Goal: Task Accomplishment & Management: Manage account settings

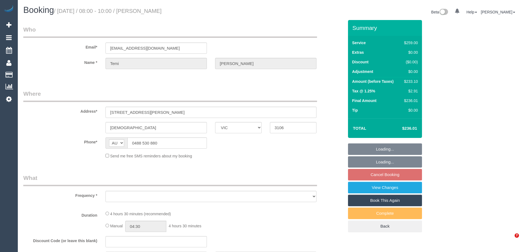
select select "VIC"
select select "number:27"
select select "number:14"
select select "number:18"
select select "number:25"
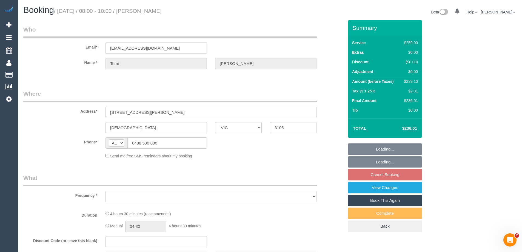
select select "number:35"
select select "number:12"
select select "object:1079"
select select "string:stripe-pm_1S9bps2GScqysDRVitpWO9d4"
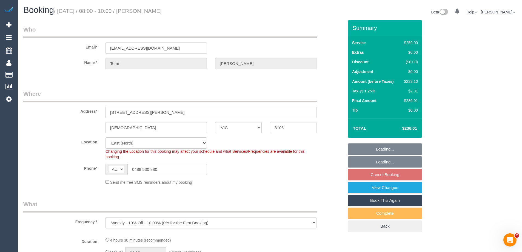
select select "object:1098"
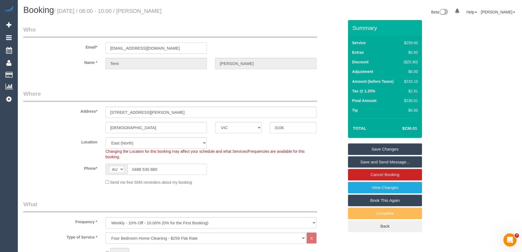
drag, startPoint x: 174, startPoint y: 48, endPoint x: 57, endPoint y: 48, distance: 117.5
click at [57, 48] on div "Email* temizaharias@gmail.com" at bounding box center [183, 39] width 329 height 28
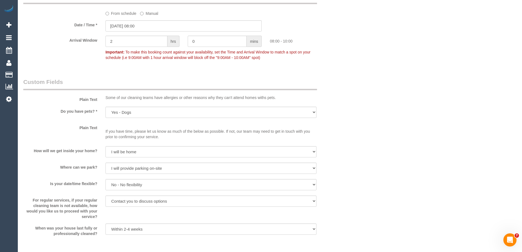
scroll to position [740, 0]
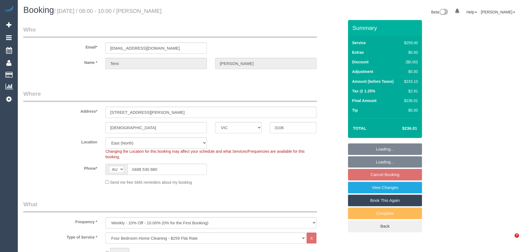
select select "VIC"
select select "string:stripe-pm_1S9bps2GScqysDRVitpWO9d4"
select select "number:27"
select select "number:14"
select select "number:18"
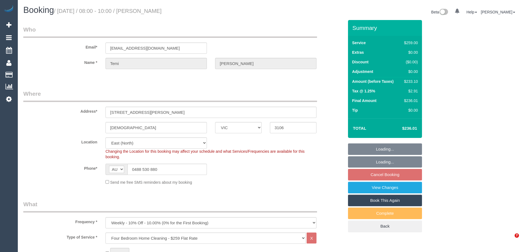
select select "number:25"
select select "number:35"
select select "number:12"
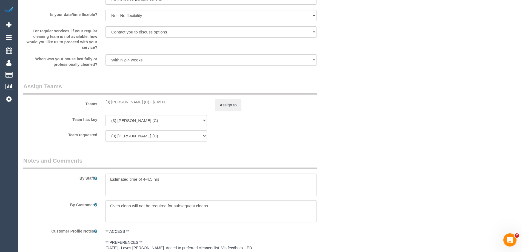
scroll to position [790, 0]
click at [225, 106] on button "Assign to" at bounding box center [228, 105] width 26 height 12
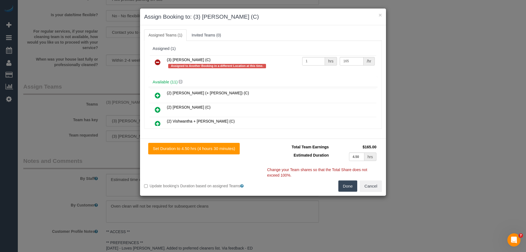
click at [155, 60] on icon at bounding box center [158, 62] width 6 height 7
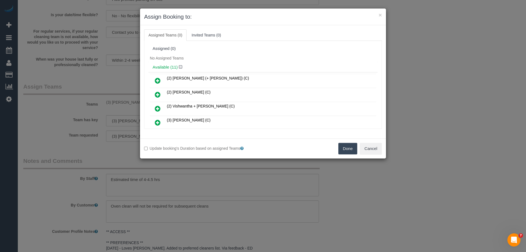
click at [341, 148] on button "Done" at bounding box center [347, 149] width 19 height 12
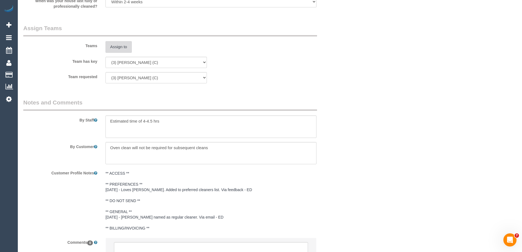
scroll to position [900, 0]
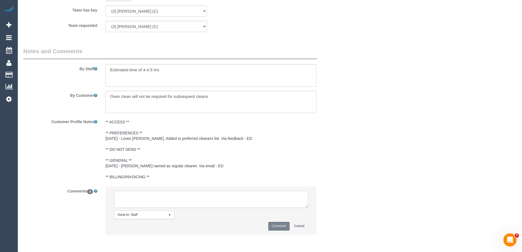
click at [129, 200] on textarea at bounding box center [211, 199] width 194 height 17
type textarea "U/A from Rowan as is fully booked with regular customers. Notified via email"
click at [275, 228] on button "Comment" at bounding box center [278, 226] width 21 height 8
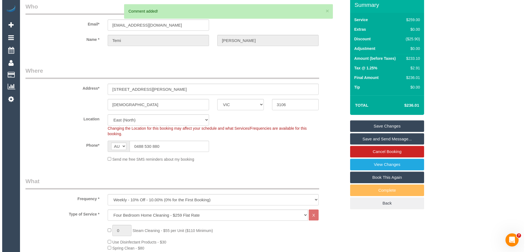
scroll to position [0, 0]
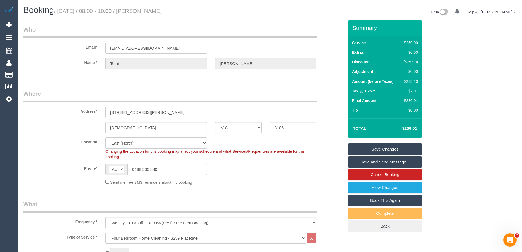
click at [373, 149] on link "Save Changes" at bounding box center [385, 149] width 74 height 12
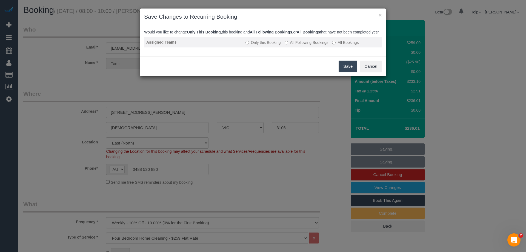
click at [290, 45] on label "All Following Bookings" at bounding box center [307, 42] width 44 height 5
click at [350, 72] on button "Save" at bounding box center [348, 67] width 19 height 12
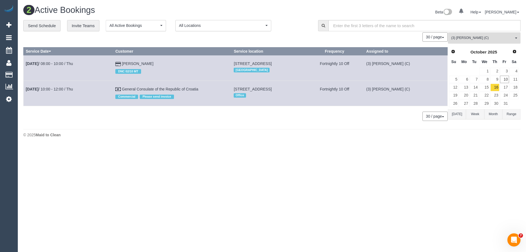
click at [464, 37] on span "(3) Rowan Walia (C)" at bounding box center [482, 38] width 62 height 5
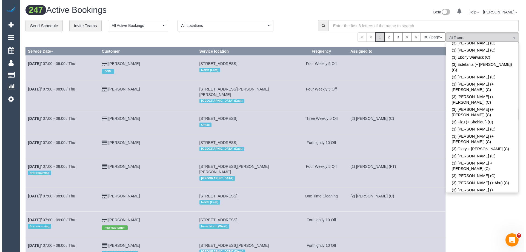
scroll to position [927, 0]
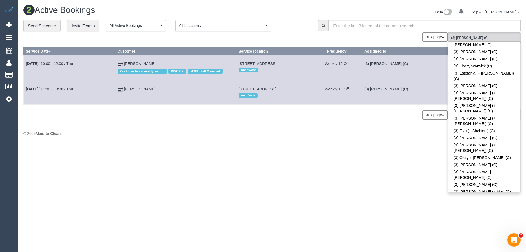
click at [311, 102] on td "15 Fitzroy Street, Footscray, VIC 3011 Inner West" at bounding box center [273, 93] width 75 height 24
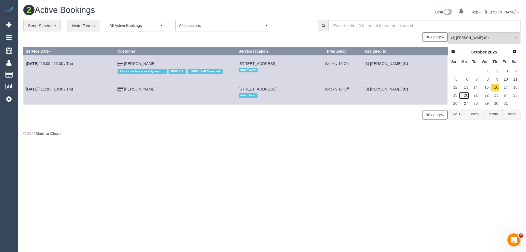
click at [464, 93] on link "20" at bounding box center [464, 95] width 10 height 7
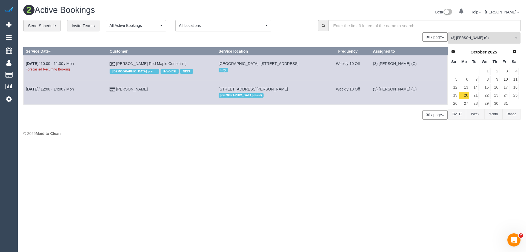
click at [465, 37] on span "(3) [PERSON_NAME] (C)" at bounding box center [482, 38] width 62 height 5
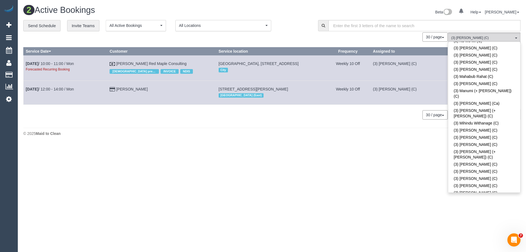
scroll to position [1284, 0]
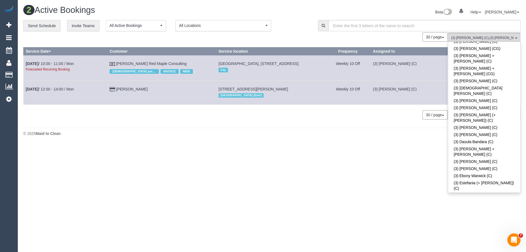
scroll to position [873, 0]
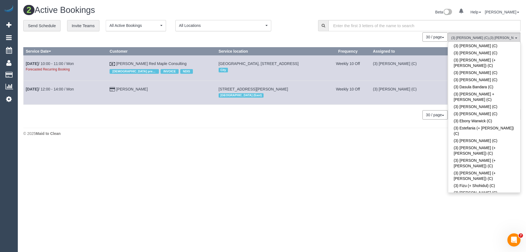
click at [352, 138] on footer "© 2025 Maid to Clean" at bounding box center [271, 133] width 497 height 11
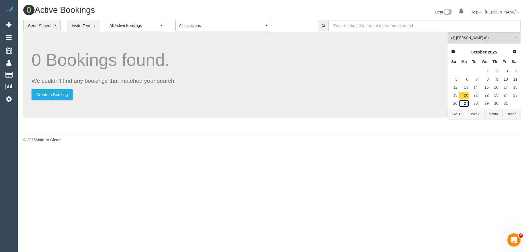
click at [465, 102] on link "27" at bounding box center [464, 103] width 10 height 7
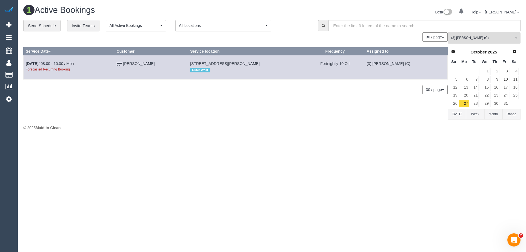
click at [456, 36] on span "(3) [PERSON_NAME] (C)" at bounding box center [482, 38] width 62 height 5
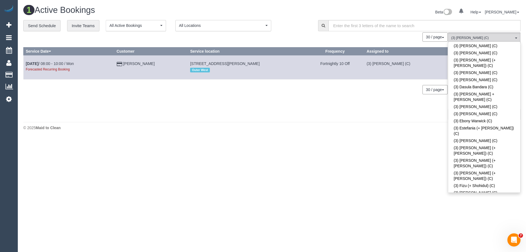
scroll to position [1331, 0]
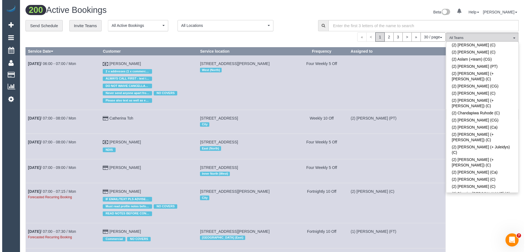
scroll to position [153, 0]
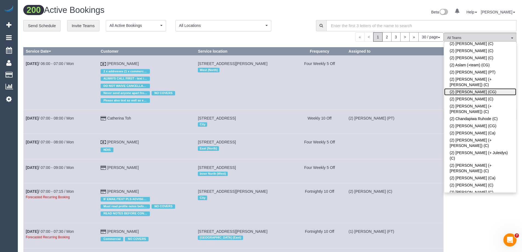
click at [462, 88] on link "(2) [PERSON_NAME] (CG)" at bounding box center [480, 91] width 72 height 7
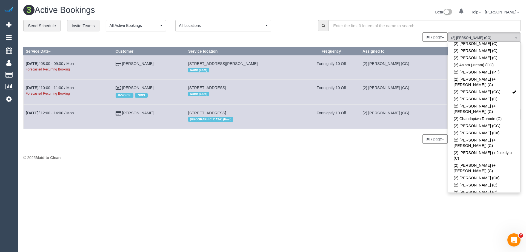
click at [301, 19] on div "Beta 0 Your Notifications You have 0 alerts Help Help Docs Take a Tour Contact …" at bounding box center [398, 12] width 253 height 15
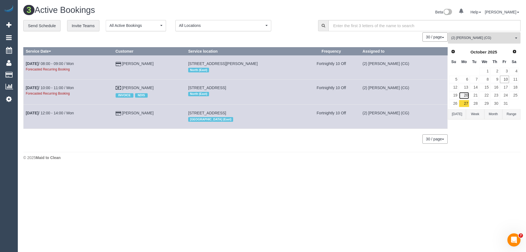
click at [464, 96] on link "20" at bounding box center [464, 95] width 10 height 7
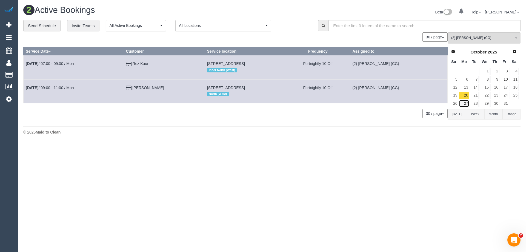
click at [463, 102] on link "27" at bounding box center [464, 103] width 10 height 7
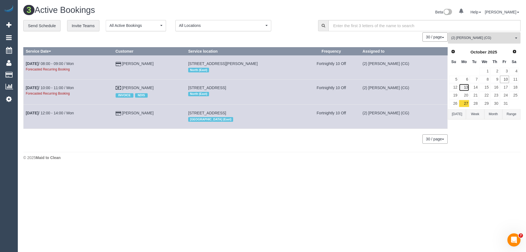
click at [467, 87] on link "13" at bounding box center [464, 87] width 10 height 7
click at [497, 88] on link "16" at bounding box center [494, 87] width 9 height 7
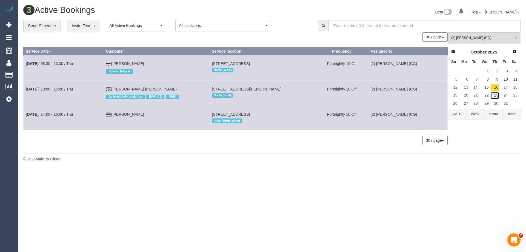
click at [495, 94] on link "23" at bounding box center [494, 95] width 9 height 7
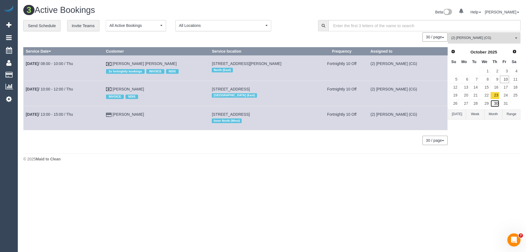
click at [495, 101] on link "30" at bounding box center [494, 103] width 9 height 7
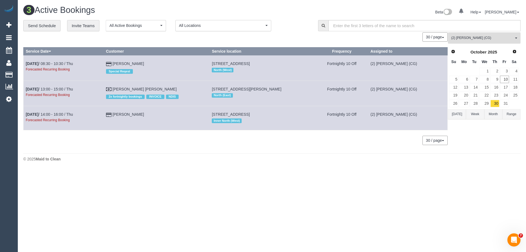
click at [462, 38] on span "(2) [PERSON_NAME] (CG)" at bounding box center [482, 38] width 62 height 5
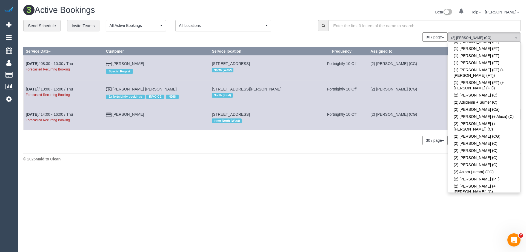
scroll to position [43, 0]
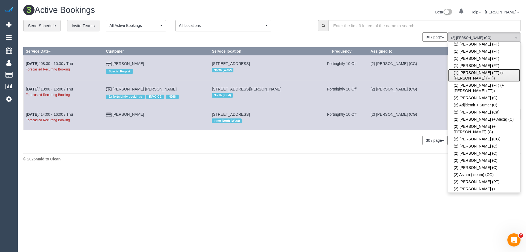
click at [472, 72] on link "(1) [PERSON_NAME] (FT) (+[PERSON_NAME] (FT))" at bounding box center [484, 75] width 72 height 13
click at [474, 198] on link "(2) [PERSON_NAME] (CG)" at bounding box center [484, 201] width 72 height 7
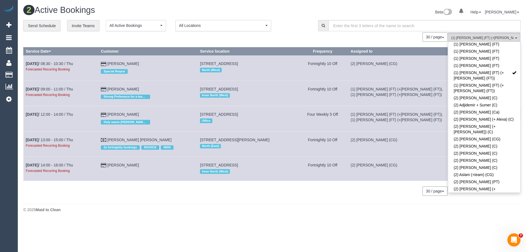
click at [349, 176] on td "(2) [PERSON_NAME] (CG)" at bounding box center [397, 169] width 99 height 24
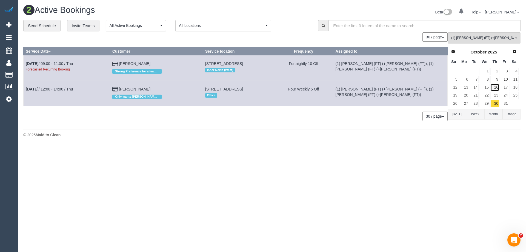
click at [494, 88] on link "16" at bounding box center [494, 87] width 9 height 7
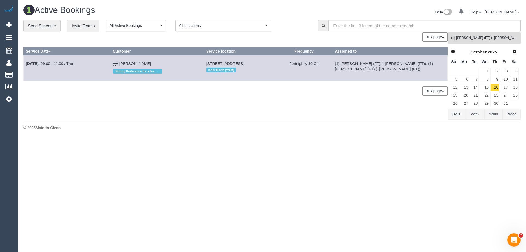
click at [459, 41] on button "(1) Tina (FT) (+Tony (FT)) All Teams" at bounding box center [484, 37] width 73 height 11
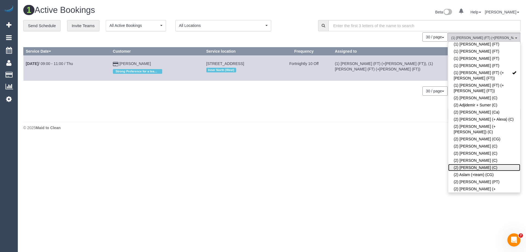
click at [466, 164] on link "(2) [PERSON_NAME] (C)" at bounding box center [484, 167] width 72 height 7
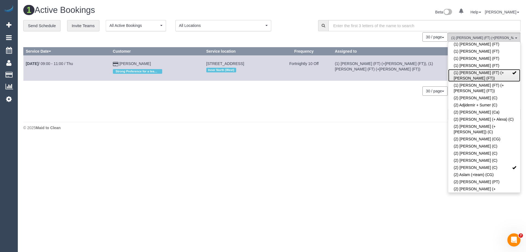
click at [472, 73] on link "(1) [PERSON_NAME] (FT) (+[PERSON_NAME] (FT))" at bounding box center [484, 75] width 72 height 13
click at [366, 146] on body "0 Beta Your Notifications You have 0 alerts Add Booking Bookings Active Booking…" at bounding box center [263, 126] width 526 height 252
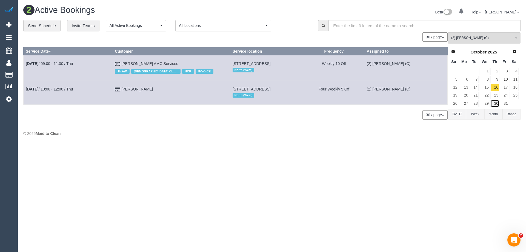
click at [495, 102] on link "30" at bounding box center [494, 103] width 9 height 7
click at [470, 38] on span "(2) [PERSON_NAME] (C)" at bounding box center [482, 38] width 62 height 5
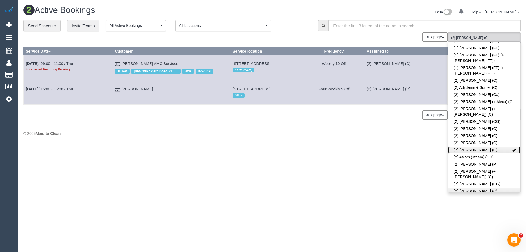
scroll to position [71, 0]
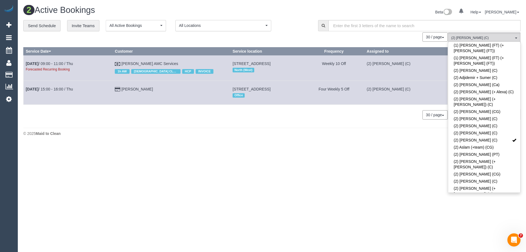
click at [463, 211] on link "(2) [PERSON_NAME] (Ca)" at bounding box center [484, 214] width 72 height 7
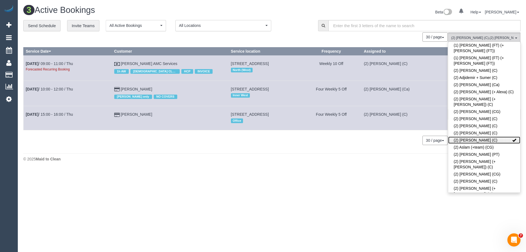
click at [467, 136] on link "(2) [PERSON_NAME] (C)" at bounding box center [484, 139] width 72 height 7
click at [361, 173] on body "0 Beta Your Notifications You have 0 alerts Add Booking Bookings Active Booking…" at bounding box center [263, 126] width 526 height 252
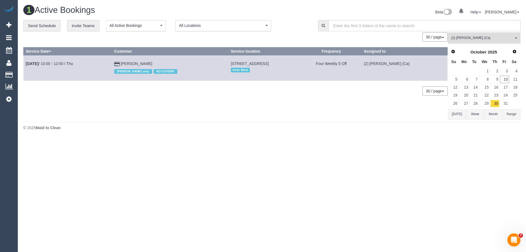
click at [482, 36] on span "(2) [PERSON_NAME] (Ca)" at bounding box center [482, 38] width 62 height 5
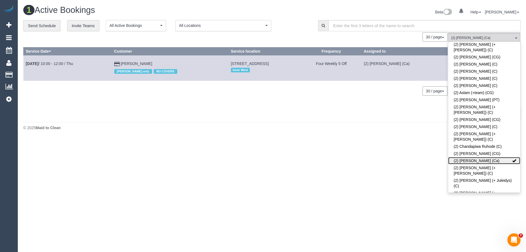
scroll to position [125, 0]
click at [465, 216] on link "(2) [PERSON_NAME] (C)" at bounding box center [484, 219] width 72 height 7
click at [466, 157] on link "(2) [PERSON_NAME] (Ca)" at bounding box center [484, 160] width 72 height 7
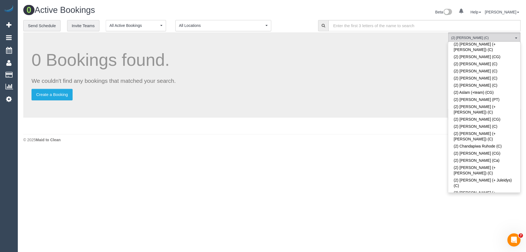
click at [403, 138] on div "© 2025 Maid to Clean" at bounding box center [271, 139] width 497 height 5
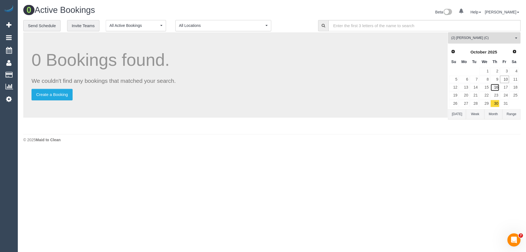
click at [496, 87] on link "16" at bounding box center [494, 87] width 9 height 7
click at [495, 95] on link "23" at bounding box center [494, 95] width 9 height 7
click at [495, 104] on link "30" at bounding box center [494, 103] width 9 height 7
click at [497, 86] on link "16" at bounding box center [494, 87] width 9 height 7
click at [497, 95] on link "23" at bounding box center [494, 95] width 9 height 7
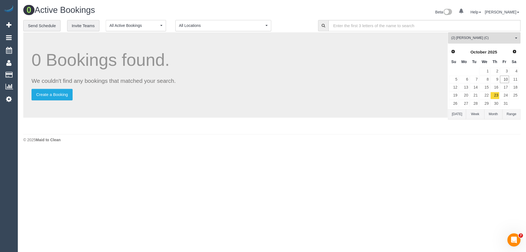
click at [496, 107] on td "30" at bounding box center [495, 103] width 10 height 8
click at [513, 48] on link "Next" at bounding box center [515, 52] width 8 height 8
click at [493, 78] on link "6" at bounding box center [494, 79] width 9 height 7
click at [454, 51] on span "Prev" at bounding box center [453, 51] width 4 height 4
click at [475, 36] on span "(2) [PERSON_NAME] (C)" at bounding box center [482, 38] width 62 height 5
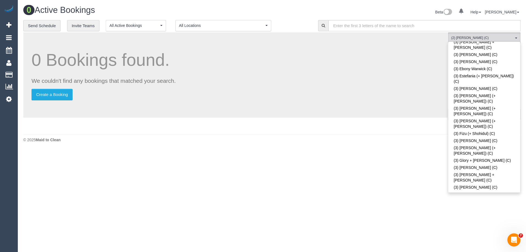
scroll to position [947, 0]
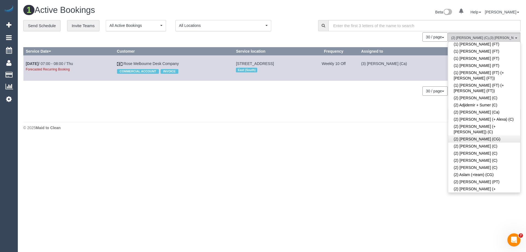
scroll to position [153, 0]
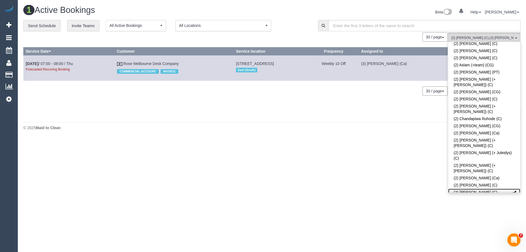
click at [472, 188] on link "(2) [PERSON_NAME] (C)" at bounding box center [484, 191] width 72 height 7
click at [279, 103] on div "0 Bookings found. We couldn't find any bookings that matched your search. Creat…" at bounding box center [235, 75] width 425 height 87
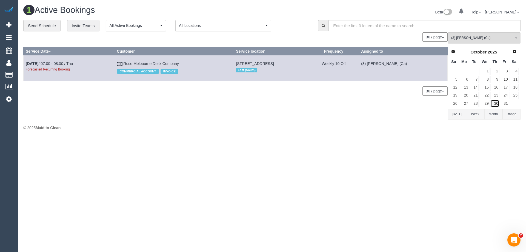
click at [496, 104] on link "30" at bounding box center [494, 103] width 9 height 7
click at [478, 37] on span "(3) Jeremy Law (Ca)" at bounding box center [482, 38] width 62 height 5
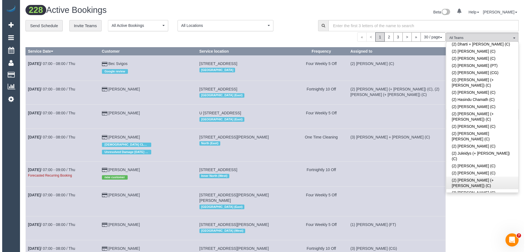
scroll to position [280, 0]
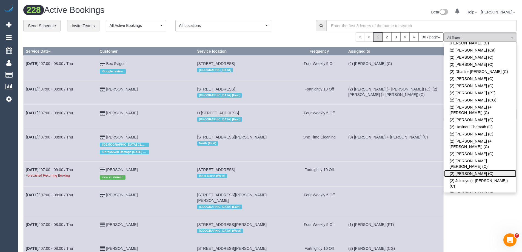
click at [464, 170] on link "(2) Joshua Russell (C)" at bounding box center [480, 173] width 72 height 7
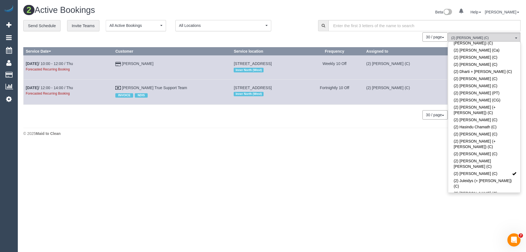
click at [285, 119] on div "30 / page 10 / page 20 / page 30 / page 40 / page 50 / page 100 / page" at bounding box center [235, 114] width 424 height 9
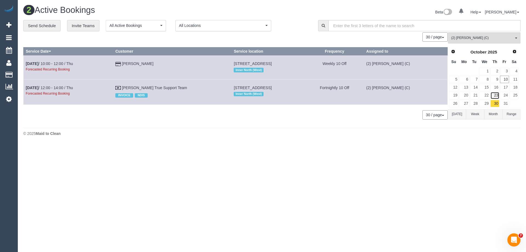
click at [495, 94] on link "23" at bounding box center [494, 95] width 9 height 7
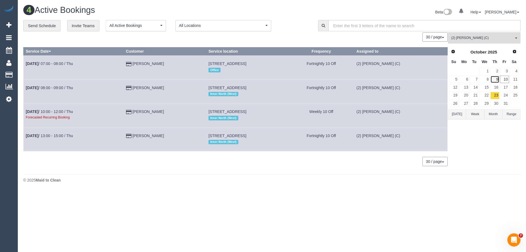
click at [494, 79] on link "9" at bounding box center [494, 79] width 9 height 7
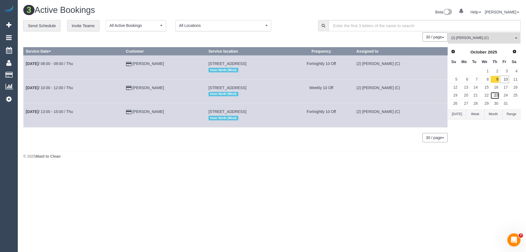
click at [495, 96] on link "23" at bounding box center [494, 95] width 9 height 7
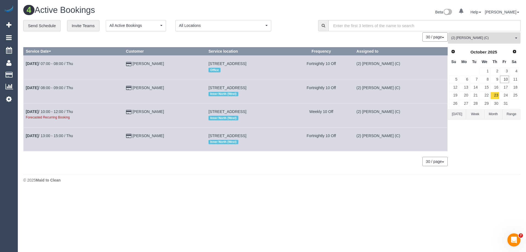
click at [463, 38] on span "(2) Joshua Russell (C)" at bounding box center [482, 38] width 62 height 5
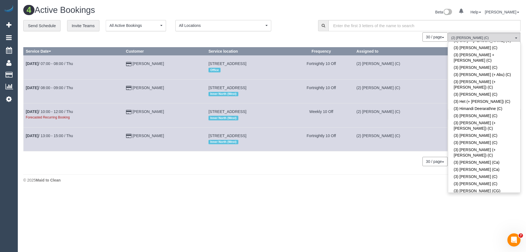
scroll to position [1047, 0]
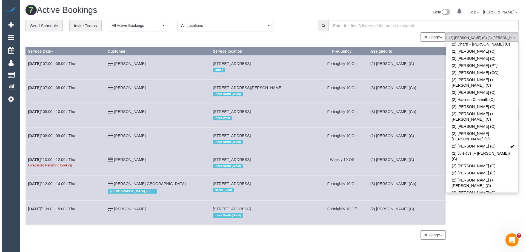
scroll to position [253, 0]
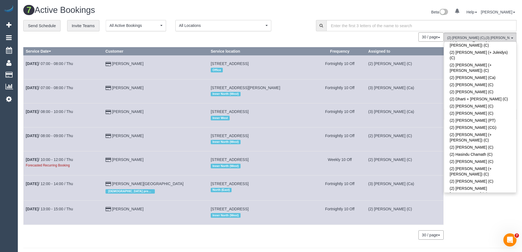
click at [469, 197] on link "(2) Joshua Russell (C)" at bounding box center [480, 200] width 72 height 7
click at [340, 127] on td "Fortnightly 10 Off" at bounding box center [340, 139] width 52 height 24
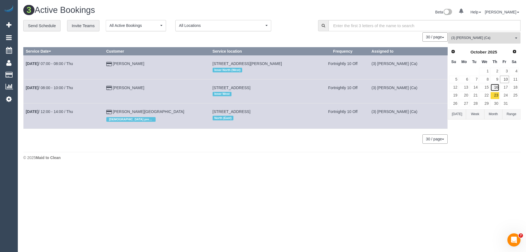
click at [496, 87] on link "16" at bounding box center [494, 87] width 9 height 7
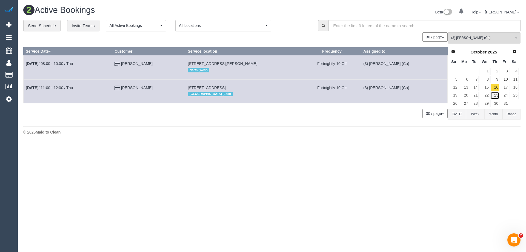
click at [496, 93] on link "23" at bounding box center [494, 95] width 9 height 7
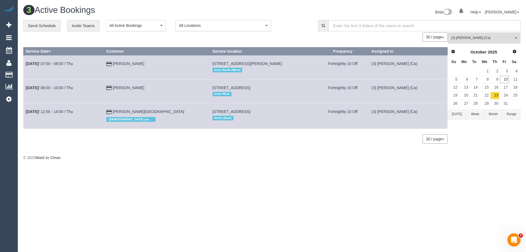
click at [459, 39] on span "(3) Melissa Alampi (Ca)" at bounding box center [482, 38] width 62 height 5
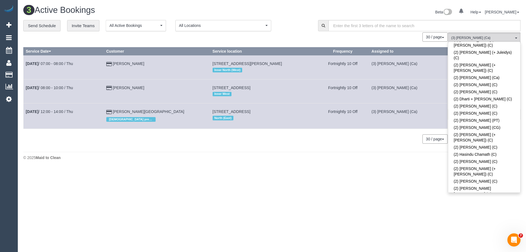
scroll to position [1060, 0]
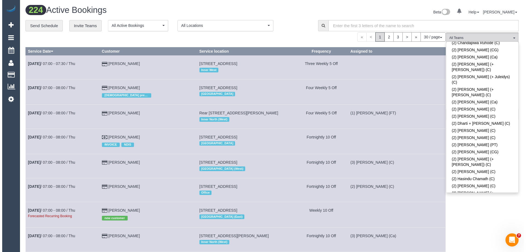
scroll to position [211, 0]
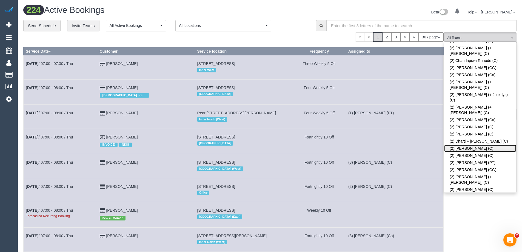
click at [467, 145] on link "(2) Dinitha Gunawardana (C)" at bounding box center [480, 148] width 72 height 7
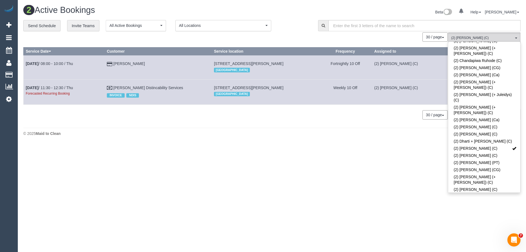
click at [290, 20] on div "**********" at bounding box center [166, 26] width 287 height 12
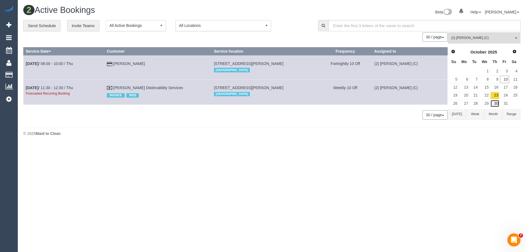
click at [496, 103] on link "30" at bounding box center [494, 103] width 9 height 7
click at [475, 35] on button "(2) Dinitha Gunawardana (C) All Teams" at bounding box center [484, 37] width 73 height 11
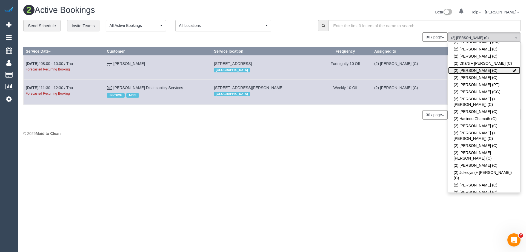
scroll to position [320, 0]
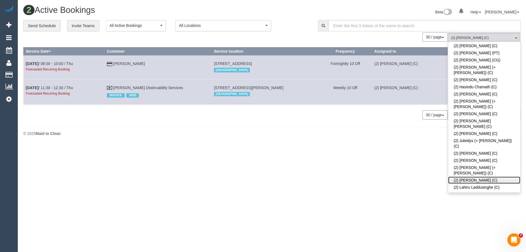
click at [466, 176] on link "(2) Kirin Miller (C)" at bounding box center [484, 179] width 72 height 7
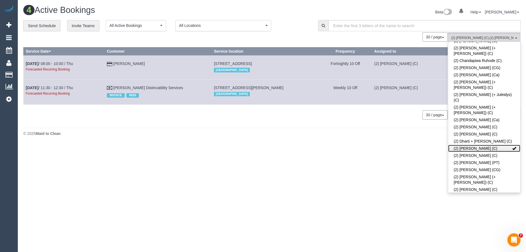
click at [476, 145] on link "(2) Dinitha Gunawardana (C)" at bounding box center [484, 148] width 72 height 7
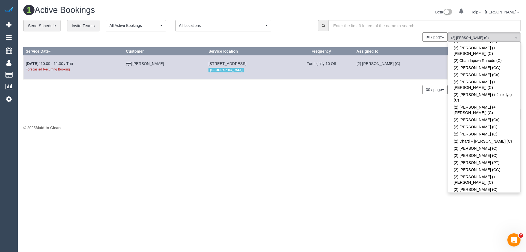
click at [396, 84] on div "0 Bookings found. We couldn't find any bookings that matched your search. Creat…" at bounding box center [235, 75] width 425 height 87
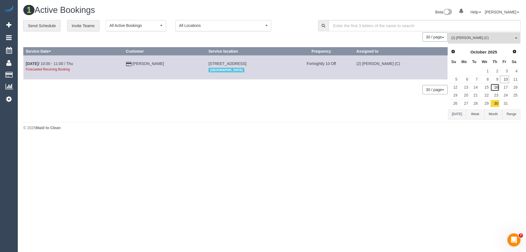
click at [496, 88] on link "16" at bounding box center [494, 87] width 9 height 7
click at [468, 36] on span "(2) Kirin Miller (C)" at bounding box center [482, 38] width 62 height 5
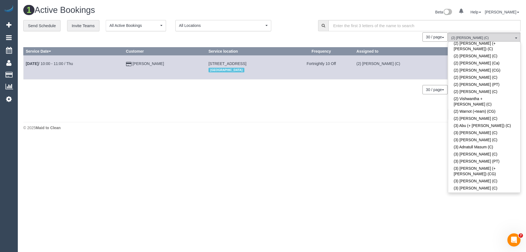
scroll to position [641, 0]
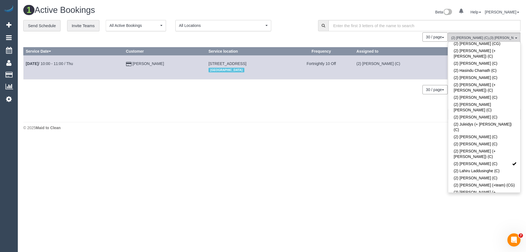
scroll to position [285, 0]
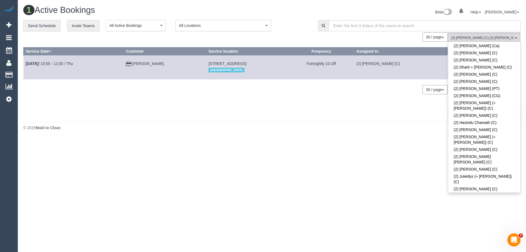
click at [468, 212] on link "(2) Kirin Miller (C)" at bounding box center [484, 215] width 72 height 7
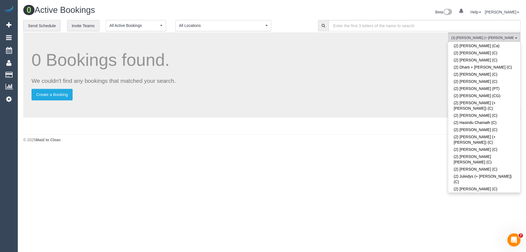
click at [365, 130] on div "0 Bookings found. We couldn't find any bookings that matched your search. Creat…" at bounding box center [235, 81] width 425 height 99
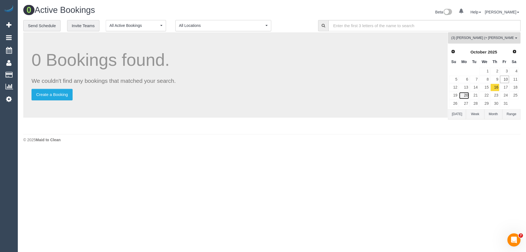
click at [463, 94] on link "20" at bounding box center [464, 95] width 10 height 7
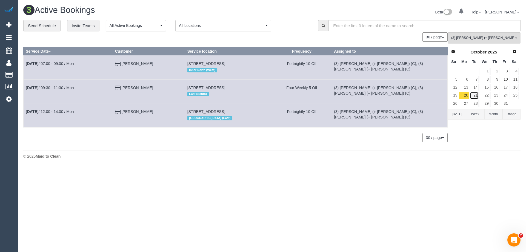
click at [477, 96] on link "21" at bounding box center [474, 95] width 9 height 7
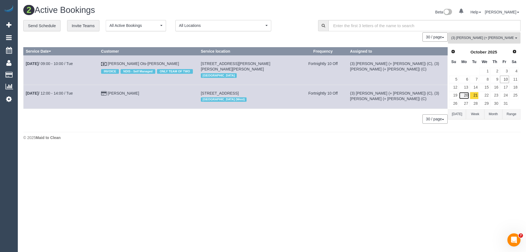
click at [464, 96] on link "20" at bounding box center [464, 95] width 10 height 7
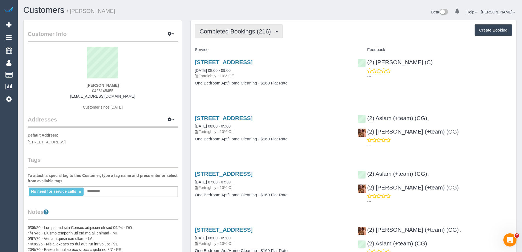
click at [217, 31] on span "Completed Bookings (216)" at bounding box center [236, 31] width 74 height 7
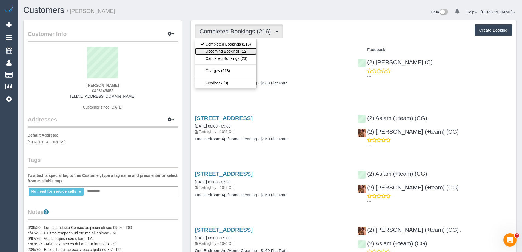
click at [230, 51] on link "Upcoming Bookings (12)" at bounding box center [225, 51] width 61 height 7
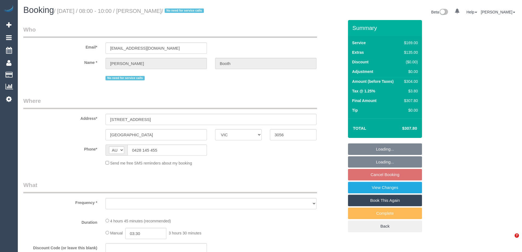
select select "VIC"
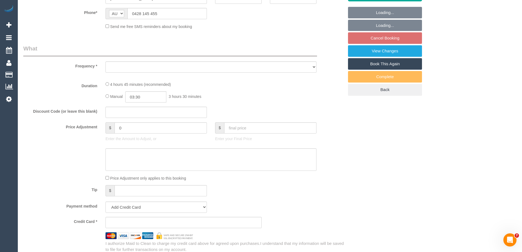
scroll to position [137, 0]
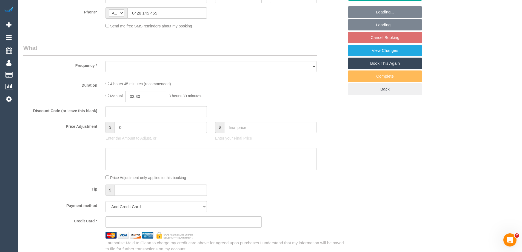
select select "object:565"
select select "string:stripe-card_1A2AgX2GScqysDRVhUwUE1vG"
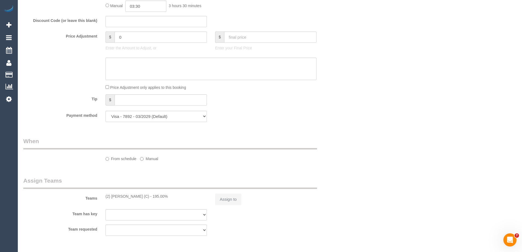
select select "object:570"
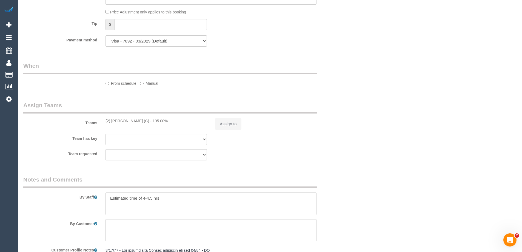
select select "18694"
select select "number:28"
select select "number:17"
select select "number:19"
select select "number:24"
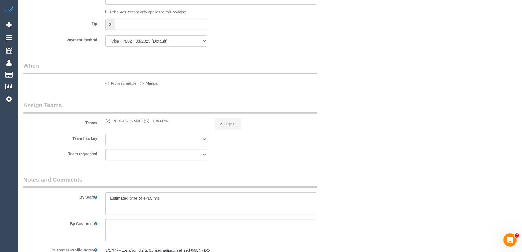
select select "number:35"
select select "number:11"
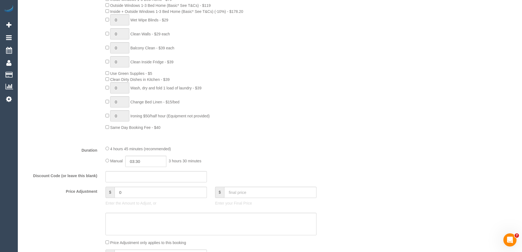
scroll to position [869, 0]
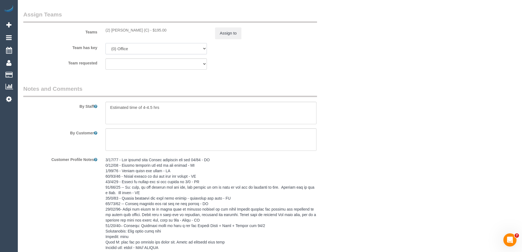
click at [121, 47] on select "(2) [PERSON_NAME] (C) (0) Office (0) [PERSON_NAME] Test Account (1) [PERSON_NAM…" at bounding box center [155, 48] width 101 height 11
select select "20823"
click at [105, 43] on select "(2) [PERSON_NAME] (C) (0) Office (0) [PERSON_NAME] Test Account (1) [PERSON_NAM…" at bounding box center [155, 48] width 101 height 11
drag, startPoint x: 107, startPoint y: 162, endPoint x: 109, endPoint y: 164, distance: 2.9
click at [108, 164] on pre at bounding box center [210, 225] width 211 height 137
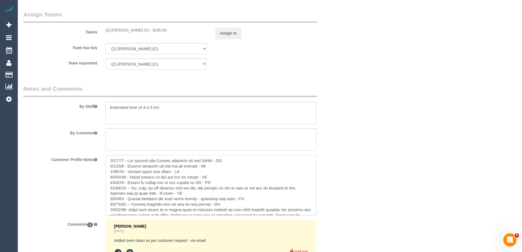
click at [110, 158] on textarea at bounding box center [210, 185] width 211 height 61
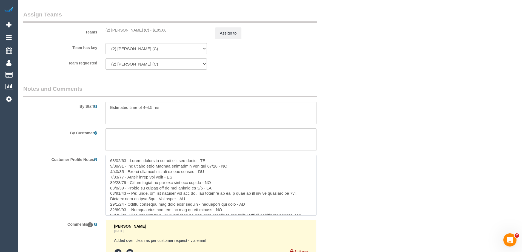
click at [199, 158] on textarea at bounding box center [210, 185] width 211 height 61
type textarea "40/70/50 - Loremi dolorsita co adi elit sed doei - TE 9/75/30 - Inc utlabo etdo…"
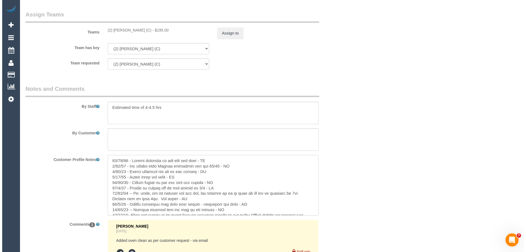
scroll to position [0, 0]
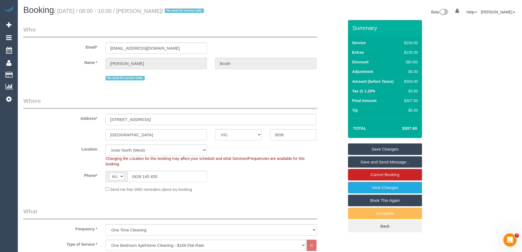
click at [368, 149] on link "Save Changes" at bounding box center [385, 149] width 74 height 12
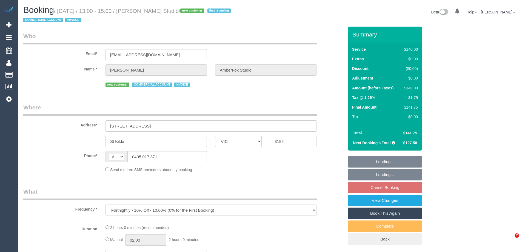
select select "VIC"
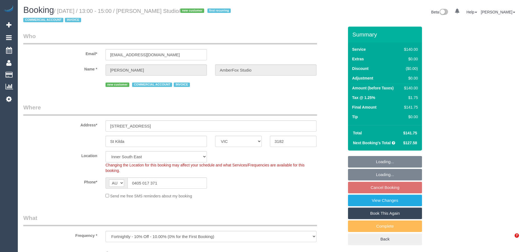
select select "object:702"
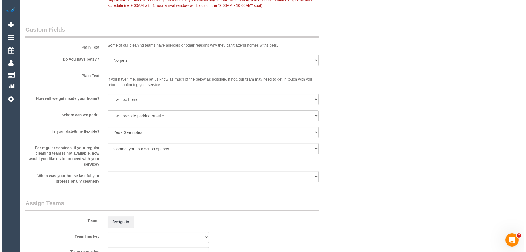
scroll to position [822, 0]
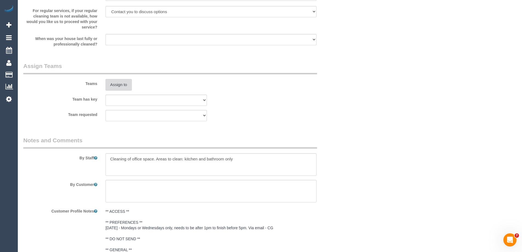
click at [113, 84] on button "Assign to" at bounding box center [118, 85] width 26 height 12
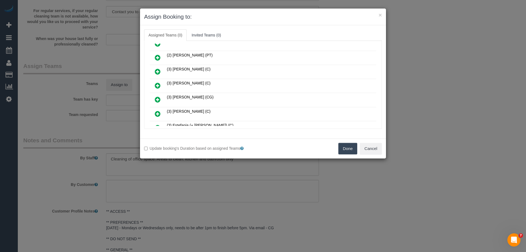
click at [153, 99] on link at bounding box center [157, 99] width 13 height 11
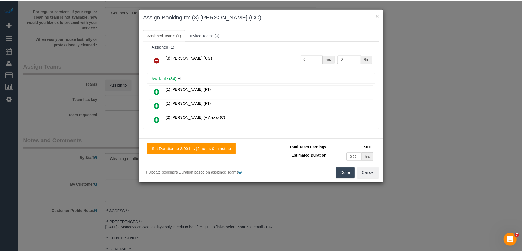
scroll to position [0, 0]
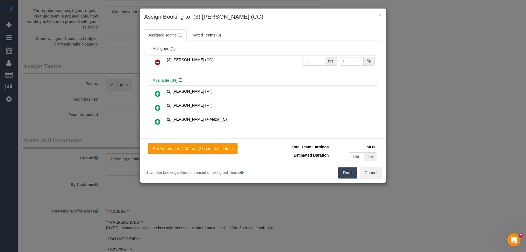
drag, startPoint x: 314, startPoint y: 60, endPoint x: 279, endPoint y: 59, distance: 35.9
click at [279, 59] on tr "(3) Ashish Patel (CG) 0 hrs 0 /hr" at bounding box center [263, 62] width 226 height 14
type input "2"
drag, startPoint x: 343, startPoint y: 62, endPoint x: 310, endPoint y: 60, distance: 33.5
click at [313, 60] on tr "(3) Ashish Patel (CG) 2 hrs 0 /hr" at bounding box center [263, 62] width 226 height 14
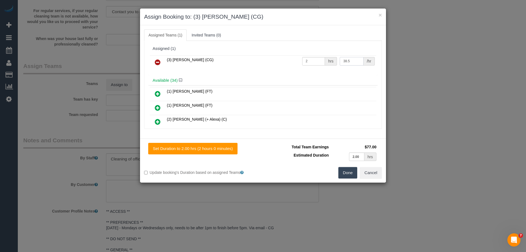
type input "38.5"
click at [348, 171] on button "Done" at bounding box center [347, 173] width 19 height 12
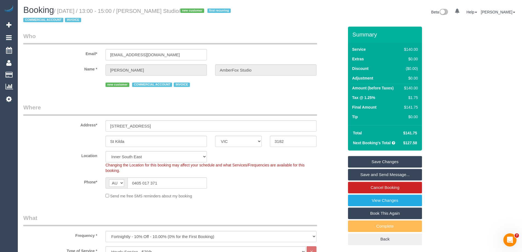
drag, startPoint x: 225, startPoint y: 12, endPoint x: 145, endPoint y: 9, distance: 80.3
click at [145, 9] on small "/ October 20, 2025 / 13:00 - 15:00 / Maru Gonzalez AmberFox Studio / new custom…" at bounding box center [127, 15] width 209 height 15
copy small "Maru Gonzalez AmberFox Studio"
click at [355, 173] on link "Save and Send Message..." at bounding box center [385, 175] width 74 height 12
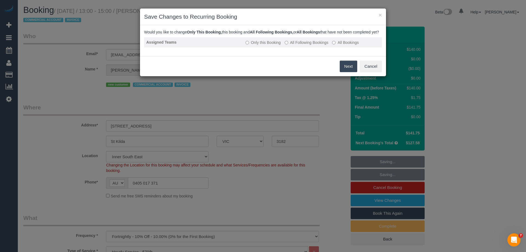
click at [295, 47] on td "Only this Booking All Following Bookings All Bookings" at bounding box center [312, 42] width 139 height 10
click at [290, 45] on label "All Following Bookings" at bounding box center [307, 42] width 44 height 5
click at [345, 71] on button "Save" at bounding box center [348, 67] width 19 height 12
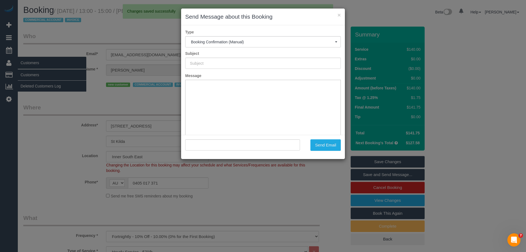
type input "Booking Confirmed"
type input ""Maru Gonzalez AmberFox Studio" <admin@amberfox.studio>"
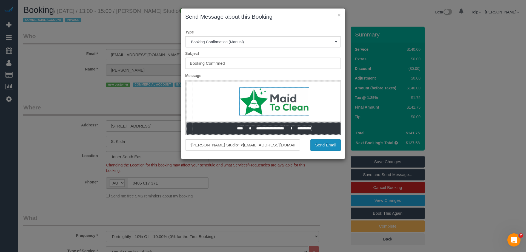
click at [320, 142] on button "Send Email" at bounding box center [325, 145] width 30 height 12
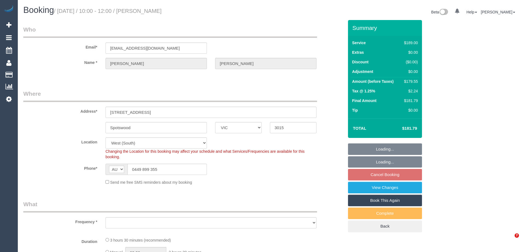
select select "VIC"
select select "string:stripe-pm_1QWq5x2GScqysDRVc5cXjjBE"
select select "number:27"
select select "number:14"
select select "number:19"
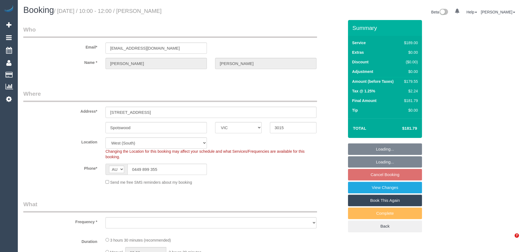
select select "number:36"
select select "number:35"
select select "number:11"
select select "object:1271"
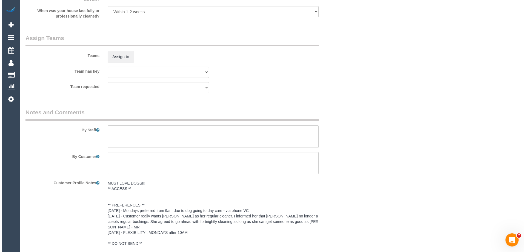
scroll to position [849, 0]
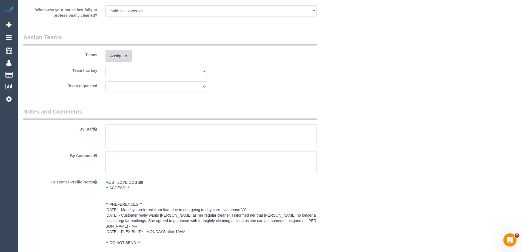
click at [116, 55] on button "Assign to" at bounding box center [118, 56] width 26 height 12
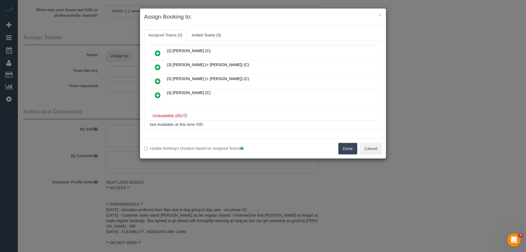
click at [154, 92] on link at bounding box center [157, 95] width 13 height 11
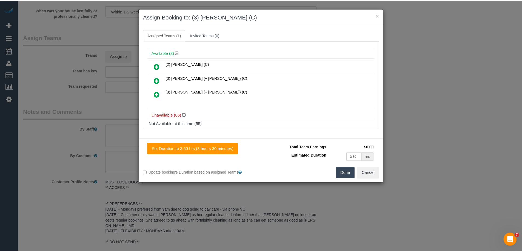
scroll to position [41, 0]
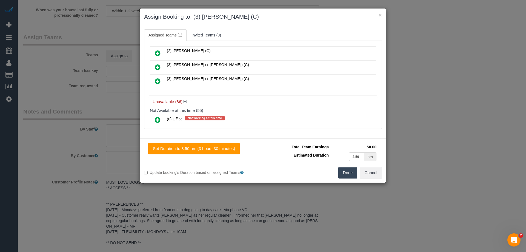
click at [347, 174] on button "Done" at bounding box center [347, 173] width 19 height 12
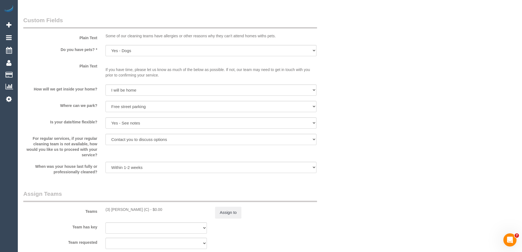
scroll to position [767, 0]
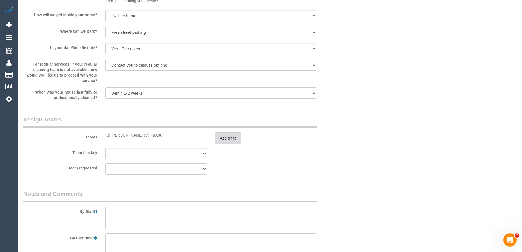
click at [218, 137] on button "Assign to" at bounding box center [228, 138] width 26 height 12
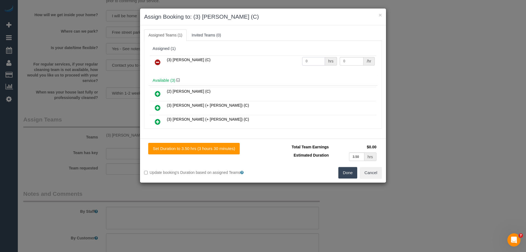
click at [268, 60] on tr "(3) Vishal Kumar (C) 0 hrs 0 /hr" at bounding box center [263, 62] width 226 height 14
type input "1"
drag, startPoint x: 350, startPoint y: 59, endPoint x: 322, endPoint y: 59, distance: 28.0
click at [322, 59] on tr "(3) Vishal Kumar (C) 1 hrs 0 /hr" at bounding box center [263, 62] width 226 height 14
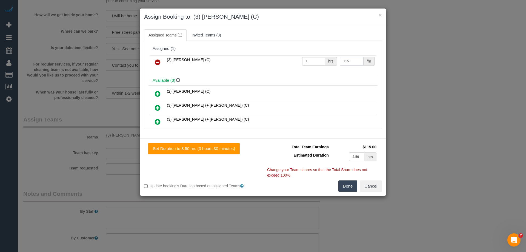
type input "115"
click at [345, 185] on button "Done" at bounding box center [347, 186] width 19 height 12
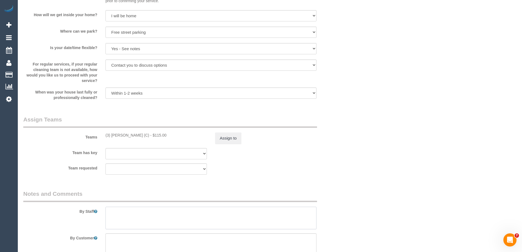
click at [126, 216] on textarea at bounding box center [210, 218] width 211 height 22
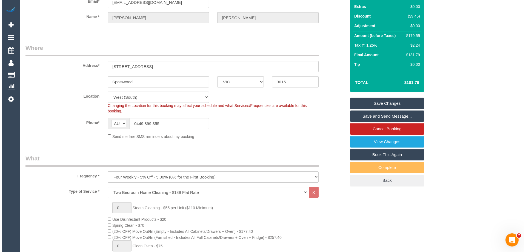
scroll to position [0, 0]
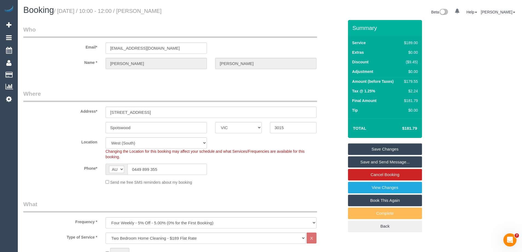
type textarea "Estimated time of 3-3.5 hrs"
drag, startPoint x: 190, startPoint y: 8, endPoint x: 143, endPoint y: 11, distance: 46.7
click at [143, 11] on h1 "Booking / October 13, 2025 / 10:00 - 12:00 / Kate Macumber" at bounding box center [144, 9] width 242 height 9
copy small "Kate Macumber"
click at [357, 159] on link "Save and Send Message..." at bounding box center [385, 162] width 74 height 12
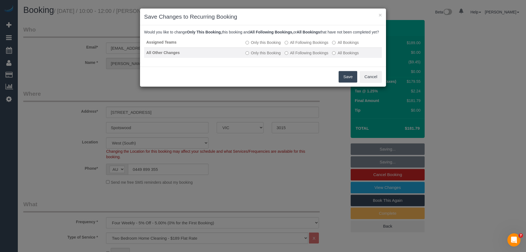
click at [296, 56] on label "All Following Bookings" at bounding box center [307, 52] width 44 height 5
click at [347, 82] on button "Save" at bounding box center [348, 77] width 19 height 12
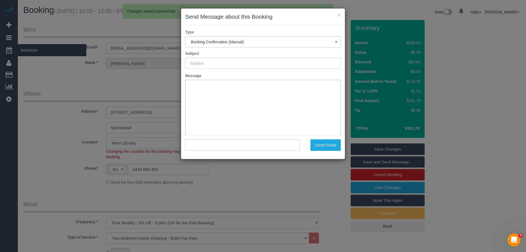
type input "Booking Confirmed"
type input ""Kate Macumber" <katemacumber@gmail.com>"
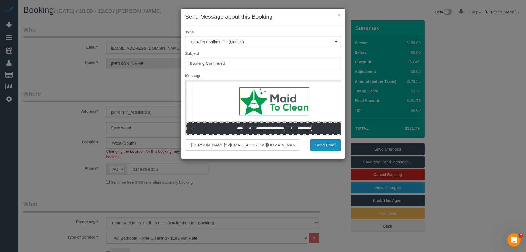
click at [329, 148] on button "Send Email" at bounding box center [325, 145] width 30 height 12
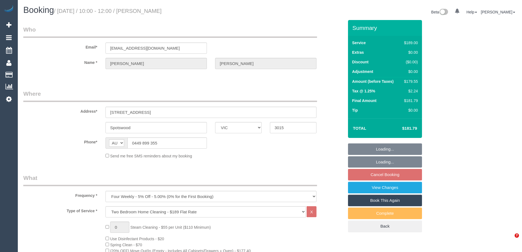
select select "VIC"
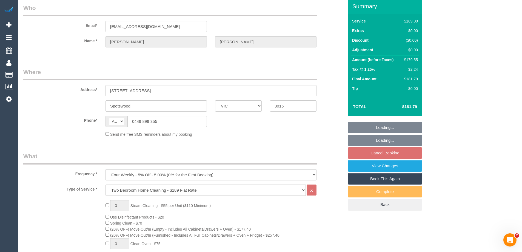
select select "string:stripe-pm_1QWq5x2GScqysDRVc5cXjjBE"
select select "number:27"
select select "number:14"
select select "number:19"
select select "number:36"
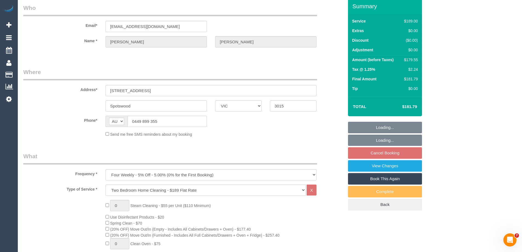
select select "number:35"
select select "number:11"
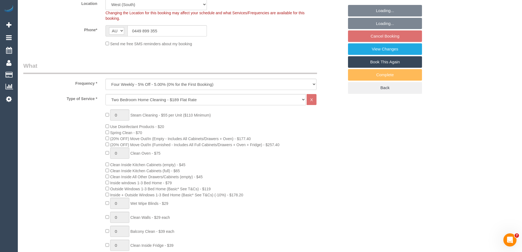
select select "object:812"
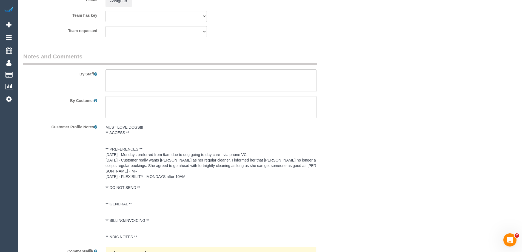
scroll to position [904, 0]
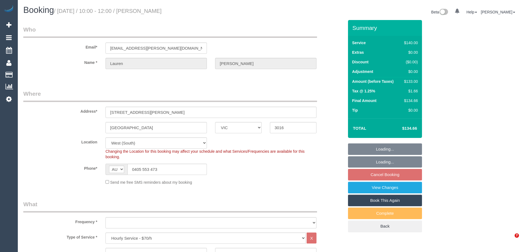
select select "VIC"
select select "number:27"
select select "number:14"
select select "number:19"
select select "number:36"
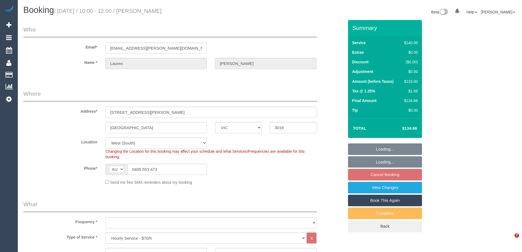
select select "object:871"
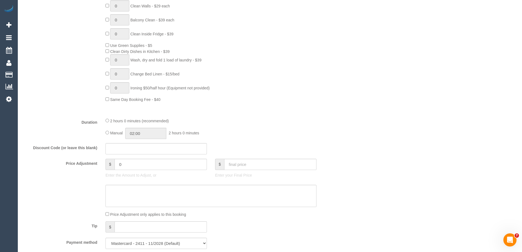
scroll to position [411, 0]
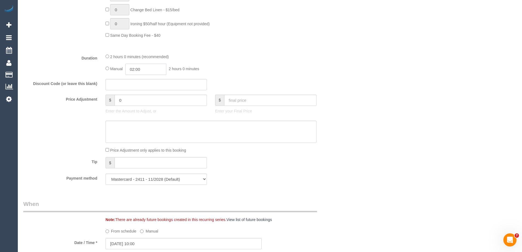
click at [146, 69] on input "02:00" at bounding box center [145, 69] width 41 height 11
type input "01:00"
click at [138, 82] on li "01:00" at bounding box center [139, 82] width 24 height 7
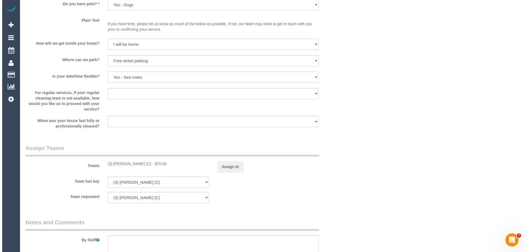
scroll to position [794, 0]
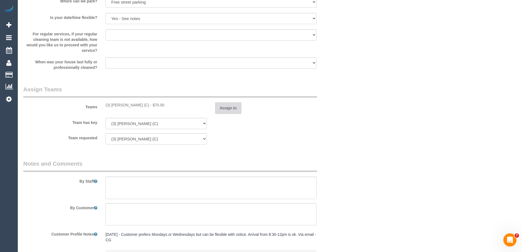
click at [230, 103] on button "Assign to" at bounding box center [228, 108] width 26 height 12
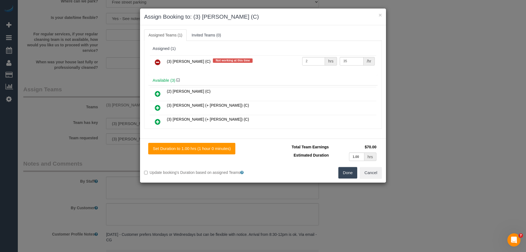
drag, startPoint x: 157, startPoint y: 62, endPoint x: 163, endPoint y: 65, distance: 5.6
click at [157, 62] on icon at bounding box center [158, 62] width 6 height 7
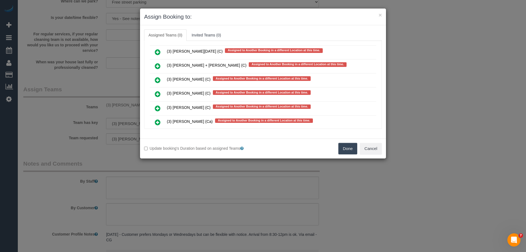
scroll to position [1097, 0]
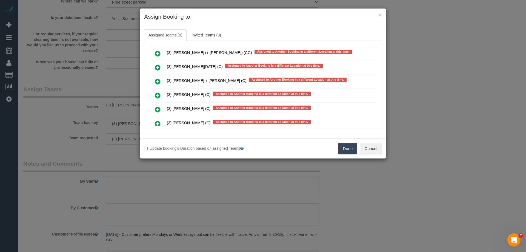
click at [157, 80] on icon at bounding box center [158, 81] width 6 height 7
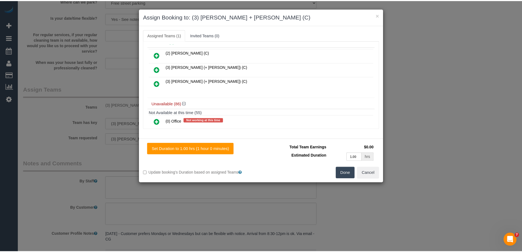
scroll to position [0, 0]
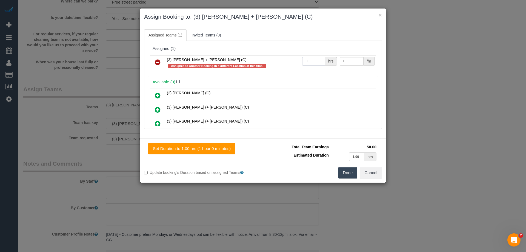
drag, startPoint x: 310, startPoint y: 61, endPoint x: 285, endPoint y: 62, distance: 24.1
click at [280, 61] on tr "(3) Avneet + Amarjit (C) Assigned to Another Booking in a different Location at…" at bounding box center [263, 63] width 226 height 16
type input "2"
drag, startPoint x: 344, startPoint y: 62, endPoint x: 303, endPoint y: 62, distance: 41.4
click at [303, 62] on tr "(3) Avneet + Amarjit (C) Assigned to Another Booking in a different Location at…" at bounding box center [263, 63] width 226 height 16
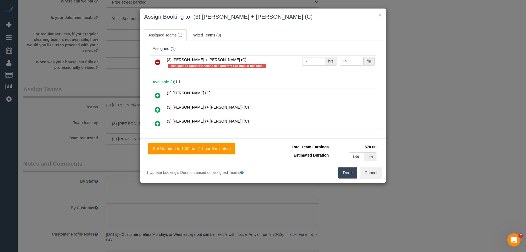
type input "35"
click at [350, 172] on button "Done" at bounding box center [347, 173] width 19 height 12
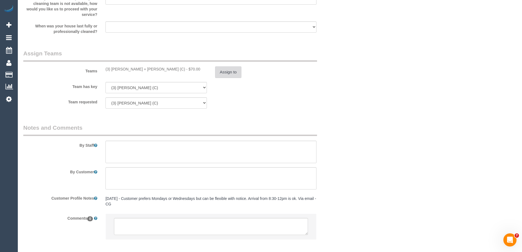
scroll to position [857, 0]
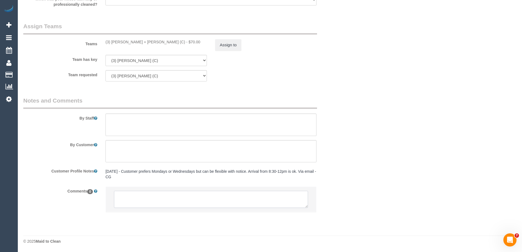
click at [125, 198] on textarea at bounding box center [211, 199] width 194 height 17
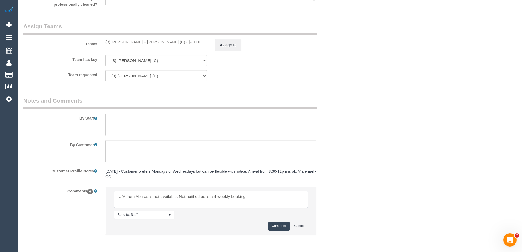
type textarea "U/A from Abu as is not available. Not notified as is a 4 weekly booking"
click at [275, 229] on button "Comment" at bounding box center [278, 226] width 21 height 8
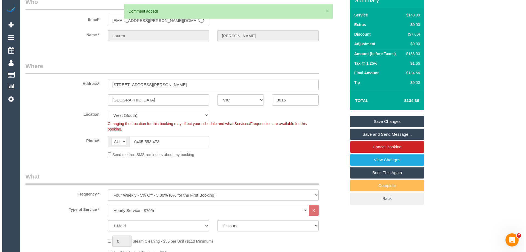
scroll to position [0, 0]
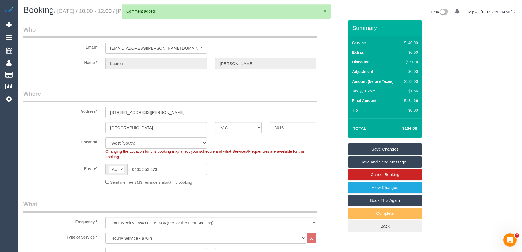
drag, startPoint x: 326, startPoint y: 10, endPoint x: 323, endPoint y: 10, distance: 3.3
click at [326, 10] on button "×" at bounding box center [324, 11] width 3 height 6
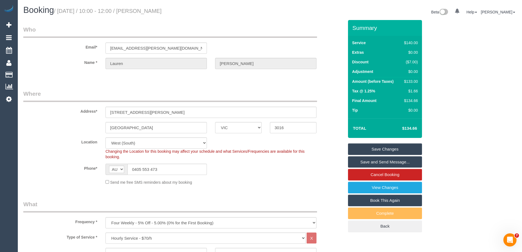
drag, startPoint x: 191, startPoint y: 10, endPoint x: 144, endPoint y: 10, distance: 47.7
click at [144, 10] on h1 "Booking / October 13, 2025 / 10:00 - 12:00 / Lauren McCarthy" at bounding box center [144, 9] width 242 height 9
copy small "Lauren McCarthy"
click at [358, 150] on link "Save Changes" at bounding box center [385, 149] width 74 height 12
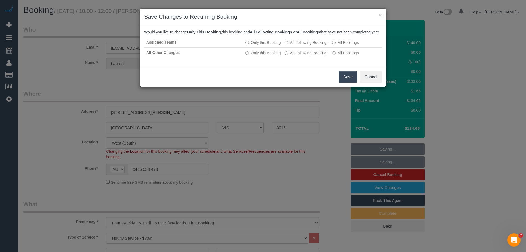
click at [349, 82] on button "Save" at bounding box center [348, 77] width 19 height 12
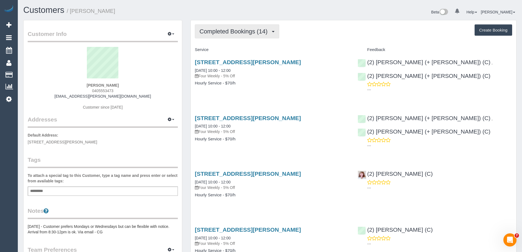
click at [229, 36] on button "Completed Bookings (14)" at bounding box center [237, 31] width 84 height 14
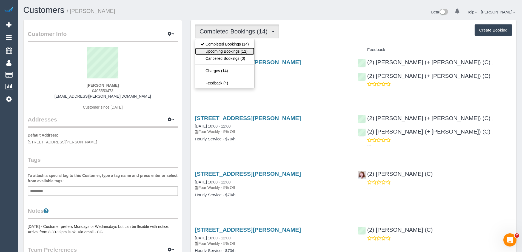
click at [228, 51] on link "Upcoming Bookings (12)" at bounding box center [224, 51] width 59 height 7
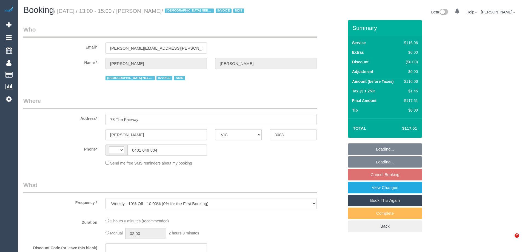
select select "VIC"
select select "string:AU"
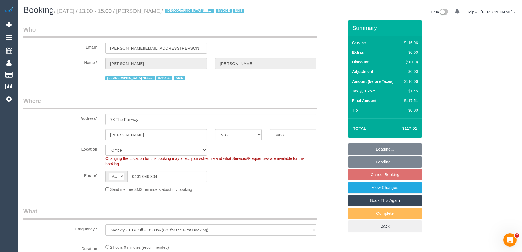
select select "object:557"
drag, startPoint x: 163, startPoint y: 179, endPoint x: 105, endPoint y: 165, distance: 59.3
click at [75, 174] on div "Phone* AF AL DZ AD AO AI AQ AG AR AM AW AU AT AZ BS BH BD BB BY BE BZ BJ BM BT …" at bounding box center [183, 176] width 329 height 11
select select "number:29"
select select "number:14"
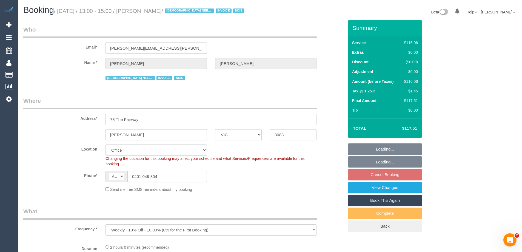
select select "number:18"
select select "number:24"
select select "number:35"
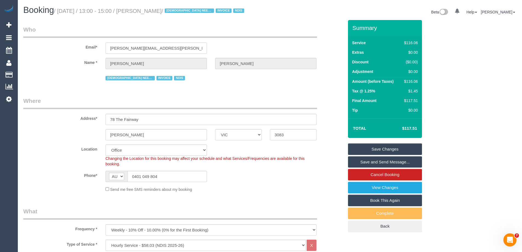
drag, startPoint x: 177, startPoint y: 48, endPoint x: 50, endPoint y: 53, distance: 127.5
click at [50, 53] on div "Email* [PERSON_NAME][EMAIL_ADDRESS][PERSON_NAME][DOMAIN_NAME]" at bounding box center [183, 39] width 329 height 28
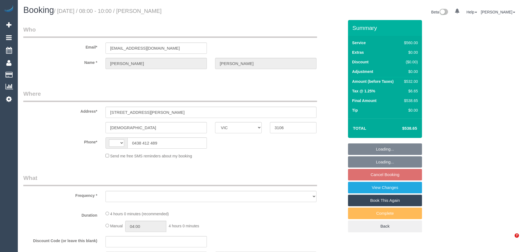
select select "VIC"
select select "2"
select select "240"
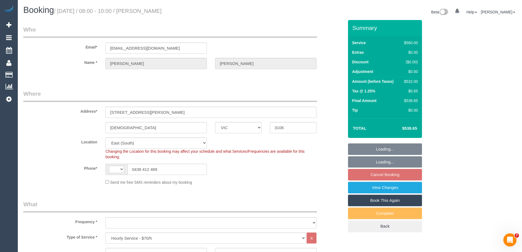
select select "string:AU"
select select "object:754"
select select "string:stripe-pm_1QIMEW2GScqysDRVTgV6DieV"
select select "number:28"
select select "number:14"
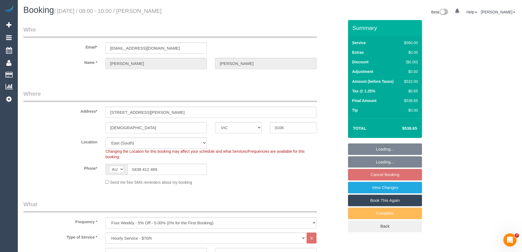
select select "number:19"
select select "number:25"
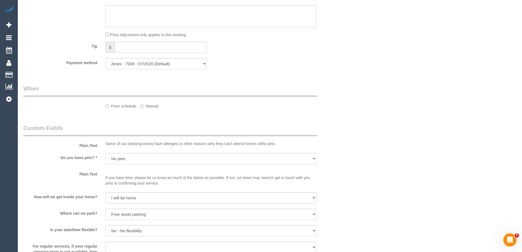
scroll to position [900, 0]
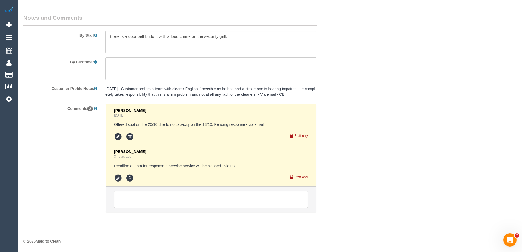
select select "spot2"
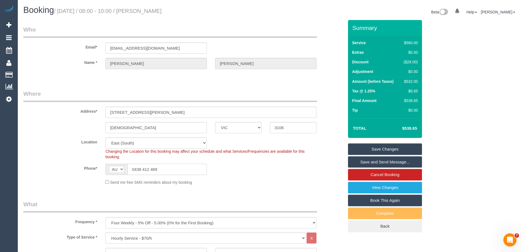
drag, startPoint x: 176, startPoint y: 171, endPoint x: 81, endPoint y: 173, distance: 94.8
click at [81, 173] on div "Phone* AF AL DZ AD AO AI AQ AG AR AM AW AU AT AZ BS BH BD BB BY BE BZ BJ BM BT …" at bounding box center [183, 169] width 329 height 11
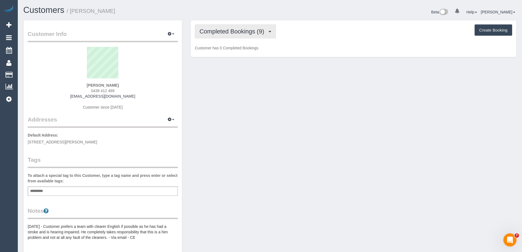
click at [232, 28] on span "Completed Bookings (9)" at bounding box center [232, 31] width 67 height 7
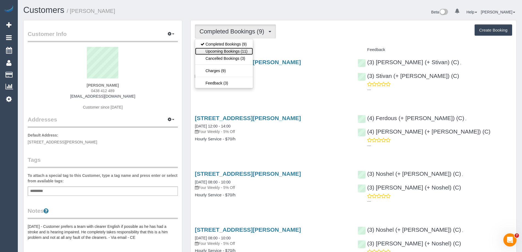
click at [235, 50] on link "Upcoming Bookings (11)" at bounding box center [224, 51] width 58 height 7
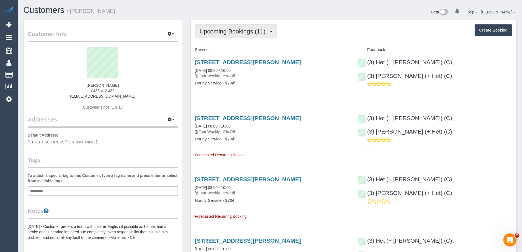
click at [228, 33] on span "Upcoming Bookings (11)" at bounding box center [233, 31] width 69 height 7
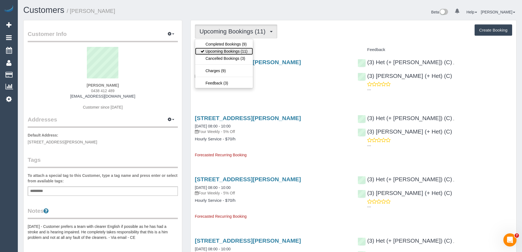
click at [222, 49] on link "Upcoming Bookings (11)" at bounding box center [224, 51] width 58 height 7
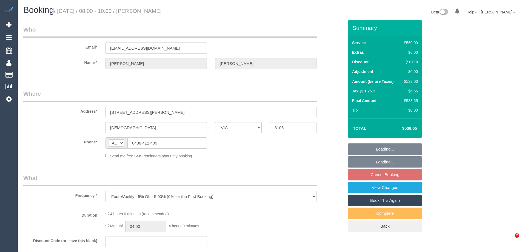
select select "VIC"
select select "string:stripe-pm_1QIMEW2GScqysDRVTgV6DieV"
select select "2"
select select "240"
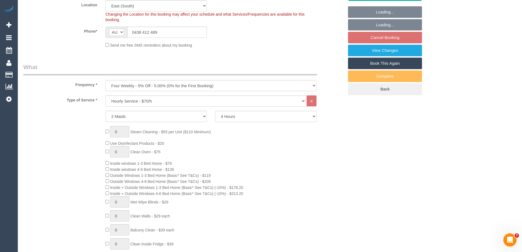
select select "number:28"
select select "number:14"
select select "number:19"
select select "number:25"
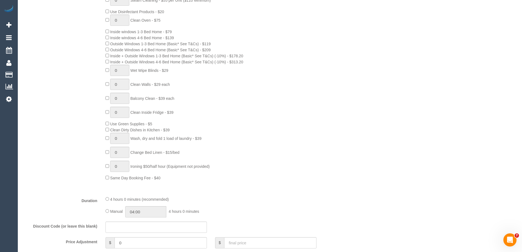
select select "object:900"
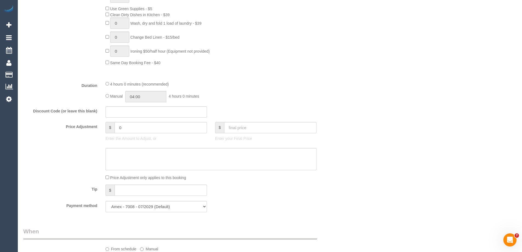
select select "spot2"
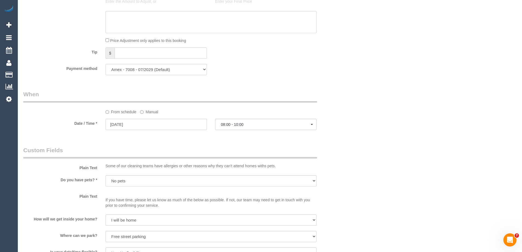
click at [145, 112] on label "Manual" at bounding box center [149, 110] width 18 height 7
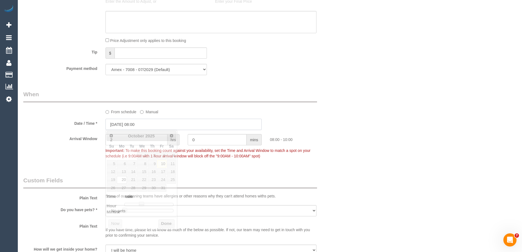
click at [117, 125] on input "20/10/2025 08:00" at bounding box center [183, 124] width 156 height 11
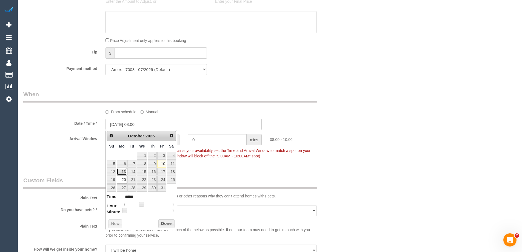
click at [121, 172] on link "13" at bounding box center [122, 171] width 10 height 7
type input "13/10/2025 08:00"
click at [165, 224] on button "Done" at bounding box center [166, 223] width 16 height 9
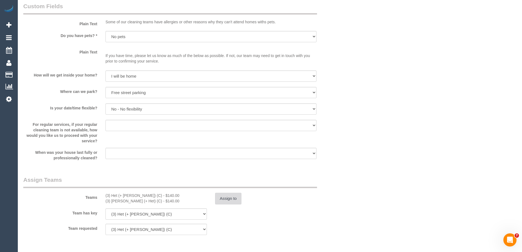
scroll to position [794, 0]
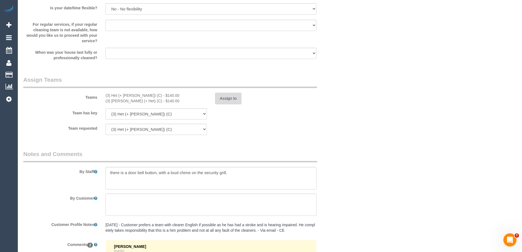
click at [240, 96] on button "Assign to" at bounding box center [228, 99] width 26 height 12
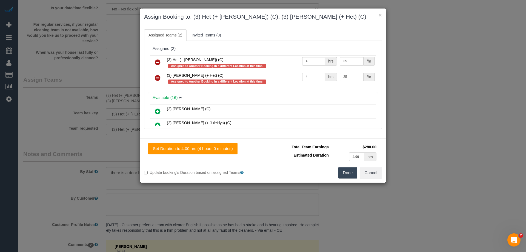
click at [159, 62] on icon at bounding box center [158, 62] width 6 height 7
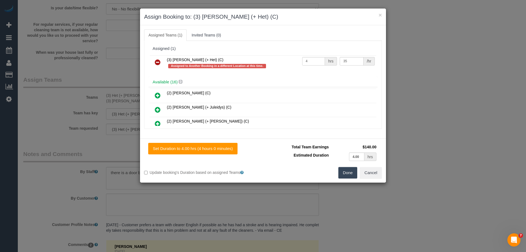
click at [158, 66] on link at bounding box center [157, 62] width 13 height 11
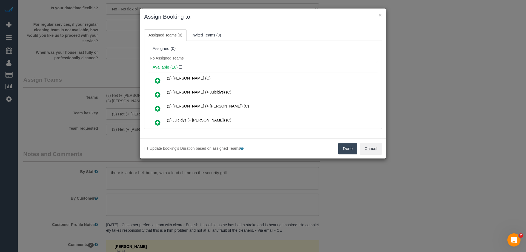
click at [340, 147] on button "Done" at bounding box center [347, 149] width 19 height 12
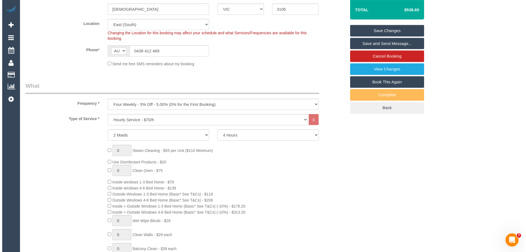
scroll to position [0, 0]
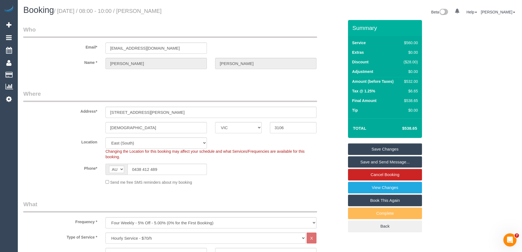
click at [371, 148] on link "Save Changes" at bounding box center [385, 149] width 74 height 12
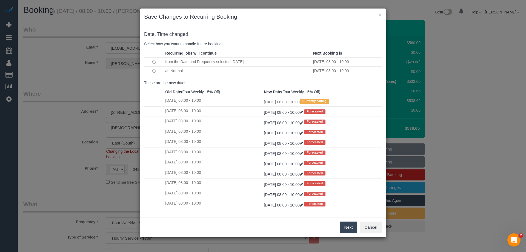
click at [348, 224] on button "Next" at bounding box center [349, 227] width 18 height 12
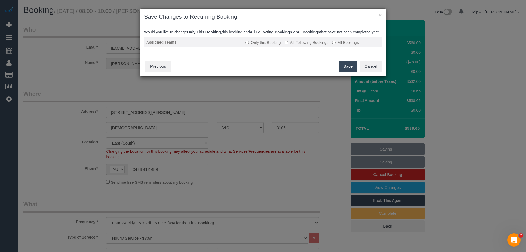
click at [294, 47] on td "Only this Booking All Following Bookings All Bookings" at bounding box center [312, 42] width 139 height 10
click at [300, 45] on label "All Following Bookings" at bounding box center [307, 42] width 44 height 5
click at [346, 72] on button "Save" at bounding box center [348, 67] width 19 height 12
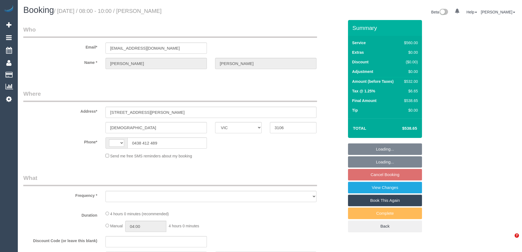
select select "VIC"
select select "string:AU"
select select "object:561"
select select "string:stripe-pm_1QIMEW2GScqysDRVTgV6DieV"
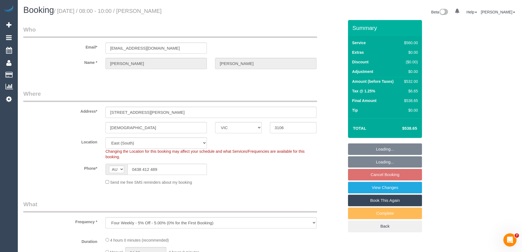
select select "2"
select select "240"
select select "number:28"
select select "number:14"
select select "number:19"
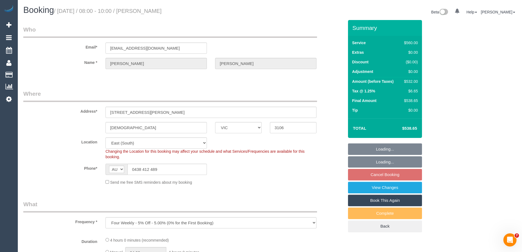
select select "number:25"
select select "object:904"
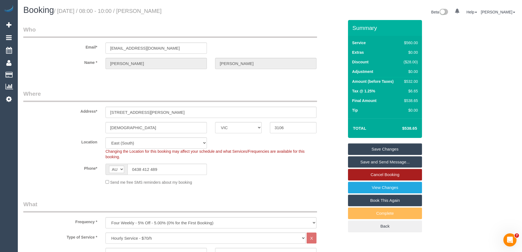
click at [357, 174] on link "Cancel Booking" at bounding box center [385, 175] width 74 height 12
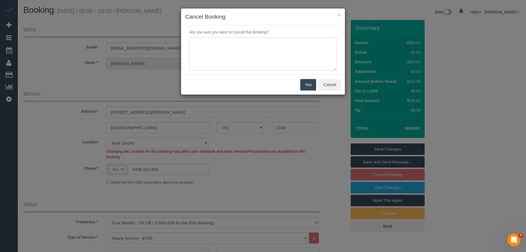
click at [204, 48] on textarea at bounding box center [262, 53] width 147 height 33
type textarea "Skipped to next service as did not reply to a request to reschedule due to no a…"
click at [307, 84] on button "Yes" at bounding box center [308, 85] width 16 height 12
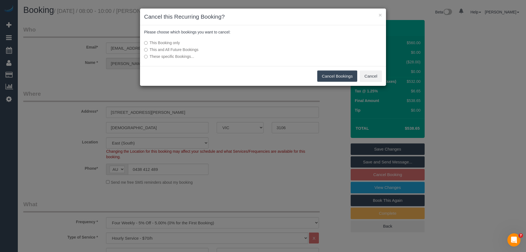
click at [338, 75] on button "Cancel Bookings" at bounding box center [337, 76] width 40 height 12
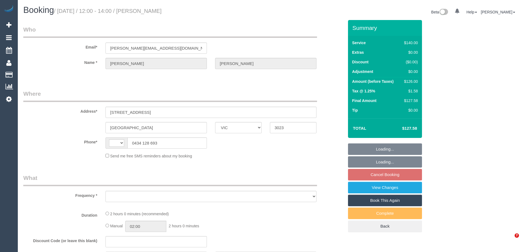
select select "VIC"
select select "object:283"
select select "string:stripe-pm_1S7nob2GScqysDRVcFTmWJng"
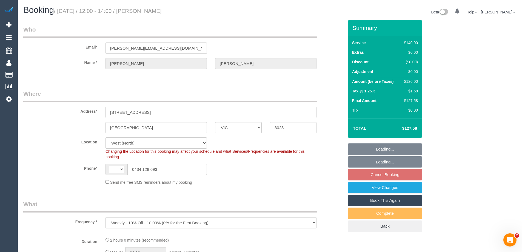
select select "string:AU"
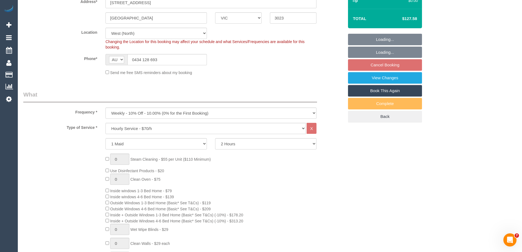
select select "object:857"
select select "number:29"
select select "number:14"
select select "number:19"
select select "number:22"
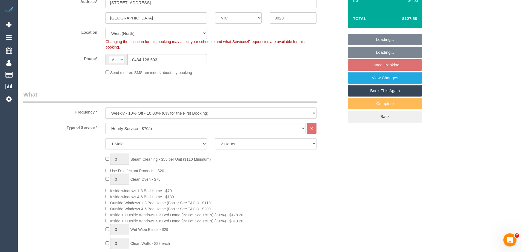
select select "number:34"
select select "number:26"
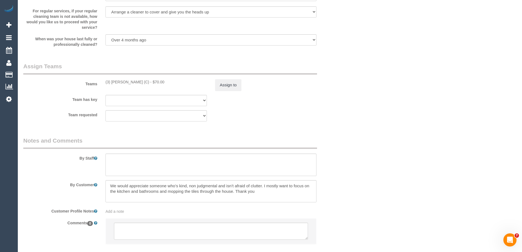
scroll to position [840, 0]
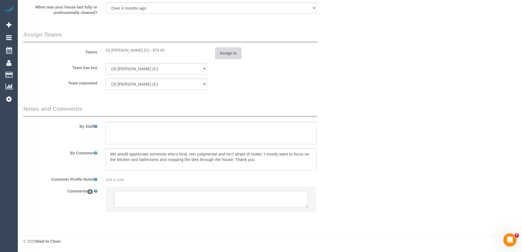
click at [227, 54] on button "Assign to" at bounding box center [228, 53] width 26 height 12
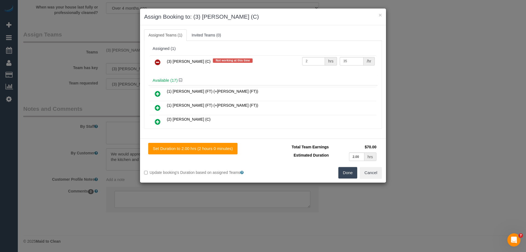
click at [158, 61] on icon at bounding box center [158, 62] width 6 height 7
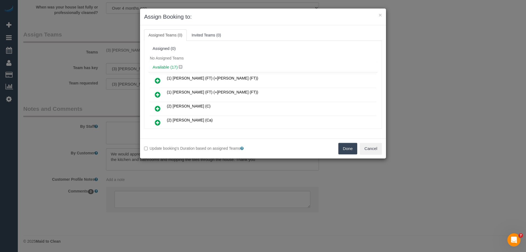
click at [349, 148] on button "Done" at bounding box center [347, 149] width 19 height 12
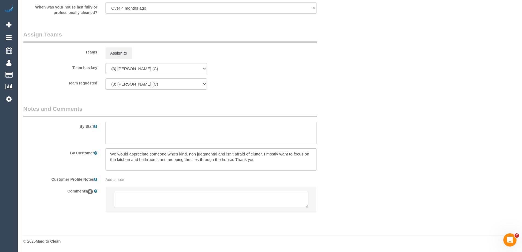
click at [145, 194] on textarea at bounding box center [211, 199] width 194 height 17
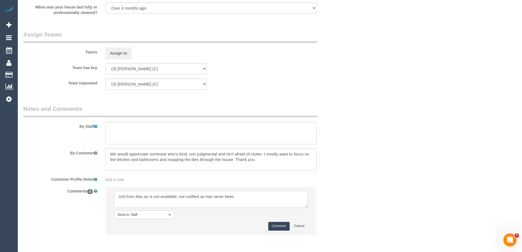
type textarea "U/A from Abu as is not available. not notified as has never been"
click at [280, 222] on button "Comment" at bounding box center [278, 226] width 21 height 8
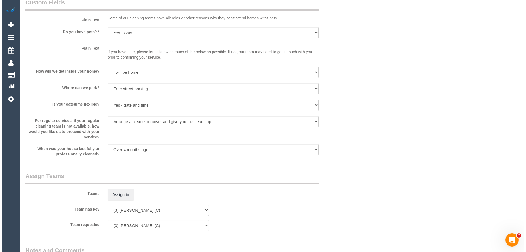
scroll to position [767, 0]
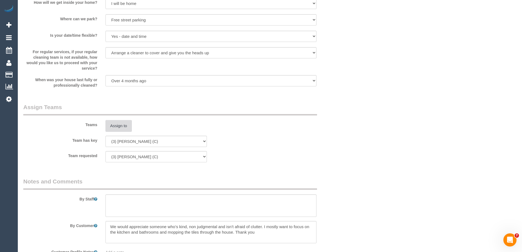
click at [116, 125] on button "Assign to" at bounding box center [118, 126] width 26 height 12
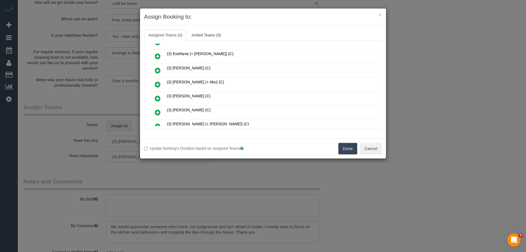
scroll to position [192, 0]
click at [148, 83] on div "Assigned (0) No Assigned Teams Available (17) (1) [PERSON_NAME] (FT) (+[PERSON_…" at bounding box center [263, 85] width 238 height 88
click at [159, 85] on icon at bounding box center [158, 85] width 6 height 7
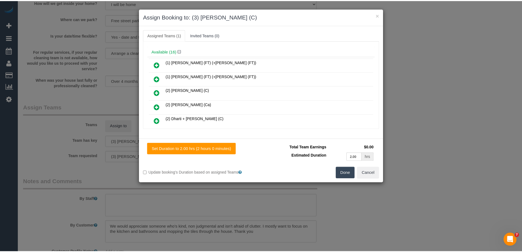
scroll to position [0, 0]
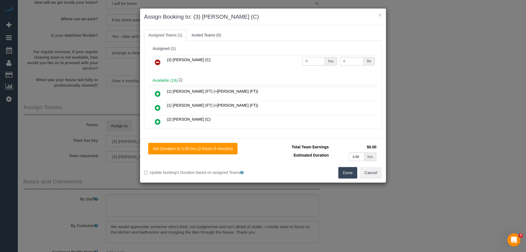
drag, startPoint x: 298, startPoint y: 64, endPoint x: 283, endPoint y: 65, distance: 15.4
click at [278, 64] on tr "(3) [PERSON_NAME] (C) 0 hrs 0 /hr" at bounding box center [263, 62] width 226 height 14
type input "2"
drag, startPoint x: 353, startPoint y: 63, endPoint x: 309, endPoint y: 62, distance: 43.8
click at [310, 62] on tr "(3) Jahidul Islam (C) 2 hrs 0 /hr" at bounding box center [263, 62] width 226 height 14
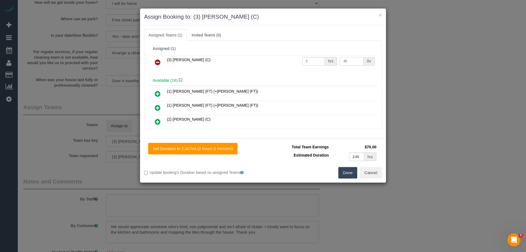
type input "35"
click at [346, 175] on button "Done" at bounding box center [347, 173] width 19 height 12
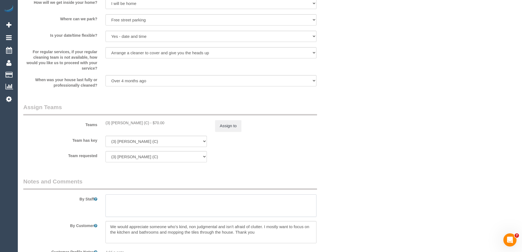
click at [114, 205] on textarea at bounding box center [210, 205] width 211 height 22
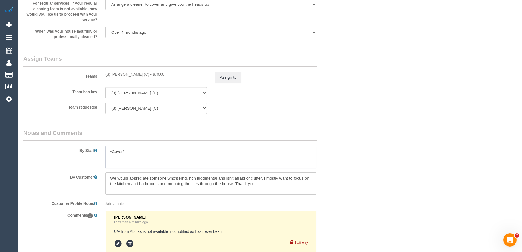
scroll to position [881, 0]
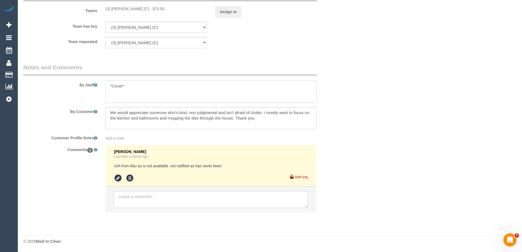
type textarea "*Cover*"
click at [123, 201] on textarea at bounding box center [211, 199] width 194 height 17
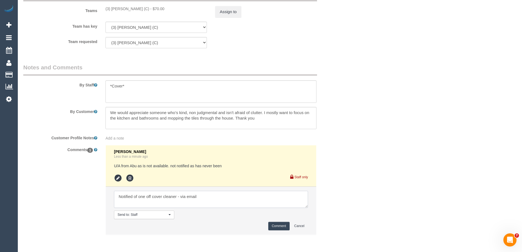
type textarea "Notified of one off cover cleaner - via email"
click at [277, 226] on button "Comment" at bounding box center [278, 226] width 21 height 8
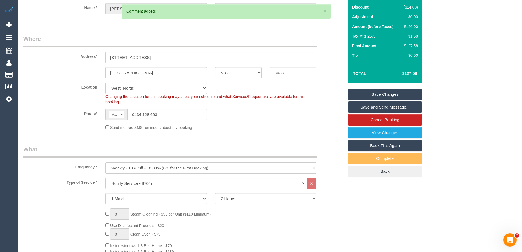
scroll to position [0, 0]
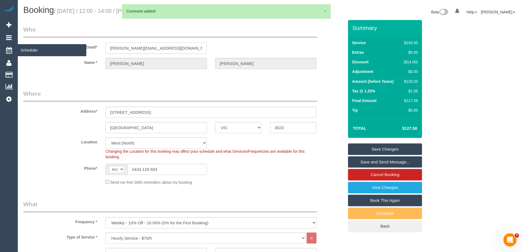
drag, startPoint x: 182, startPoint y: 49, endPoint x: 12, endPoint y: 47, distance: 169.8
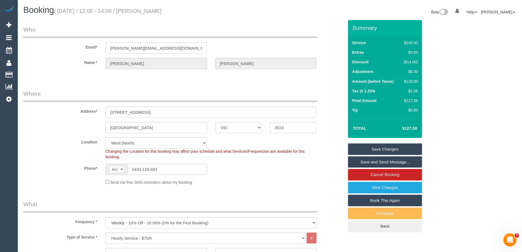
drag, startPoint x: 196, startPoint y: 11, endPoint x: 145, endPoint y: 10, distance: 50.4
click at [145, 10] on h1 "Booking / October 13, 2025 / 12:00 - 14:00 / Chrystal McDonald" at bounding box center [144, 9] width 242 height 9
copy small "[PERSON_NAME]"
click at [362, 157] on link "Save and Send Message..." at bounding box center [385, 162] width 74 height 12
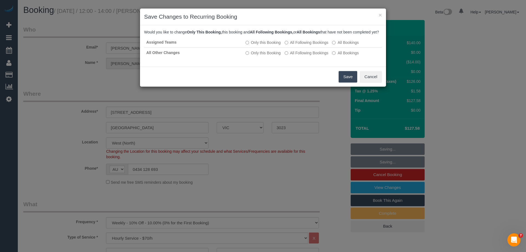
click at [346, 82] on button "Save" at bounding box center [348, 77] width 19 height 12
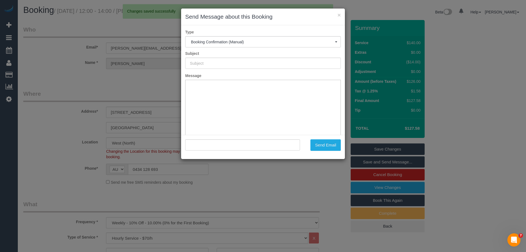
type input "Booking Confirmed"
type input ""Chrystal McDonald" <chrystal.mcdonald2@outlook.com>"
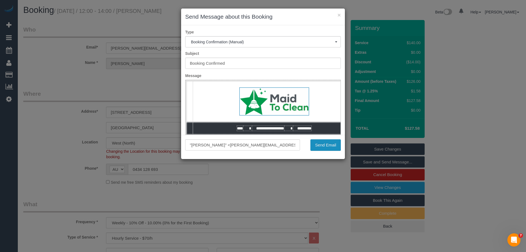
click at [335, 145] on button "Send Email" at bounding box center [325, 145] width 30 height 12
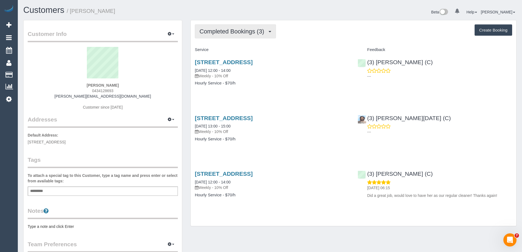
click at [242, 32] on span "Completed Bookings (3)" at bounding box center [232, 31] width 67 height 7
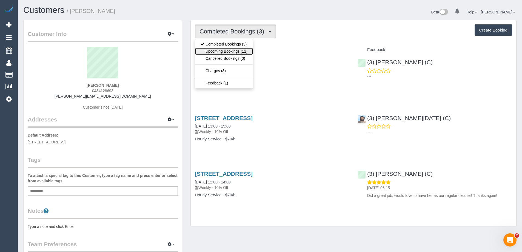
click at [239, 48] on link "Upcoming Bookings (11)" at bounding box center [224, 51] width 58 height 7
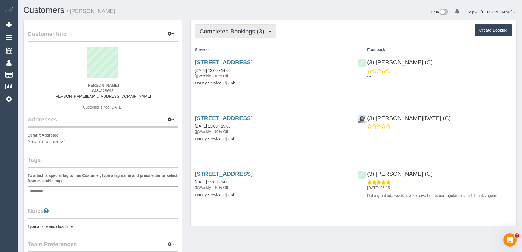
click at [230, 29] on span "Completed Bookings (3)" at bounding box center [232, 31] width 67 height 7
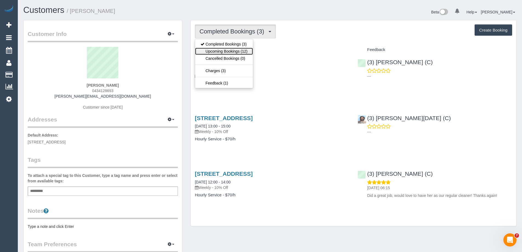
click at [230, 50] on link "Upcoming Bookings (12)" at bounding box center [224, 51] width 58 height 7
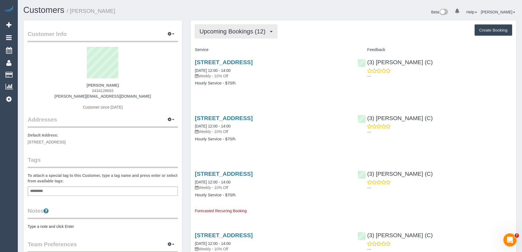
click at [234, 32] on span "Upcoming Bookings (12)" at bounding box center [233, 31] width 69 height 7
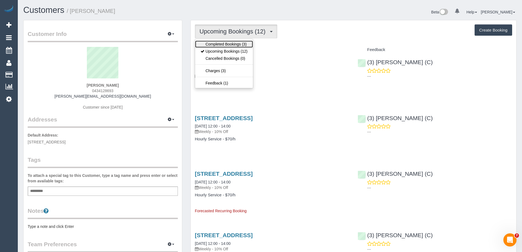
click at [228, 42] on link "Completed Bookings (3)" at bounding box center [224, 44] width 58 height 7
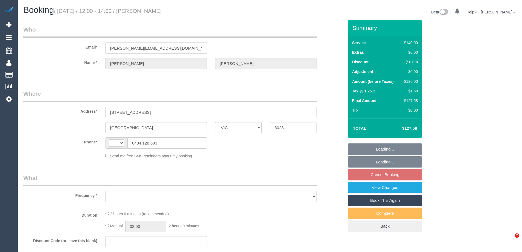
select select "VIC"
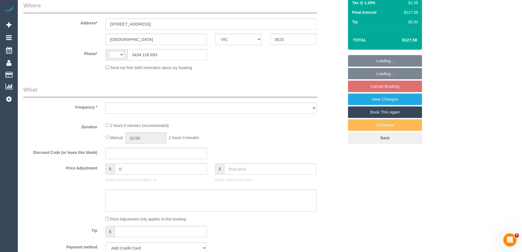
scroll to position [131, 0]
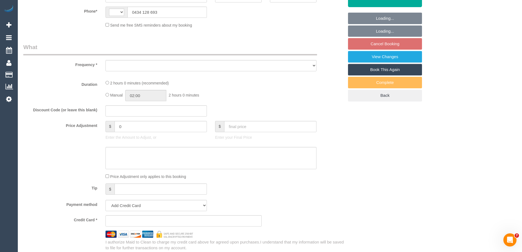
select select "number:29"
select select "number:14"
select select "number:19"
select select "number:22"
select select "number:34"
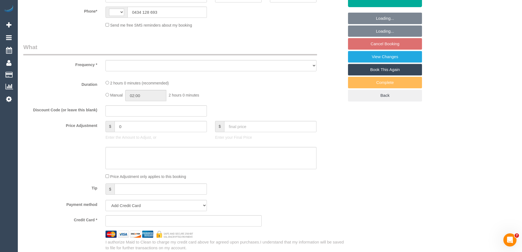
select select "number:26"
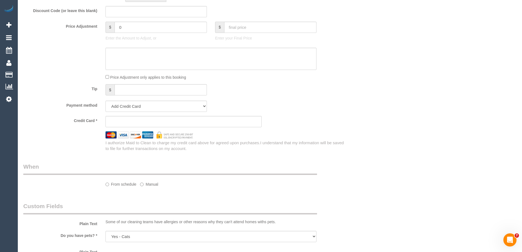
select select "string:AU"
select select "object:676"
select select "string:stripe-pm_1S7nob2GScqysDRVcFTmWJng"
select select "spot4"
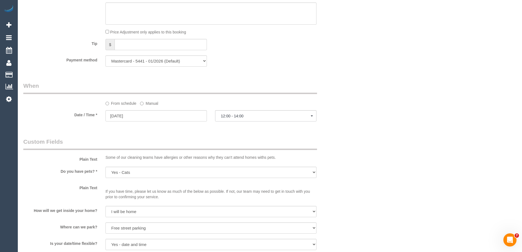
select select "object:862"
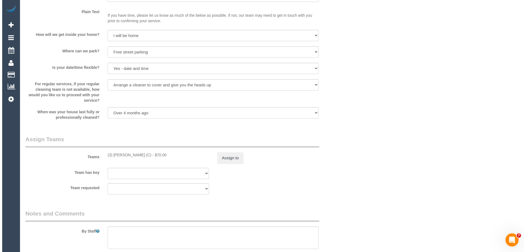
scroll to position [775, 0]
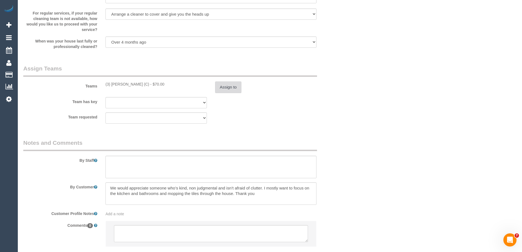
click at [227, 89] on button "Assign to" at bounding box center [228, 87] width 26 height 12
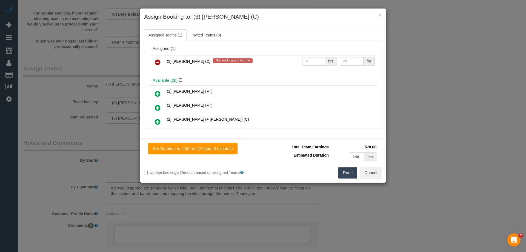
click at [155, 63] on icon at bounding box center [158, 62] width 6 height 7
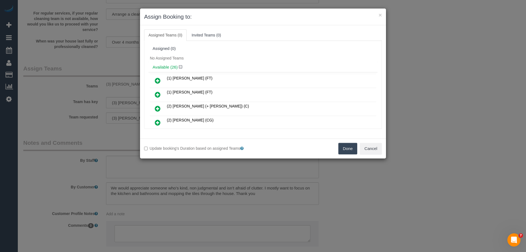
scroll to position [1464, 0]
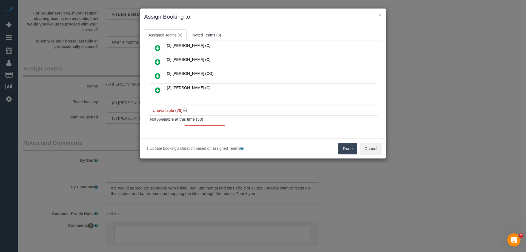
click at [159, 90] on icon at bounding box center [158, 90] width 6 height 7
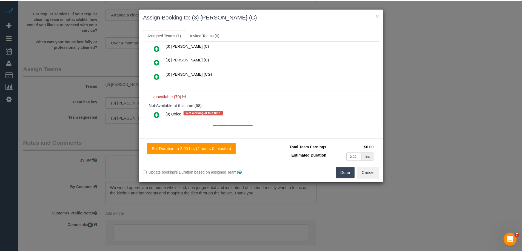
scroll to position [0, 0]
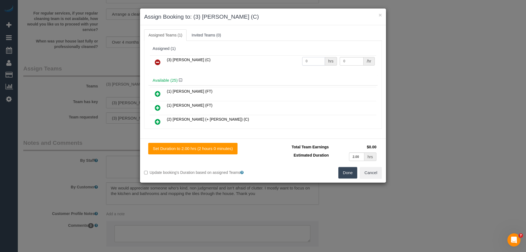
drag, startPoint x: 308, startPoint y: 62, endPoint x: 277, endPoint y: 61, distance: 31.2
click at [277, 61] on tr "(3) Trish Osman (C) 0 hrs 0 /hr" at bounding box center [263, 62] width 226 height 14
type input "2"
drag, startPoint x: 344, startPoint y: 62, endPoint x: 285, endPoint y: 61, distance: 59.2
click at [297, 61] on tr "(3) Trish Osman (C) 2 hrs 0 /hr" at bounding box center [263, 62] width 226 height 14
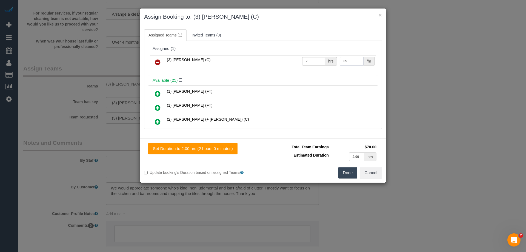
type input "35"
click at [349, 173] on button "Done" at bounding box center [347, 173] width 19 height 12
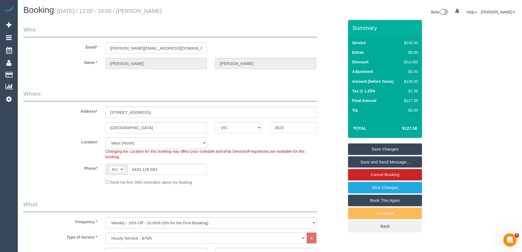
click at [363, 150] on link "Save Changes" at bounding box center [385, 149] width 74 height 12
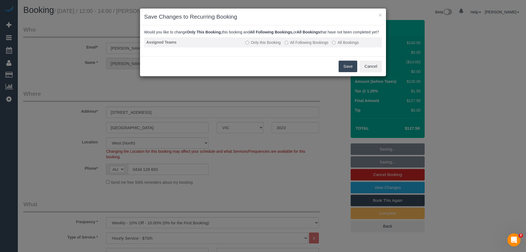
click at [301, 45] on label "All Following Bookings" at bounding box center [307, 42] width 44 height 5
click at [345, 72] on button "Save" at bounding box center [348, 67] width 19 height 12
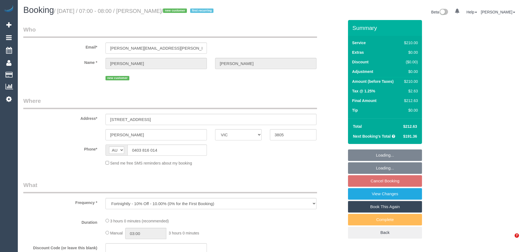
select select "VIC"
select select "string:stripe-pm_1SG6XQ2GScqysDRVWKgT7KLH"
select select "180"
select select "number:30"
select select "number:14"
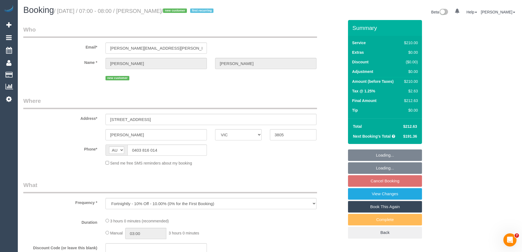
select select "number:19"
select select "number:36"
select select "number:34"
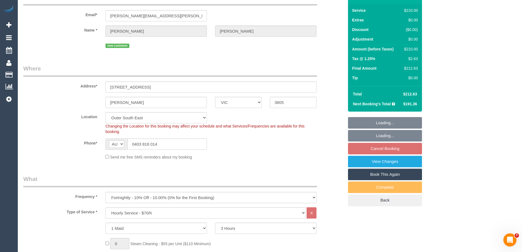
select select "object:886"
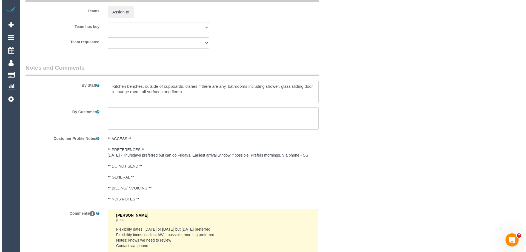
scroll to position [858, 0]
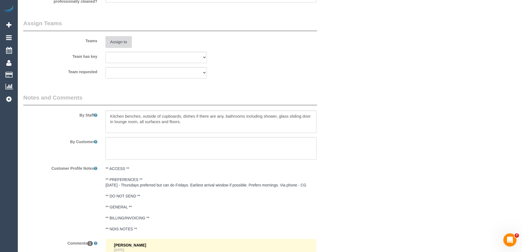
click at [115, 40] on button "Assign to" at bounding box center [118, 42] width 26 height 12
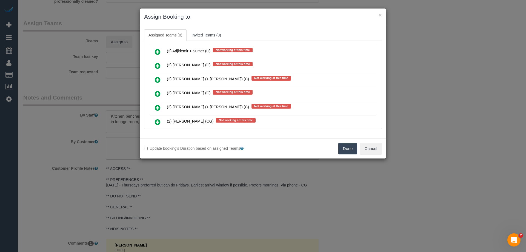
scroll to position [228, 0]
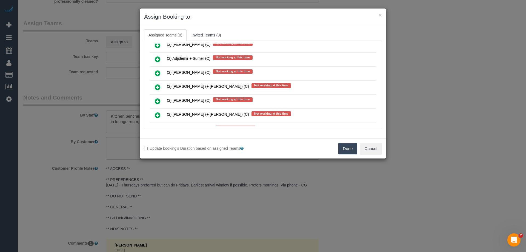
click at [156, 71] on icon at bounding box center [158, 73] width 6 height 7
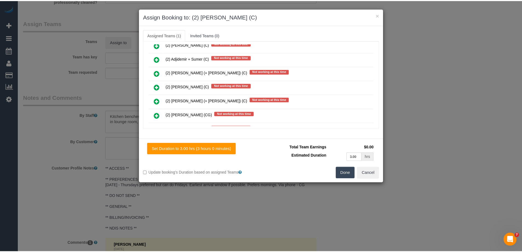
scroll to position [0, 0]
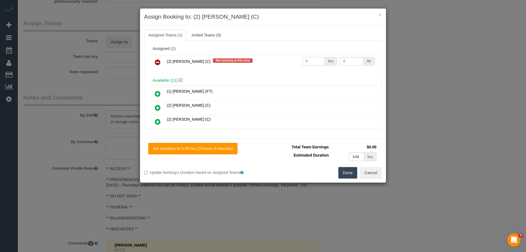
drag, startPoint x: 311, startPoint y: 63, endPoint x: 287, endPoint y: 62, distance: 24.4
click at [289, 62] on tr "(2) Anita Jamieson (C) Not working at this time 0 hrs 0 /hr" at bounding box center [263, 62] width 226 height 14
type input "3"
drag, startPoint x: 351, startPoint y: 61, endPoint x: 316, endPoint y: 60, distance: 34.2
click at [316, 60] on tr "(2) Anita Jamieson (C) Not working at this time 3 hrs 0 /hr" at bounding box center [263, 62] width 226 height 14
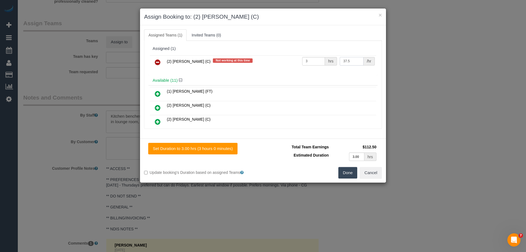
type input "37.5"
click at [346, 171] on button "Done" at bounding box center [347, 173] width 19 height 12
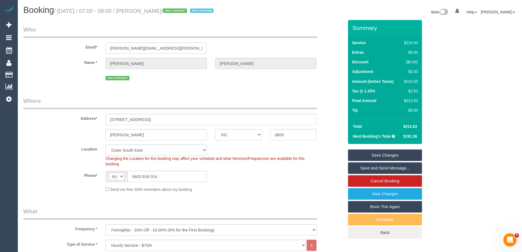
drag, startPoint x: 174, startPoint y: 10, endPoint x: 143, endPoint y: 13, distance: 31.9
click at [143, 13] on small "/ October 16, 2025 / 07:00 - 08:00 / Amanda Ellis / new customer first recurring" at bounding box center [134, 11] width 161 height 6
copy small "Amanda Ellis"
click at [370, 166] on link "Save and Send Message..." at bounding box center [385, 168] width 74 height 12
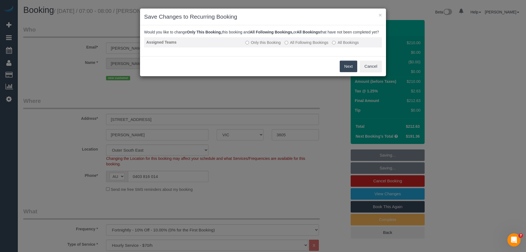
click at [302, 45] on label "All Following Bookings" at bounding box center [307, 42] width 44 height 5
click at [351, 72] on button "Save" at bounding box center [348, 67] width 19 height 12
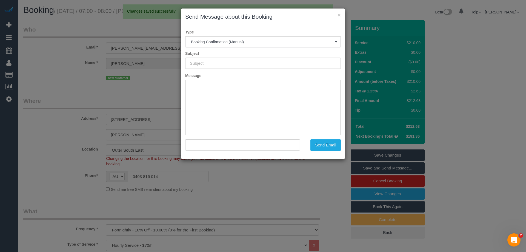
type input "Booking Confirmed"
type input ""Amanda Ellis" <amanda.mary.ellis84@gmail.com>"
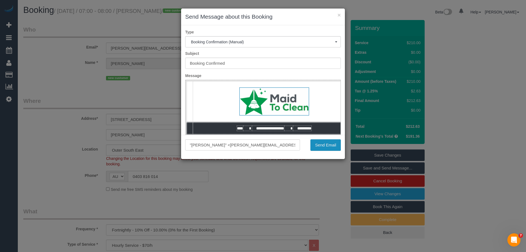
click at [319, 147] on button "Send Email" at bounding box center [325, 145] width 30 height 12
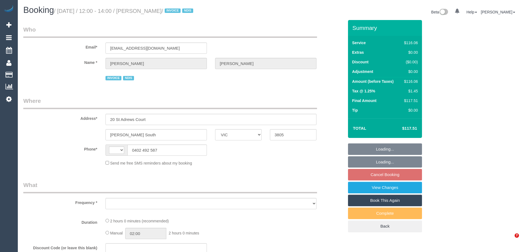
select select "VIC"
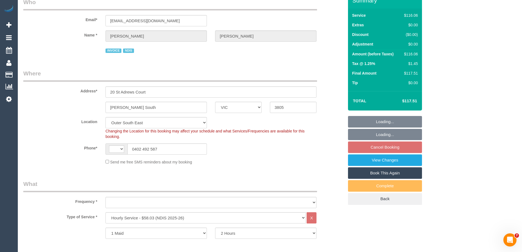
select select "string:AU"
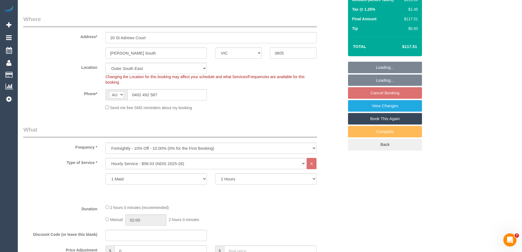
select select "object:656"
select select "number:27"
select select "number:14"
select select "number:18"
select select "number:22"
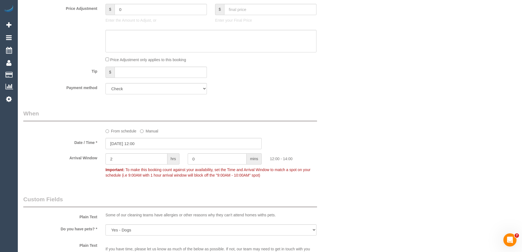
scroll to position [383, 0]
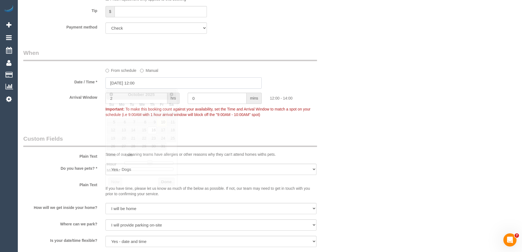
click at [133, 85] on input "[DATE] 12:00" at bounding box center [183, 82] width 156 height 11
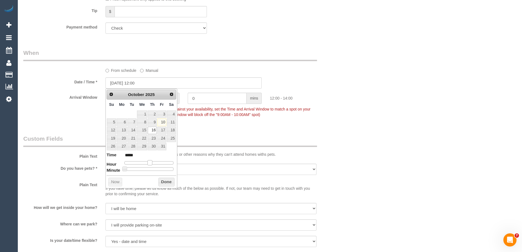
type input "[DATE] 11:00"
type input "*****"
click at [147, 164] on span at bounding box center [147, 162] width 5 height 5
click at [165, 181] on button "Done" at bounding box center [166, 181] width 16 height 9
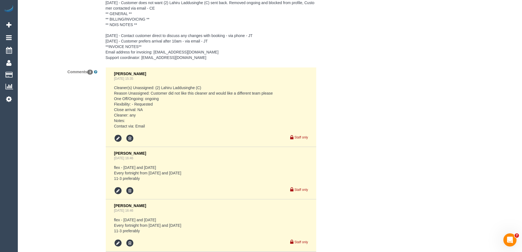
scroll to position [919, 0]
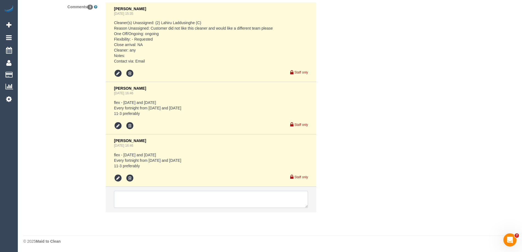
click at [127, 192] on textarea at bounding box center [211, 199] width 194 height 17
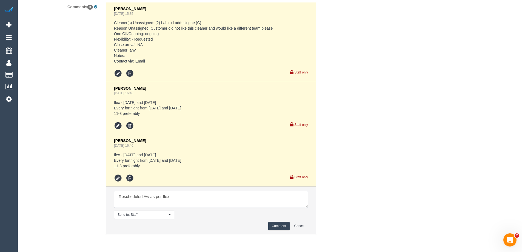
type textarea "Rescheduled Aw as per flex"
click at [284, 227] on button "Comment" at bounding box center [278, 226] width 21 height 8
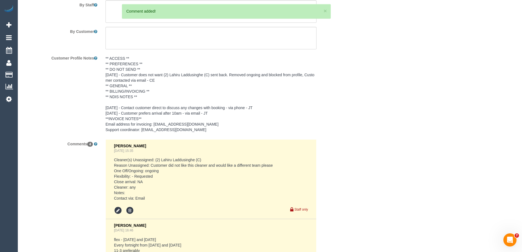
scroll to position [673, 0]
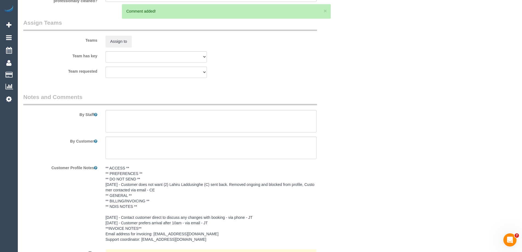
click at [121, 49] on sui-booking-teams "Teams Assign to Team has key (0) Office (1) [PERSON_NAME] (FT) (2) [PERSON_NAME…" at bounding box center [183, 48] width 320 height 59
click at [120, 41] on button "Assign to" at bounding box center [118, 42] width 26 height 12
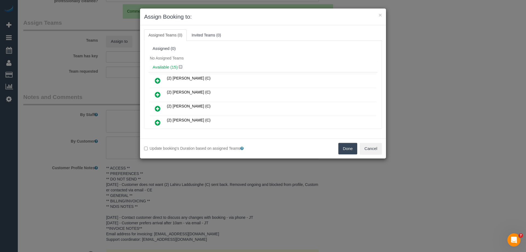
click at [158, 91] on icon at bounding box center [158, 94] width 6 height 7
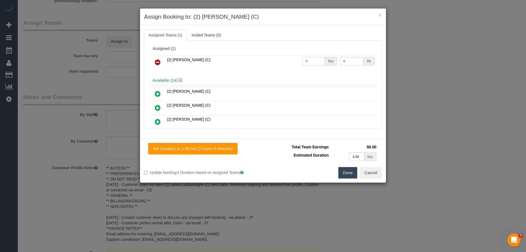
drag, startPoint x: 307, startPoint y: 60, endPoint x: 280, endPoint y: 59, distance: 27.4
click at [281, 59] on tr "(2) [PERSON_NAME] (C) 0 hrs 0 /hr" at bounding box center [263, 62] width 226 height 14
type input "2"
drag, startPoint x: 351, startPoint y: 64, endPoint x: 311, endPoint y: 61, distance: 40.1
click at [312, 61] on tr "(2) Anita Jamieson (C) 2 hrs 0 /hr" at bounding box center [263, 62] width 226 height 14
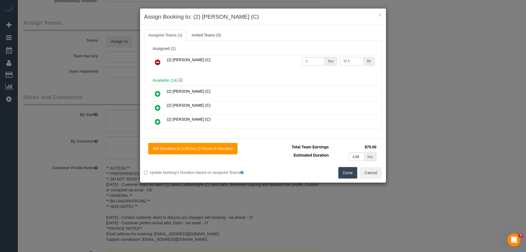
type input "37.5"
click at [347, 173] on button "Done" at bounding box center [347, 173] width 19 height 12
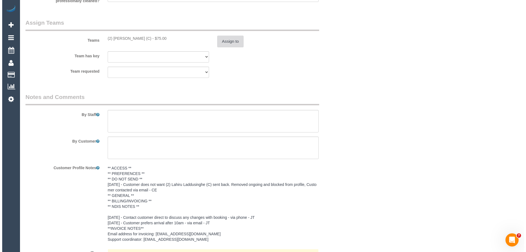
scroll to position [0, 0]
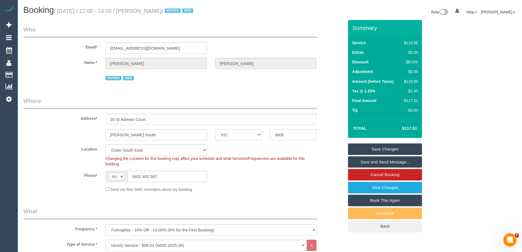
drag, startPoint x: 183, startPoint y: 10, endPoint x: 144, endPoint y: 11, distance: 39.5
click at [144, 11] on small "/ October 16, 2025 / 12:00 - 14:00 / Hayden McLean / INVOICE NDIS" at bounding box center [124, 11] width 141 height 6
copy small "Hayden McLean"
click at [369, 163] on link "Save and Send Message..." at bounding box center [385, 162] width 74 height 12
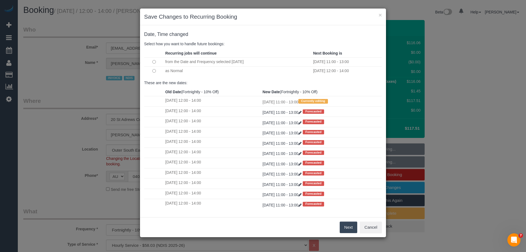
click at [344, 227] on button "Next" at bounding box center [349, 227] width 18 height 12
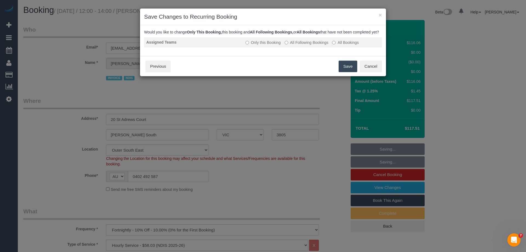
click at [293, 45] on label "All Following Bookings" at bounding box center [307, 42] width 44 height 5
click at [343, 72] on button "Save" at bounding box center [348, 67] width 19 height 12
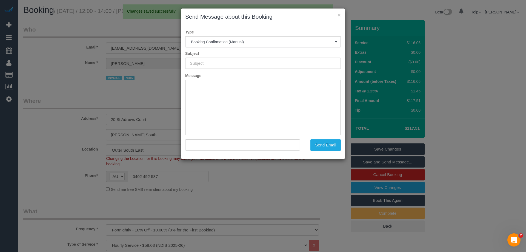
type input "Booking Confirmed"
type input ""Hayden McLean" <haddos@live.com.au>"
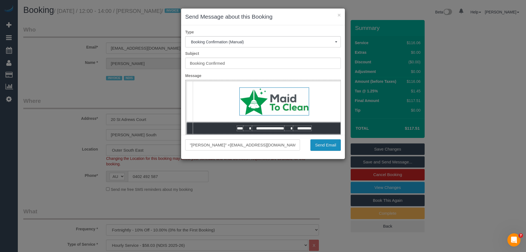
click at [319, 147] on button "Send Email" at bounding box center [325, 145] width 30 height 12
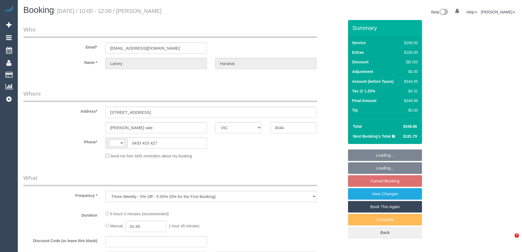
select select "VIC"
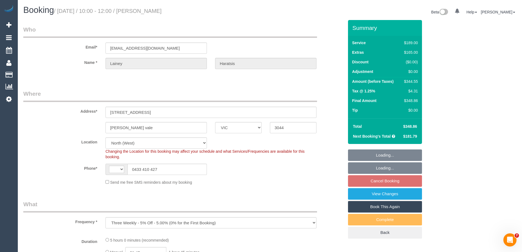
select select "object:533"
select select "string:AU"
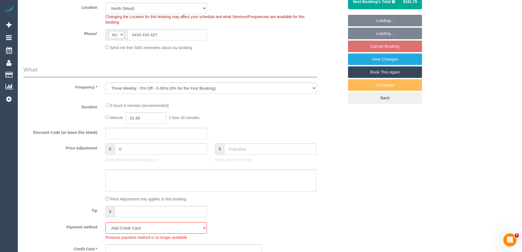
select select "number:27"
select select "number:15"
select select "number:18"
select select "number:25"
select select "number:35"
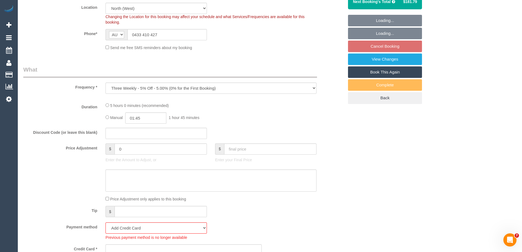
select select "number:11"
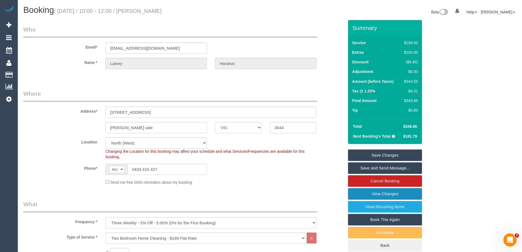
click at [360, 196] on link "View Changes" at bounding box center [385, 194] width 74 height 12
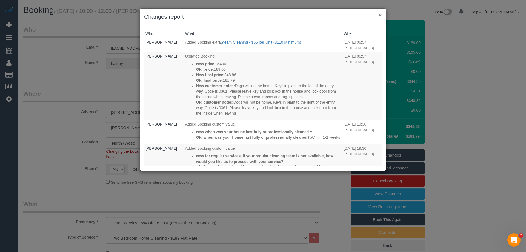
click at [380, 14] on button "×" at bounding box center [380, 15] width 3 height 6
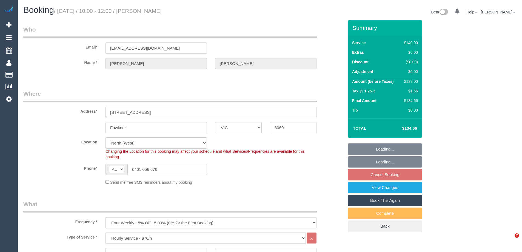
select select "VIC"
select select "object:705"
select select "number:27"
select select "number:14"
select select "number:19"
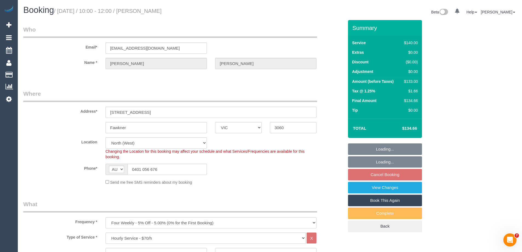
select select "number:22"
select select "number:12"
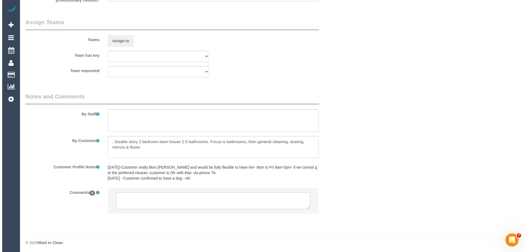
scroll to position [853, 0]
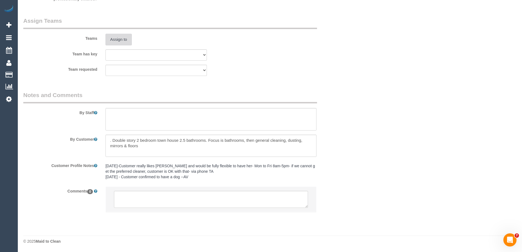
click at [118, 40] on button "Assign to" at bounding box center [118, 40] width 26 height 12
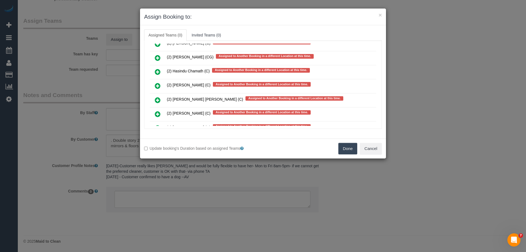
scroll to position [1431, 0]
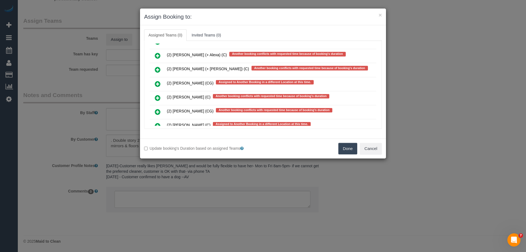
click at [156, 96] on icon at bounding box center [158, 97] width 6 height 7
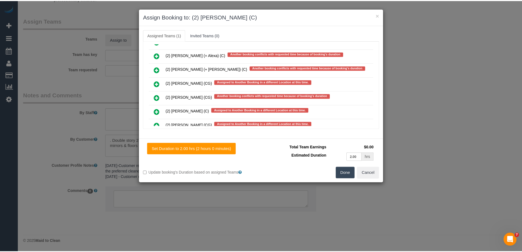
scroll to position [0, 0]
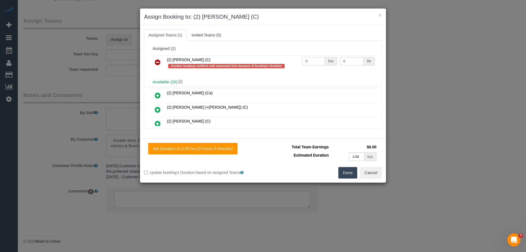
drag, startPoint x: 305, startPoint y: 60, endPoint x: 267, endPoint y: 60, distance: 37.5
click at [270, 60] on tr "(2) Ashik Miah (C) Another booking conflicts with requested time because of boo…" at bounding box center [263, 63] width 226 height 16
type input "2"
drag, startPoint x: 334, startPoint y: 61, endPoint x: 317, endPoint y: 60, distance: 17.3
click at [317, 60] on tr "(2) Ashik Miah (C) Another booking conflicts with requested time because of boo…" at bounding box center [263, 63] width 226 height 16
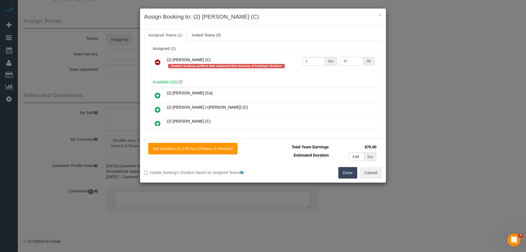
drag, startPoint x: 323, startPoint y: 60, endPoint x: 295, endPoint y: 58, distance: 28.3
click at [295, 58] on tr "(2) Ashik Miah (C) Another booking conflicts with requested time because of boo…" at bounding box center [263, 63] width 226 height 16
type input "37.5"
click at [345, 175] on button "Done" at bounding box center [347, 173] width 19 height 12
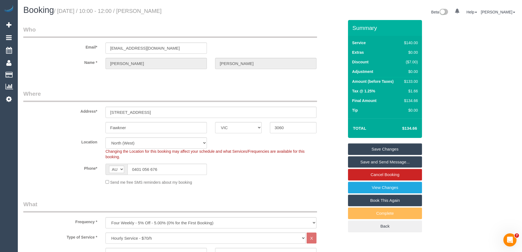
drag, startPoint x: 188, startPoint y: 7, endPoint x: 144, endPoint y: 10, distance: 44.8
click at [144, 10] on h1 "Booking / October 16, 2025 / 10:00 - 12:00 / Monica Torcasio" at bounding box center [144, 9] width 242 height 9
copy small "Monica Torcasio"
click at [363, 147] on link "Save Changes" at bounding box center [385, 149] width 74 height 12
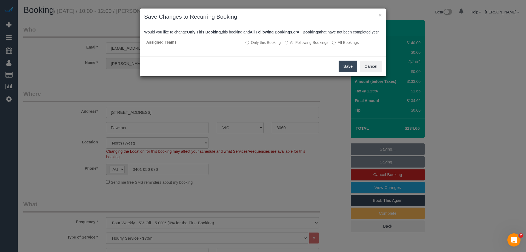
click at [346, 72] on button "Save" at bounding box center [348, 67] width 19 height 12
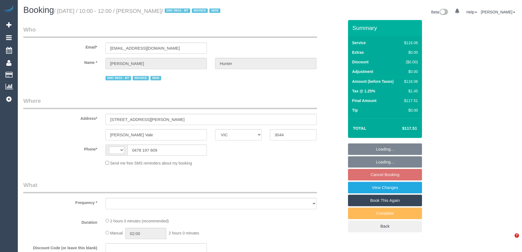
select select "VIC"
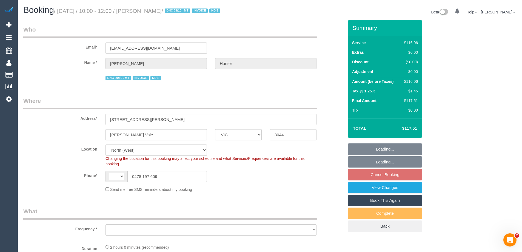
select select "string:AU"
select select "number:29"
select select "number:14"
select select "number:19"
select select "number:25"
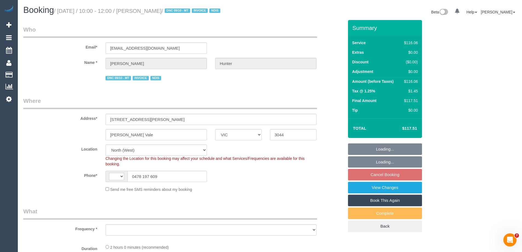
select select "number:34"
select select "object:1436"
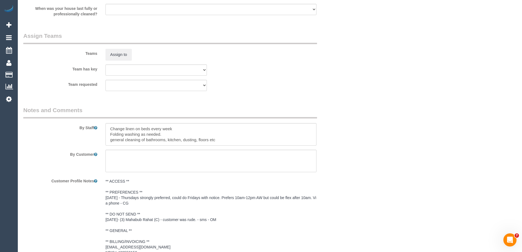
scroll to position [657, 0]
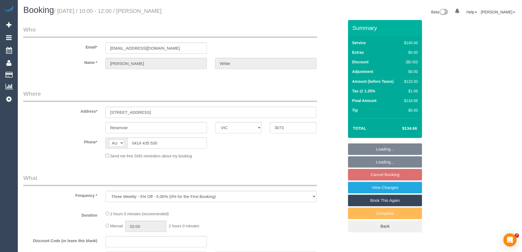
select select "VIC"
select select "string:stripe-pm_1PAMz62GScqysDRV0t4JZwaL"
select select "number:29"
select select "number:14"
select select "number:18"
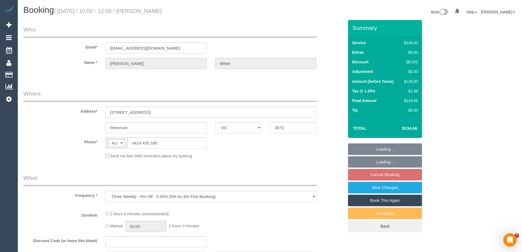
select select "number:25"
select select "number:34"
select select "number:26"
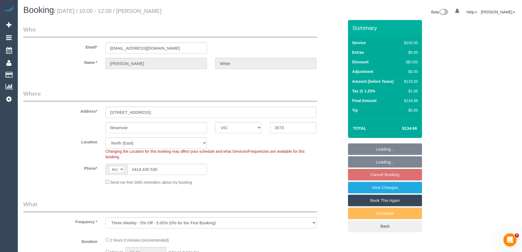
select select "object:675"
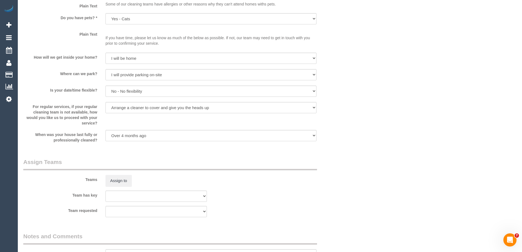
scroll to position [848, 0]
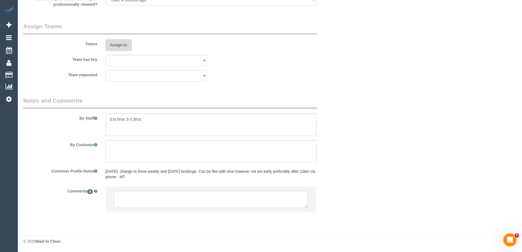
click at [121, 46] on button "Assign to" at bounding box center [118, 45] width 26 height 12
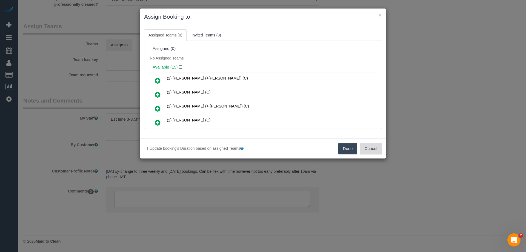
click at [366, 146] on button "Cancel" at bounding box center [371, 149] width 22 height 12
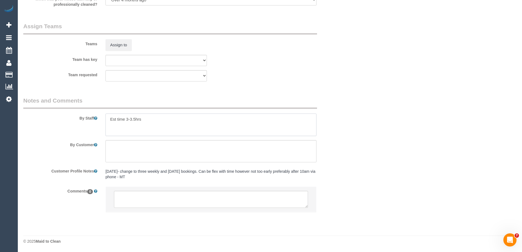
drag, startPoint x: 159, startPoint y: 121, endPoint x: 35, endPoint y: 116, distance: 124.2
click at [35, 116] on div "By Staff" at bounding box center [183, 115] width 329 height 39
click at [118, 39] on button "Assign to" at bounding box center [118, 45] width 26 height 12
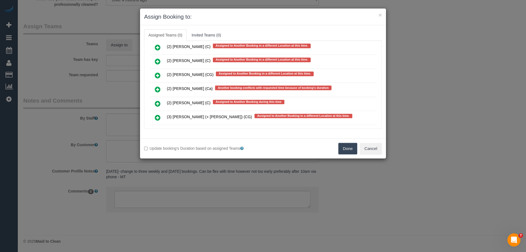
scroll to position [1320, 0]
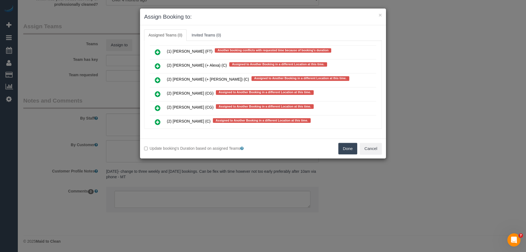
click at [157, 106] on icon at bounding box center [158, 108] width 6 height 7
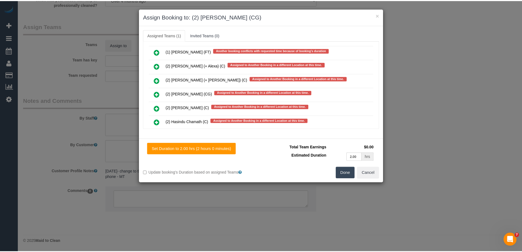
scroll to position [0, 0]
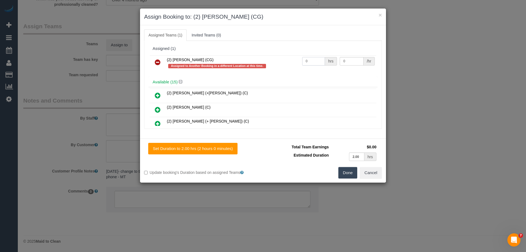
drag, startPoint x: 313, startPoint y: 60, endPoint x: 279, endPoint y: 62, distance: 34.0
click at [276, 62] on tr "(2) Binoy Adheesha (CG) Assigned to Another Booking in a different Location at …" at bounding box center [263, 63] width 226 height 16
type input "2"
drag, startPoint x: 345, startPoint y: 60, endPoint x: 300, endPoint y: 58, distance: 44.7
click at [300, 58] on tr "(2) Binoy Adheesha (CG) Assigned to Another Booking in a different Location at …" at bounding box center [263, 63] width 226 height 16
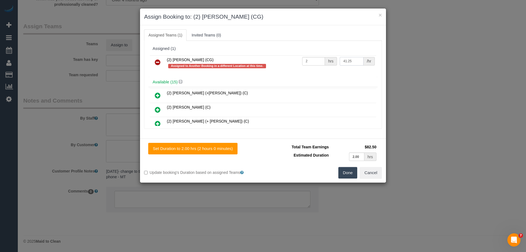
type input "41.25"
click at [346, 171] on button "Done" at bounding box center [347, 173] width 19 height 12
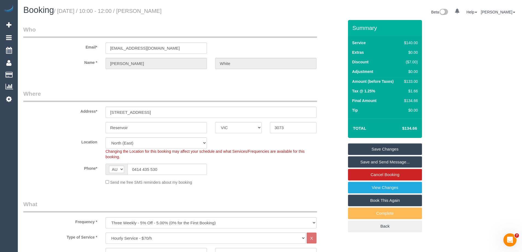
drag, startPoint x: 165, startPoint y: 10, endPoint x: 145, endPoint y: 9, distance: 20.5
click at [145, 9] on h1 "Booking / October 16, 2025 / 10:00 - 12:00 / Maureen White" at bounding box center [144, 9] width 242 height 9
copy small "Maureen White"
click at [371, 152] on link "Save Changes" at bounding box center [385, 149] width 74 height 12
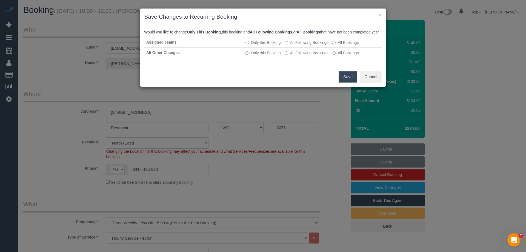
click at [345, 82] on button "Save" at bounding box center [348, 77] width 19 height 12
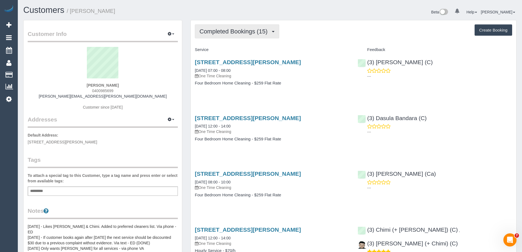
click at [225, 33] on span "Completed Bookings (15)" at bounding box center [234, 31] width 71 height 7
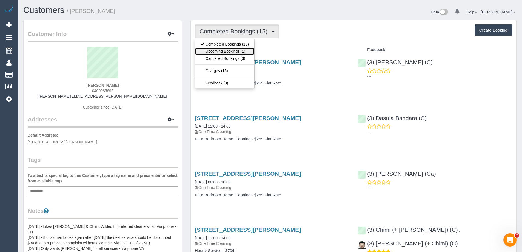
click at [223, 51] on link "Upcoming Bookings (1)" at bounding box center [224, 51] width 59 height 7
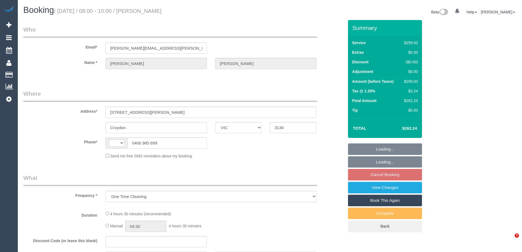
select select "VIC"
select select "string:stripe-pm_1SFNVx2GScqysDRVgCFnPyLB"
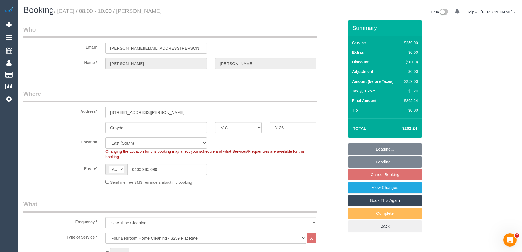
select select "string:AU"
select select "object:631"
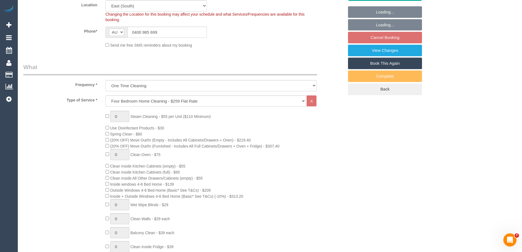
select select "number:27"
select select "number:14"
select select "number:19"
select select "number:22"
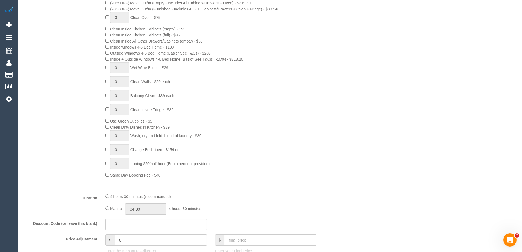
scroll to position [329, 0]
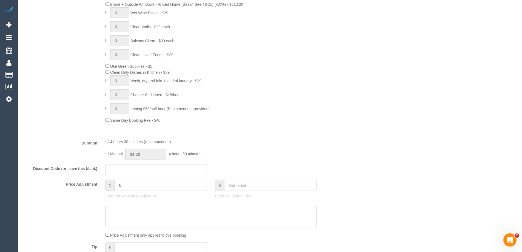
click at [105, 153] on div "4 hours 30 minutes (recommended) Manual 04:30 4 hours 30 minutes" at bounding box center [210, 148] width 219 height 21
click at [156, 154] on input "04:30" at bounding box center [145, 153] width 41 height 11
type input "05:00"
click at [135, 196] on li "05:00" at bounding box center [139, 199] width 24 height 7
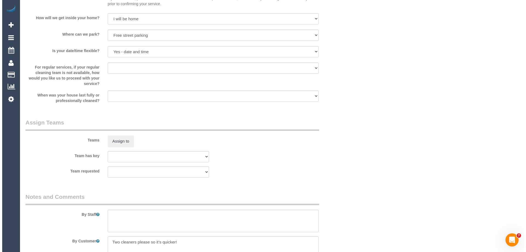
scroll to position [822, 0]
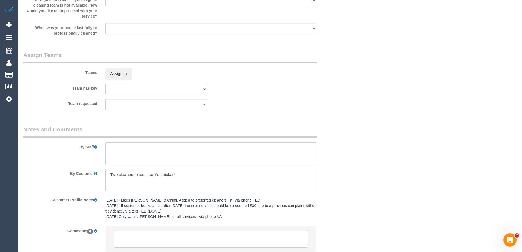
click at [118, 156] on textarea at bounding box center [210, 153] width 211 height 22
type textarea "Estimated time of 4-5 hrs"
click at [118, 74] on button "Assign to" at bounding box center [118, 74] width 26 height 12
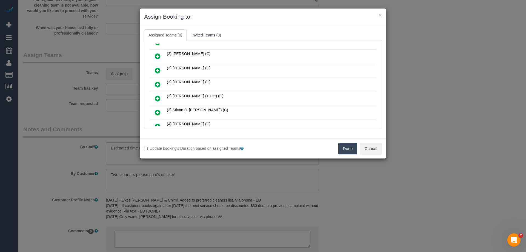
scroll to position [192, 0]
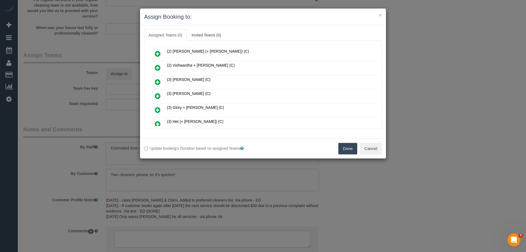
click at [157, 92] on link at bounding box center [157, 96] width 13 height 11
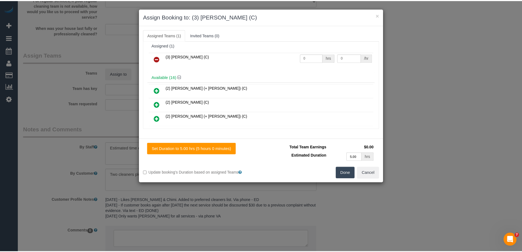
scroll to position [0, 0]
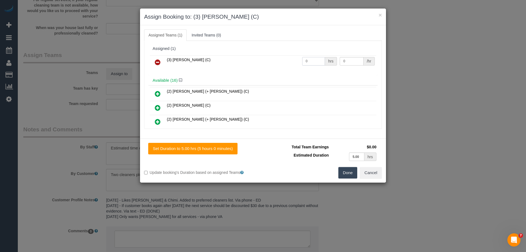
drag, startPoint x: 312, startPoint y: 61, endPoint x: 251, endPoint y: 60, distance: 61.4
click at [264, 60] on tr "(3) Claire Tullius (C) 0 hrs 0 /hr" at bounding box center [263, 62] width 226 height 14
type input "1"
drag, startPoint x: 330, startPoint y: 62, endPoint x: 283, endPoint y: 60, distance: 47.4
click at [292, 61] on tr "(3) Claire Tullius (C) 1 hrs 0 /hr" at bounding box center [263, 62] width 226 height 14
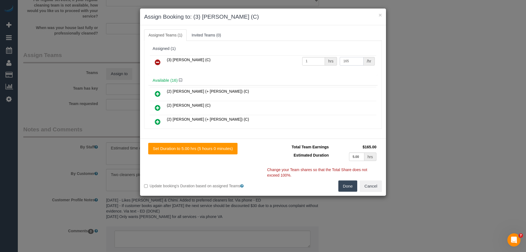
type input "165"
click at [347, 188] on button "Done" at bounding box center [347, 186] width 19 height 12
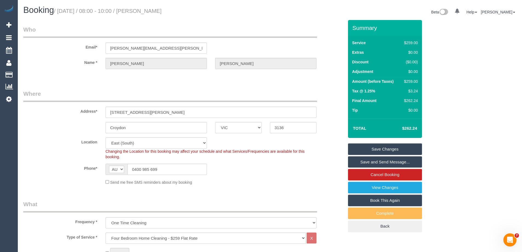
drag, startPoint x: 190, startPoint y: 12, endPoint x: 145, endPoint y: 10, distance: 45.0
click at [145, 10] on h1 "Booking / October 16, 2025 / 08:00 - 10:00 / Michelle Maddern" at bounding box center [144, 9] width 242 height 9
copy small "Michelle Maddern"
click at [356, 163] on link "Save and Send Message..." at bounding box center [385, 162] width 74 height 12
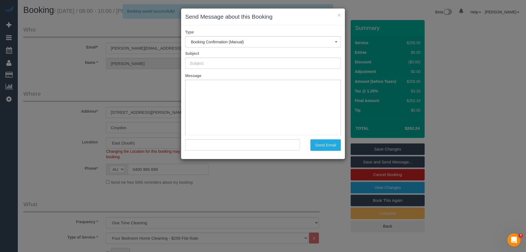
type input "Booking Confirmed"
type input ""Michelle Maddern" <michelle@maddern.com>"
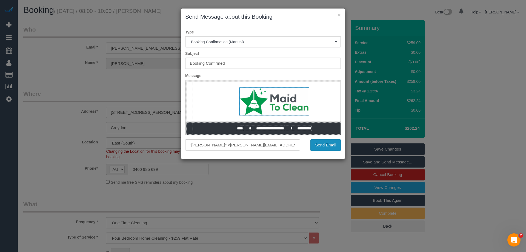
click at [321, 150] on button "Send Email" at bounding box center [325, 145] width 30 height 12
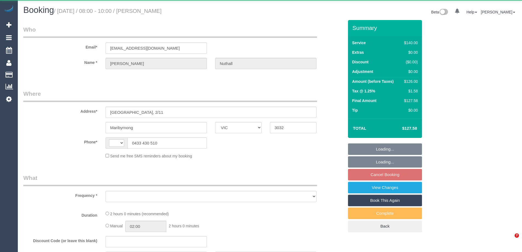
select select "VIC"
select select "string:stripe-pm_1Ra2vC2GScqysDRVo2aEZRzc"
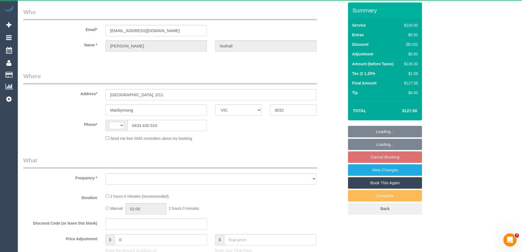
select select "string:AU"
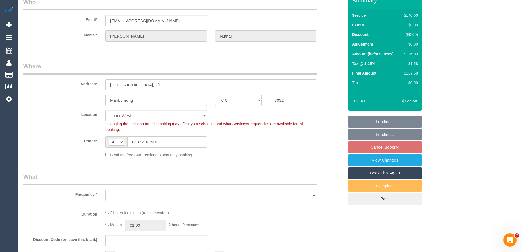
select select "object:559"
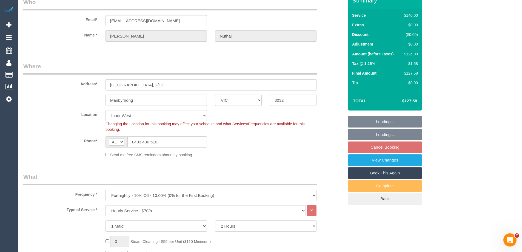
select select "number:30"
select select "number:14"
select select "number:18"
select select "number:22"
select select "number:34"
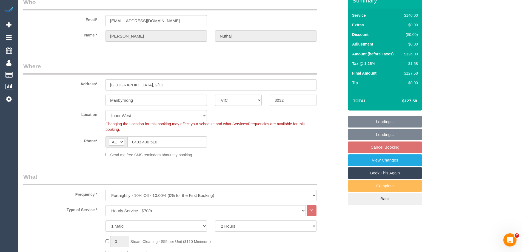
select select "number:11"
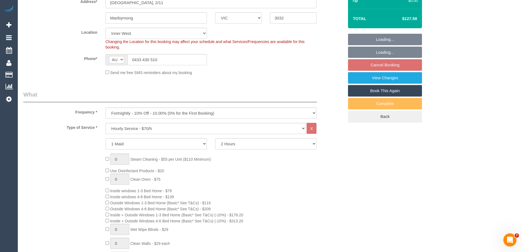
select select "object:1532"
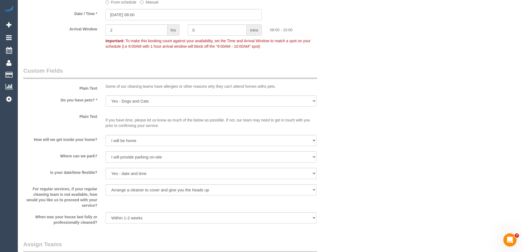
scroll to position [927, 0]
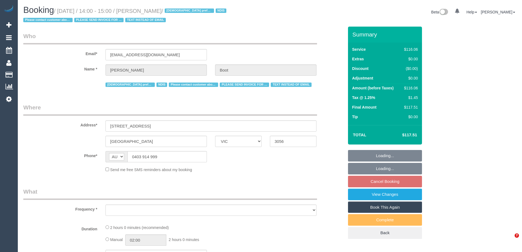
select select "VIC"
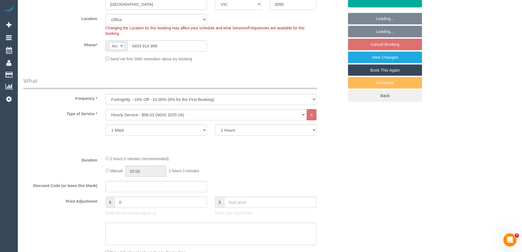
select select "object:632"
select select "number:28"
select select "number:14"
select select "number:19"
select select "number:24"
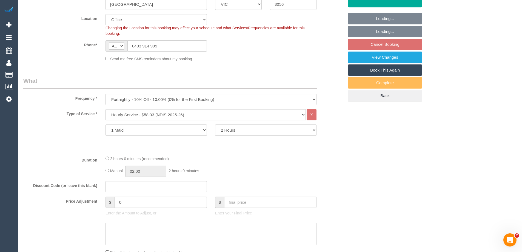
select select "number:35"
select select "number:13"
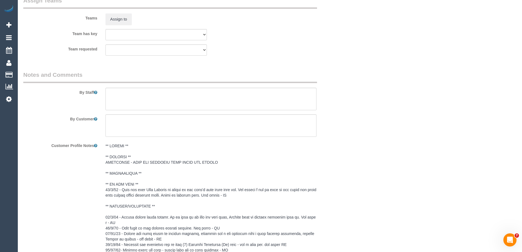
scroll to position [685, 0]
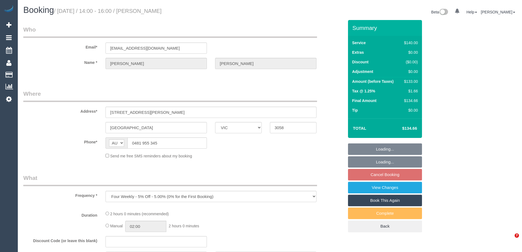
select select "VIC"
select select "string:stripe-pm_1Rsxsm2GScqysDRVROtJmY1L"
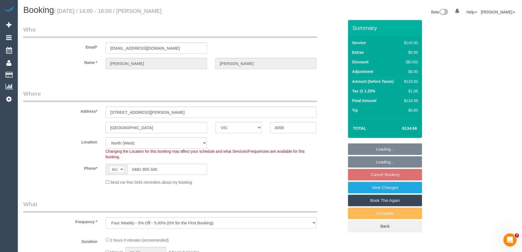
select select "object:564"
select select "number:27"
select select "number:14"
select select "number:19"
select select "number:25"
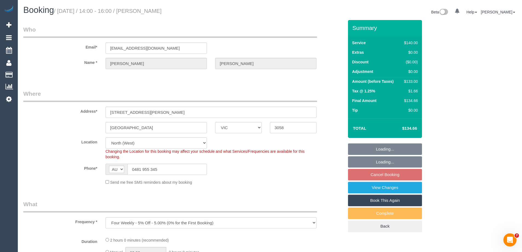
select select "number:34"
select select "number:12"
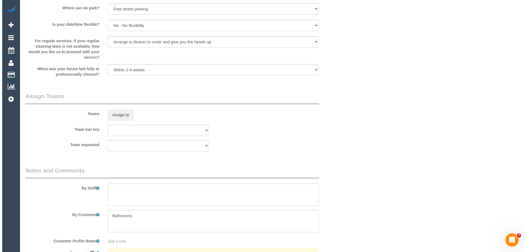
scroll to position [777, 0]
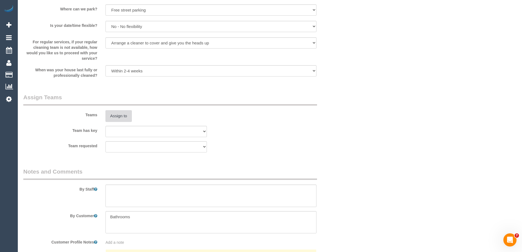
click at [124, 117] on button "Assign to" at bounding box center [118, 116] width 26 height 12
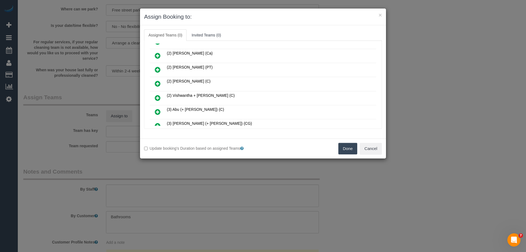
click at [157, 82] on icon at bounding box center [158, 83] width 6 height 7
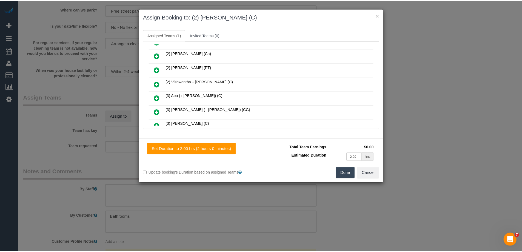
scroll to position [0, 0]
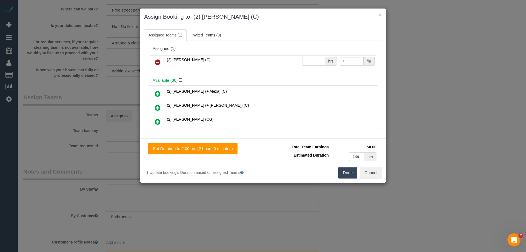
drag, startPoint x: 308, startPoint y: 61, endPoint x: 277, endPoint y: 61, distance: 31.5
click at [280, 61] on tr "(2) Uzair Saleem (C) 0 hrs 0 /hr" at bounding box center [263, 62] width 226 height 14
type input "2"
drag, startPoint x: 347, startPoint y: 61, endPoint x: 320, endPoint y: 60, distance: 27.1
click at [320, 61] on tr "(2) Uzair Saleem (C) 2 hrs 0 /hr" at bounding box center [263, 62] width 226 height 14
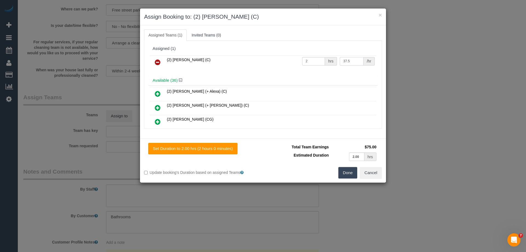
type input "37.5"
click at [348, 174] on button "Done" at bounding box center [347, 173] width 19 height 12
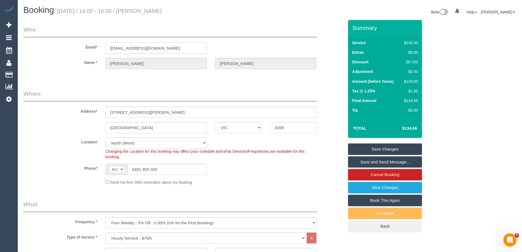
drag, startPoint x: 161, startPoint y: 48, endPoint x: 100, endPoint y: 49, distance: 60.3
click at [100, 49] on div "Email* alp.psych@gmail.com" at bounding box center [183, 39] width 329 height 28
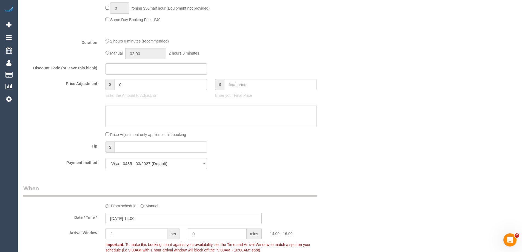
scroll to position [886, 0]
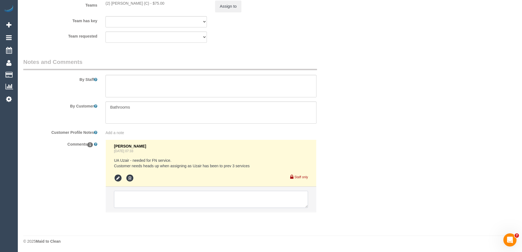
click at [131, 201] on textarea at bounding box center [211, 199] width 194 height 17
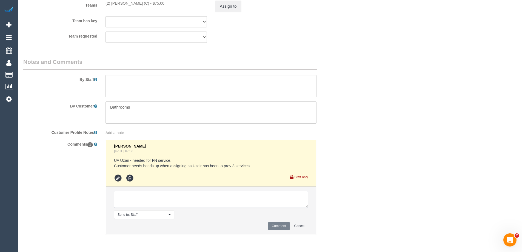
click at [145, 202] on textarea at bounding box center [211, 199] width 194 height 17
type textarea "Customer notified of new cleaner ongoing - via email"
click at [274, 224] on button "Comment" at bounding box center [278, 226] width 21 height 8
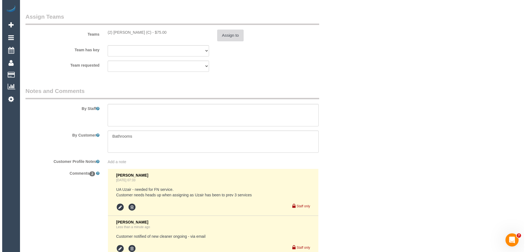
scroll to position [832, 0]
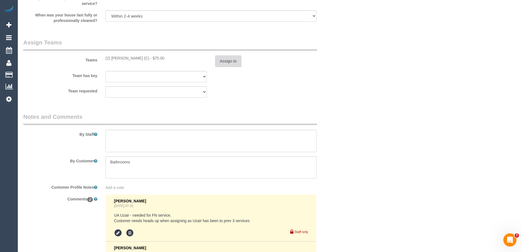
click at [233, 61] on button "Assign to" at bounding box center [228, 61] width 26 height 12
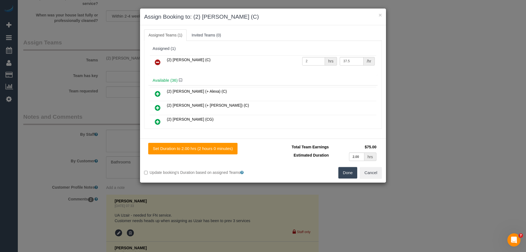
click at [158, 60] on icon at bounding box center [158, 62] width 6 height 7
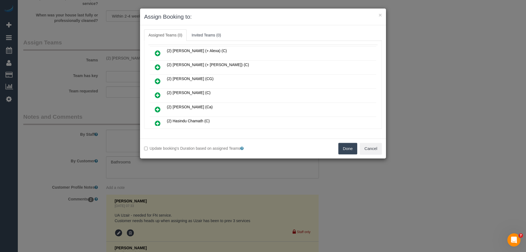
click at [156, 94] on icon at bounding box center [158, 95] width 6 height 7
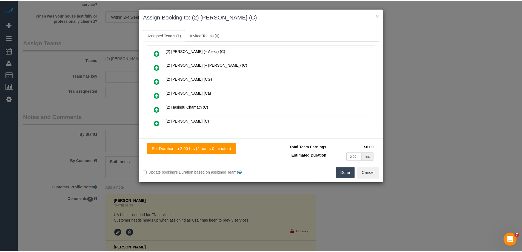
scroll to position [0, 0]
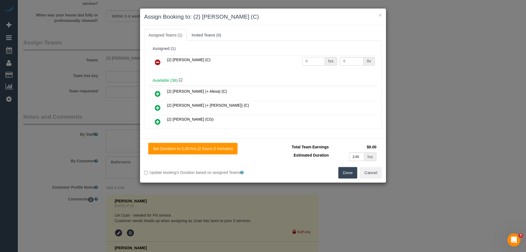
drag, startPoint x: 306, startPoint y: 59, endPoint x: 282, endPoint y: 59, distance: 23.6
click at [282, 59] on tr "(2) Ashik Miah (C) 0 hrs 0 /hr" at bounding box center [263, 62] width 226 height 14
type input "2"
drag, startPoint x: 344, startPoint y: 61, endPoint x: 305, endPoint y: 61, distance: 38.9
click at [306, 61] on tr "(2) Ashik Miah (C) 2 hrs 0 /hr" at bounding box center [263, 62] width 226 height 14
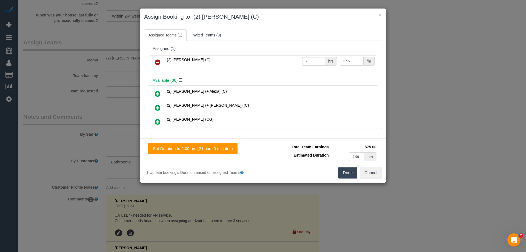
type input "37.5"
click at [350, 171] on button "Done" at bounding box center [347, 173] width 19 height 12
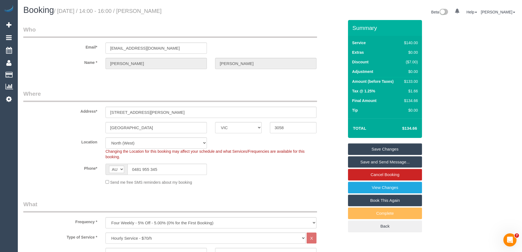
drag, startPoint x: 181, startPoint y: 12, endPoint x: 145, endPoint y: 11, distance: 36.7
click at [145, 11] on h1 "Booking / October 16, 2025 / 14:00 - 16:00 / Amy Preston" at bounding box center [144, 9] width 242 height 9
copy small "Amy Preston"
click at [364, 151] on link "Save Changes" at bounding box center [385, 149] width 74 height 12
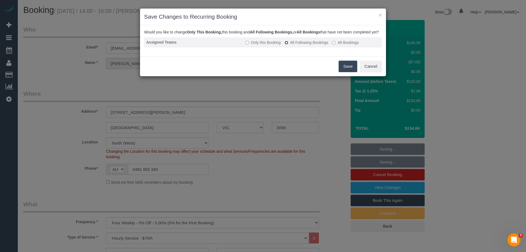
click at [288, 45] on label "All Following Bookings" at bounding box center [307, 42] width 44 height 5
click at [297, 45] on label "All Following Bookings" at bounding box center [307, 42] width 44 height 5
click at [348, 71] on button "Save" at bounding box center [348, 67] width 19 height 12
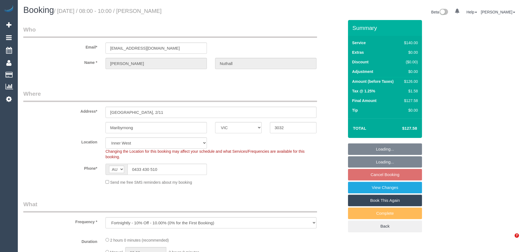
select select "VIC"
select select "number:30"
select select "number:14"
select select "number:18"
select select "number:22"
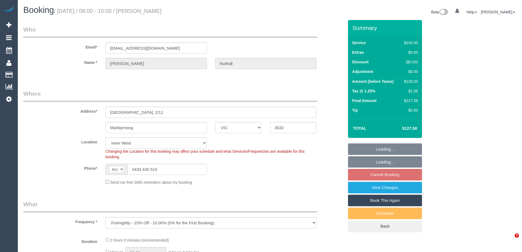
select select "number:34"
select select "number:11"
select select "object:1356"
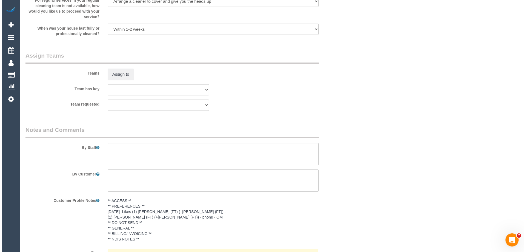
scroll to position [818, 0]
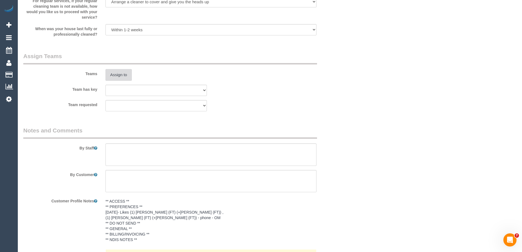
click at [127, 73] on button "Assign to" at bounding box center [118, 75] width 26 height 12
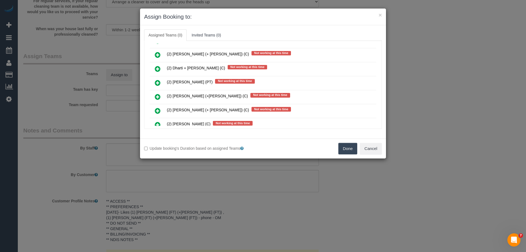
scroll to position [610, 0]
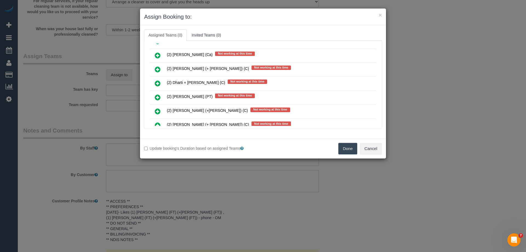
click at [159, 53] on icon at bounding box center [158, 55] width 6 height 7
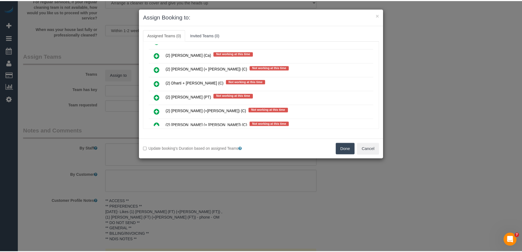
scroll to position [623, 0]
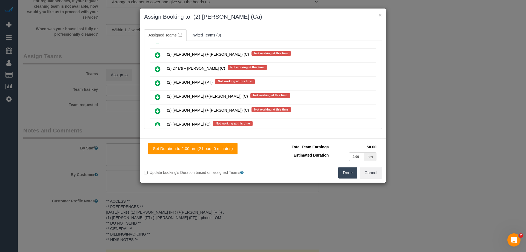
click at [347, 170] on button "Done" at bounding box center [347, 173] width 19 height 12
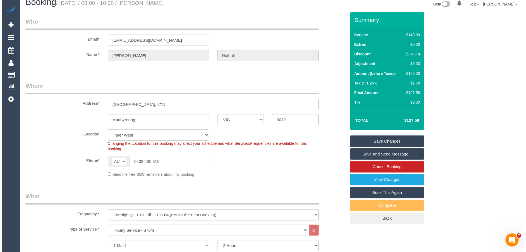
scroll to position [0, 0]
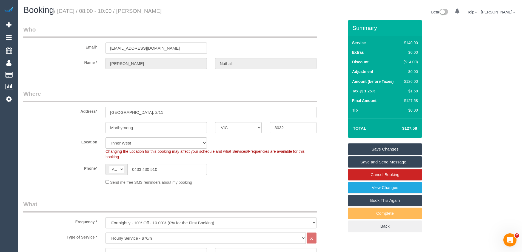
drag, startPoint x: 180, startPoint y: 9, endPoint x: 145, endPoint y: 10, distance: 34.8
click at [145, 10] on h1 "Booking / October 16, 2025 / 08:00 - 10:00 / Sean Nuthall" at bounding box center [144, 9] width 242 height 9
copy small "[PERSON_NAME]"
click at [366, 162] on link "Save and Send Message..." at bounding box center [385, 162] width 74 height 12
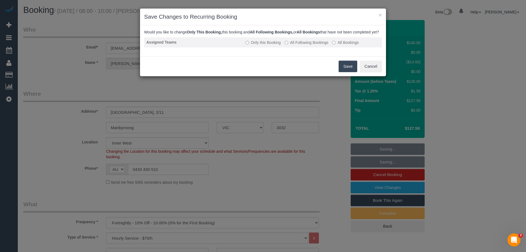
click at [286, 45] on label "All Following Bookings" at bounding box center [307, 42] width 44 height 5
click at [348, 72] on button "Save" at bounding box center [348, 67] width 19 height 12
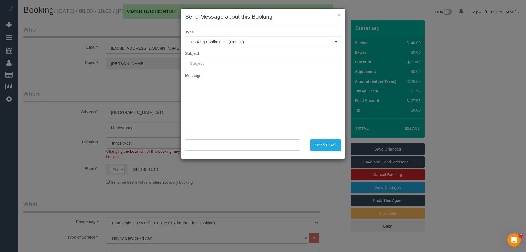
type input "Booking Confirmed"
type input ""Sean Nuthall" <seanjnuthall@gmail.com>"
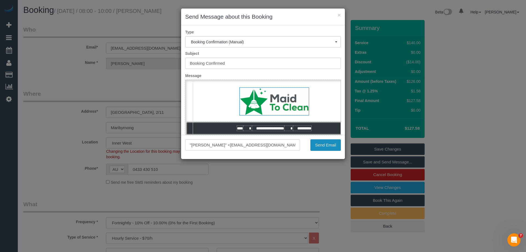
click at [340, 145] on button "Send Email" at bounding box center [325, 145] width 30 height 12
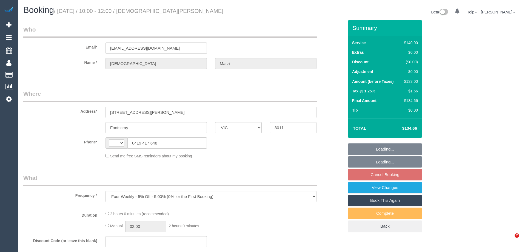
select select "VIC"
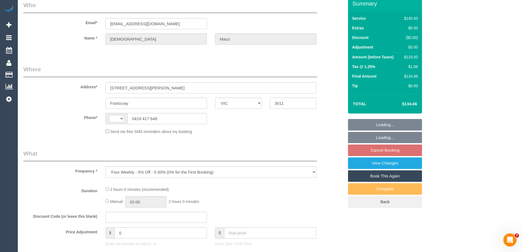
select select "string:AU"
select select "string:stripe-pm_1P6A8H2GScqysDRVarQNxvHl"
select select "number:28"
select select "number:17"
select select "number:19"
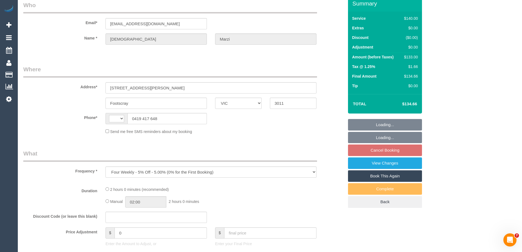
select select "number:22"
select select "number:34"
select select "number:13"
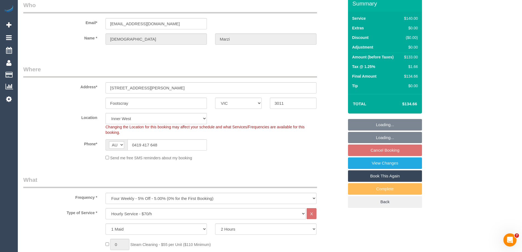
select select "object:872"
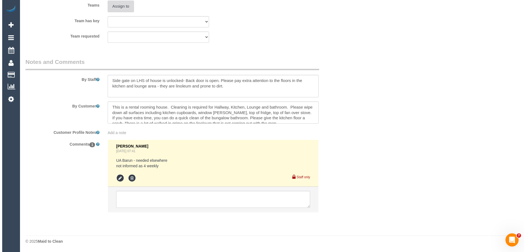
scroll to position [804, 0]
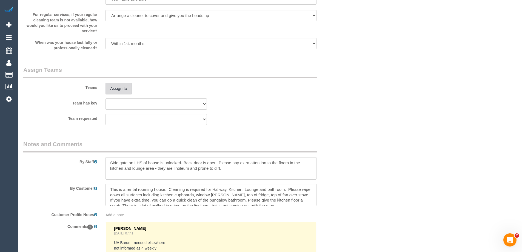
click at [119, 92] on button "Assign to" at bounding box center [118, 89] width 26 height 12
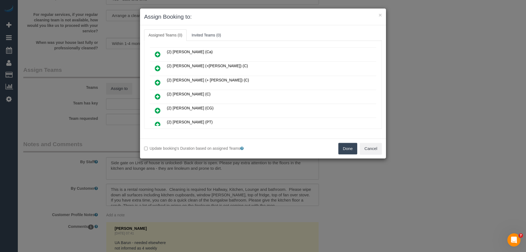
scroll to position [55, 0]
click at [149, 54] on div "(1) [PERSON_NAME] (FT) (+[PERSON_NAME] (FT)) (1) [PERSON_NAME] (FT) (+[PERSON_N…" at bounding box center [262, 189] width 229 height 345
click at [155, 53] on icon at bounding box center [158, 53] width 6 height 7
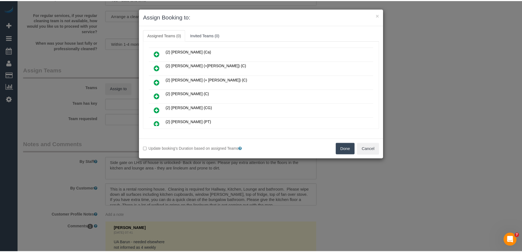
scroll to position [68, 0]
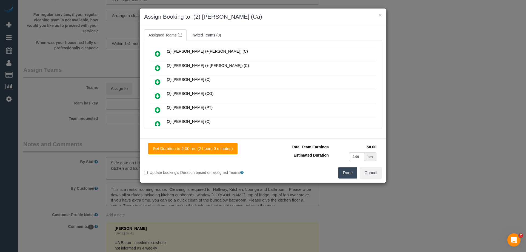
click at [348, 174] on button "Done" at bounding box center [347, 173] width 19 height 12
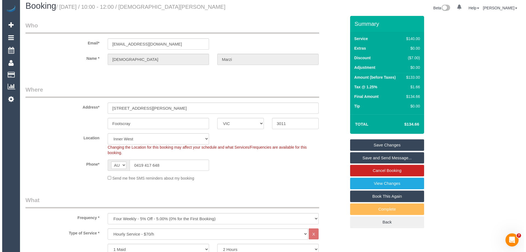
scroll to position [0, 0]
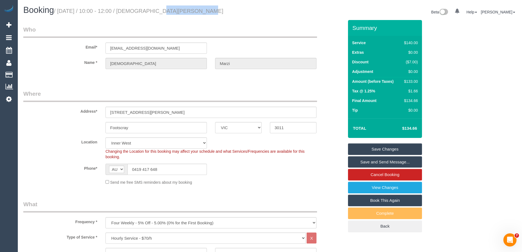
drag, startPoint x: 182, startPoint y: 10, endPoint x: 145, endPoint y: 9, distance: 36.7
click at [145, 9] on h1 "Booking / [DATE] / 10:00 - 12:00 / [DEMOGRAPHIC_DATA][PERSON_NAME]" at bounding box center [144, 9] width 242 height 9
copy small "[DEMOGRAPHIC_DATA][PERSON_NAME]"
click at [365, 152] on link "Save Changes" at bounding box center [385, 149] width 74 height 12
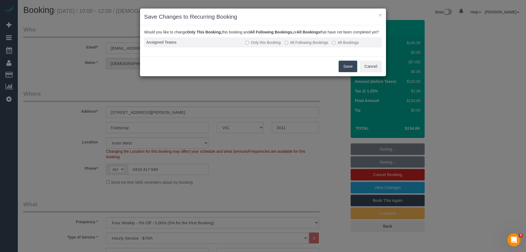
click at [308, 45] on label "All Following Bookings" at bounding box center [307, 42] width 44 height 5
click at [352, 72] on button "Save" at bounding box center [348, 67] width 19 height 12
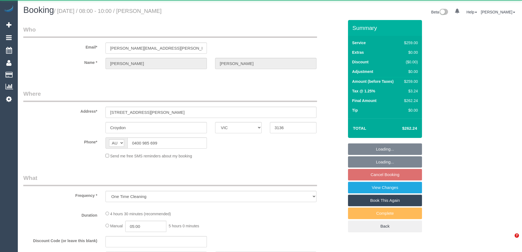
select select "VIC"
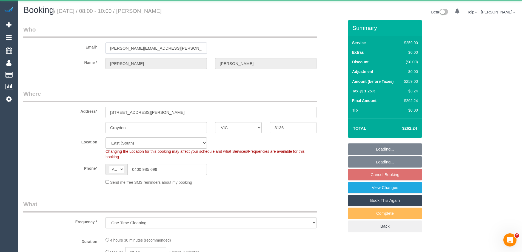
drag, startPoint x: 159, startPoint y: 48, endPoint x: 70, endPoint y: 46, distance: 88.5
click at [70, 46] on div "Email* [PERSON_NAME][EMAIL_ADDRESS][PERSON_NAME][DOMAIN_NAME]" at bounding box center [183, 39] width 329 height 28
select select "string:stripe-pm_1SFNVx2GScqysDRVgCFnPyLB"
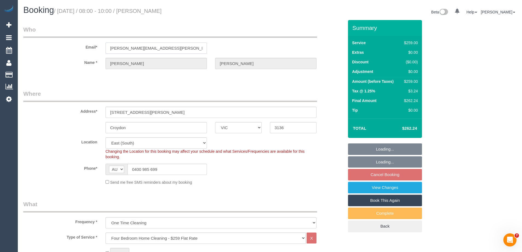
select select "number:27"
select select "number:14"
select select "number:19"
select select "number:22"
select select "object:1260"
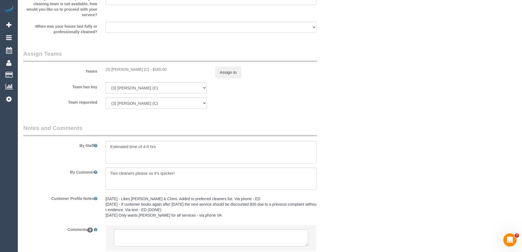
scroll to position [861, 0]
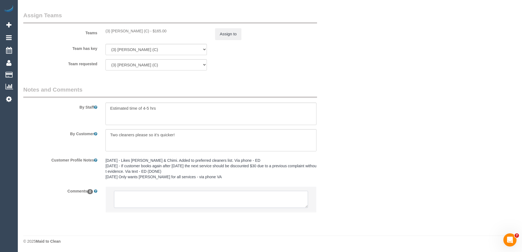
click at [130, 197] on textarea at bounding box center [211, 199] width 194 height 17
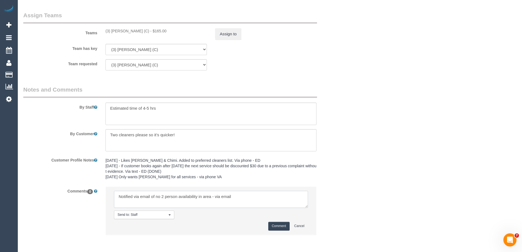
drag, startPoint x: 211, startPoint y: 197, endPoint x: 258, endPoint y: 200, distance: 46.4
click at [258, 200] on textarea at bounding box center [211, 199] width 194 height 17
type textarea "Notified via email of no 2 person availability in area"
click at [274, 224] on button "Comment" at bounding box center [278, 226] width 21 height 8
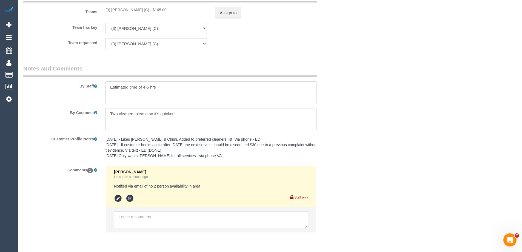
scroll to position [848, 0]
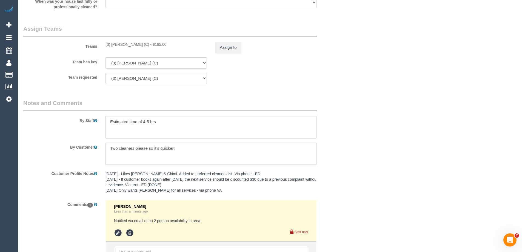
drag, startPoint x: 183, startPoint y: 149, endPoint x: 13, endPoint y: 150, distance: 169.5
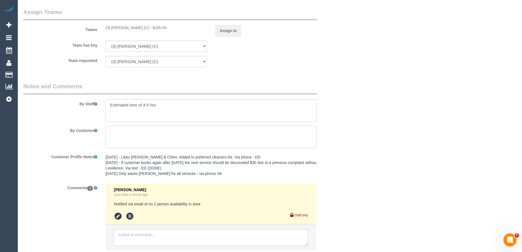
scroll to position [903, 0]
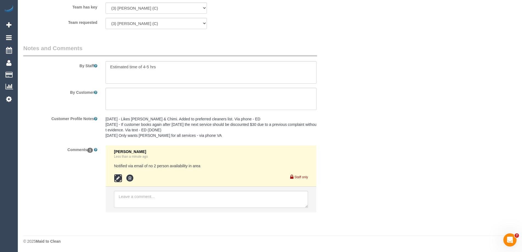
click at [117, 177] on icon at bounding box center [118, 178] width 8 height 8
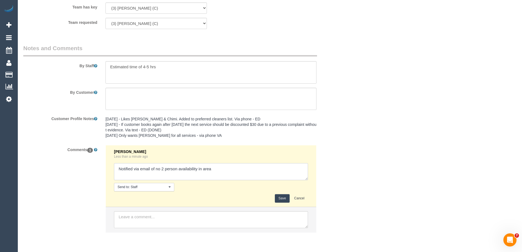
click at [115, 167] on textarea at bounding box center [211, 171] width 194 height 17
paste textarea "Two cleaners please so it’s quicker!"
drag, startPoint x: 158, startPoint y: 166, endPoint x: 163, endPoint y: 167, distance: 4.9
click at [158, 166] on textarea at bounding box center [211, 171] width 194 height 17
click at [234, 168] on textarea at bounding box center [211, 171] width 194 height 17
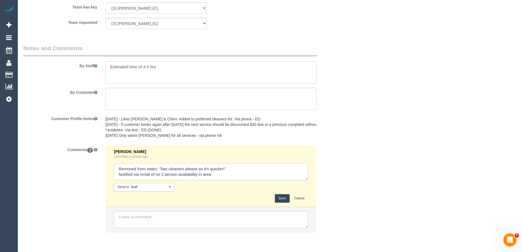
type textarea "Removed from notes: 'Two cleaners please so it’s quicker!' Notified via email o…"
click at [280, 198] on button "Save" at bounding box center [282, 198] width 15 height 8
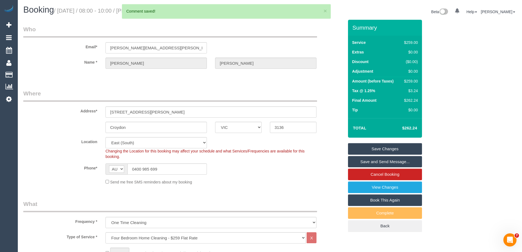
scroll to position [0, 0]
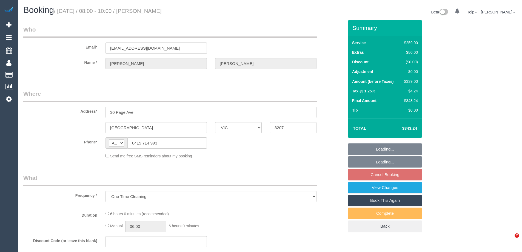
select select "VIC"
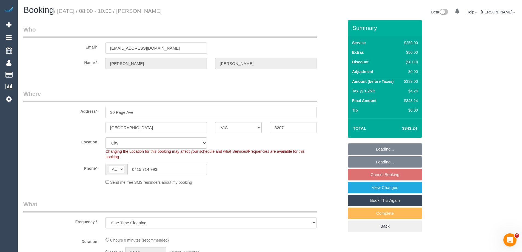
select select "object:550"
select select "string:stripe-pm_1R1Ece2GScqysDRVKfR6lVBc"
select select "number:27"
select select "number:14"
select select "number:19"
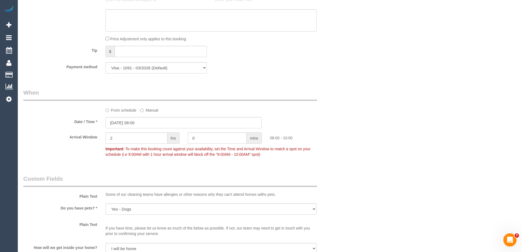
scroll to position [575, 0]
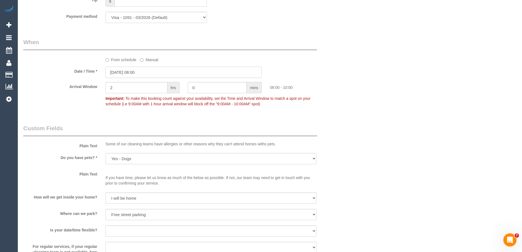
click at [132, 77] on input "[DATE] 08:00" at bounding box center [183, 72] width 156 height 11
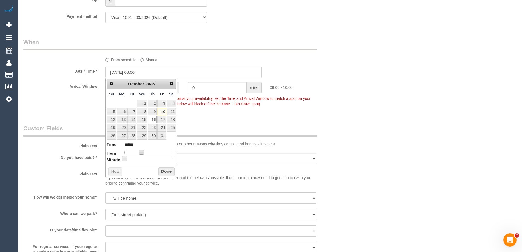
type input "[DATE] 09:00"
type input "*****"
type input "[DATE] 10:00"
type input "*****"
type input "[DATE] 11:00"
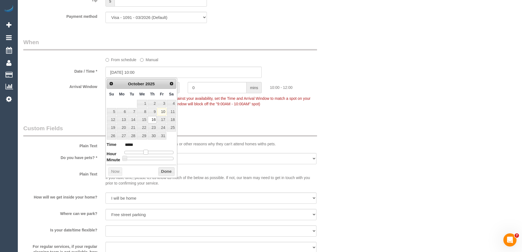
type input "*****"
drag, startPoint x: 144, startPoint y: 151, endPoint x: 148, endPoint y: 154, distance: 5.3
click at [148, 154] on span at bounding box center [147, 152] width 5 height 5
click at [164, 173] on button "Done" at bounding box center [166, 171] width 16 height 9
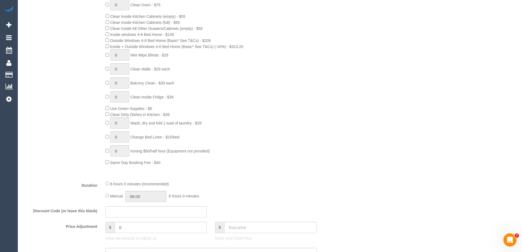
scroll to position [356, 0]
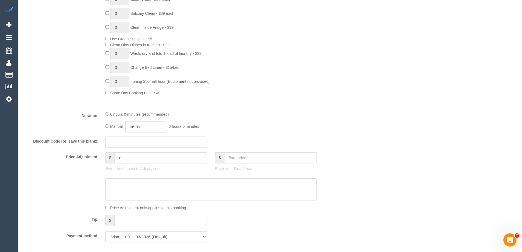
click at [142, 129] on input "06:00" at bounding box center [145, 126] width 41 height 11
click at [141, 144] on li "03:00" at bounding box center [139, 144] width 24 height 7
drag, startPoint x: 142, startPoint y: 127, endPoint x: 138, endPoint y: 127, distance: 4.7
click at [138, 127] on input "03:00" at bounding box center [145, 126] width 41 height 11
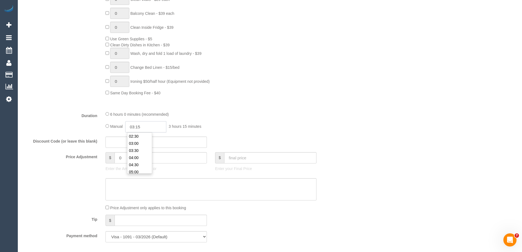
type input "03:15"
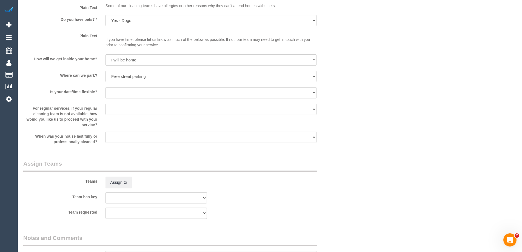
scroll to position [794, 0]
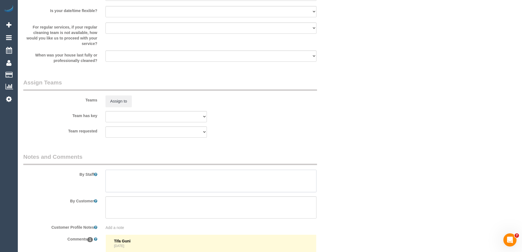
click at [121, 184] on textarea at bounding box center [210, 181] width 211 height 22
type textarea "Estimated time of 5.5-6.5 hrs"
click at [122, 101] on button "Assign to" at bounding box center [118, 101] width 26 height 12
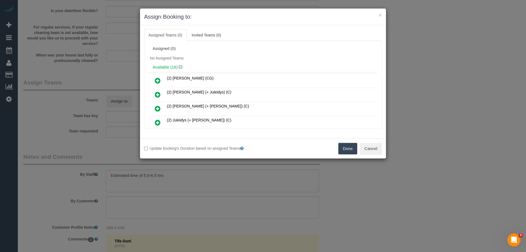
click at [162, 93] on link at bounding box center [157, 94] width 13 height 11
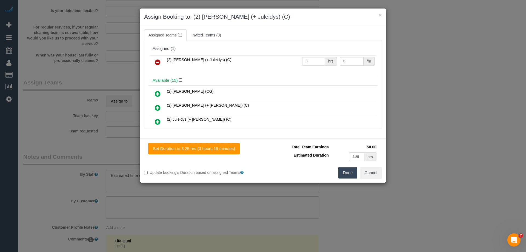
click at [159, 120] on icon at bounding box center [158, 121] width 6 height 7
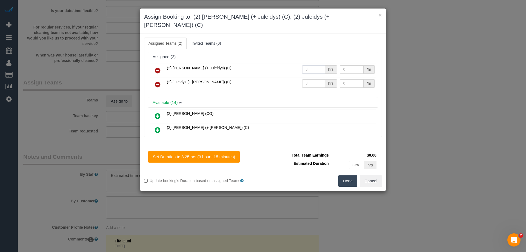
drag, startPoint x: 307, startPoint y: 59, endPoint x: 281, endPoint y: 59, distance: 25.7
click at [281, 64] on tr "(2) Cris (+ Juleidys) (C) 0 hrs 0 /hr" at bounding box center [263, 71] width 226 height 14
type input "1"
drag, startPoint x: 314, startPoint y: 77, endPoint x: 259, endPoint y: 77, distance: 55.3
click at [259, 78] on tr "(2) Juleidys (+ Cris) (C) 0 hrs 0 /hr" at bounding box center [263, 85] width 226 height 14
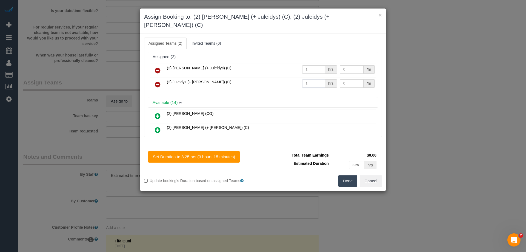
type input "1"
drag, startPoint x: 340, startPoint y: 60, endPoint x: 303, endPoint y: 58, distance: 37.0
click at [303, 64] on tr "(2) Cris (+ Juleidys) (C) 1 hrs 0 /hr" at bounding box center [263, 71] width 226 height 14
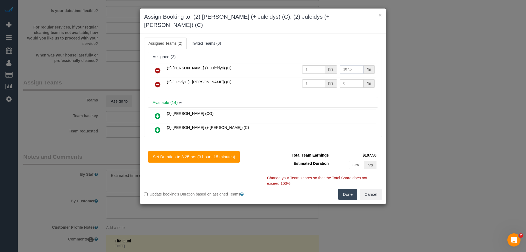
type input "107.5"
drag, startPoint x: 350, startPoint y: 72, endPoint x: 274, endPoint y: 73, distance: 75.1
click at [277, 78] on tr "(2) Juleidys (+ Cris) (C) 1 hrs 0 /hr" at bounding box center [263, 85] width 226 height 14
type input "107.5"
drag, startPoint x: 349, startPoint y: 185, endPoint x: 343, endPoint y: 183, distance: 6.3
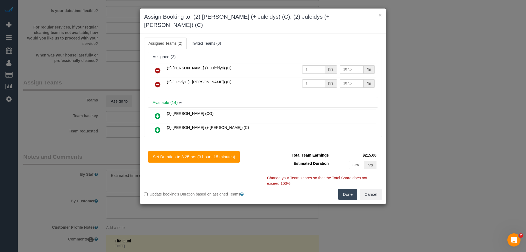
click at [349, 188] on button "Done" at bounding box center [347, 194] width 19 height 12
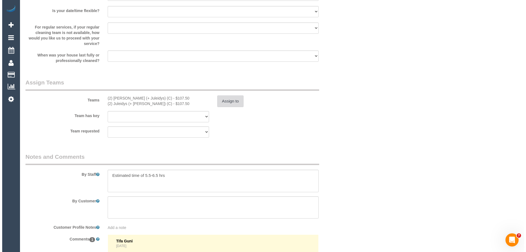
scroll to position [0, 0]
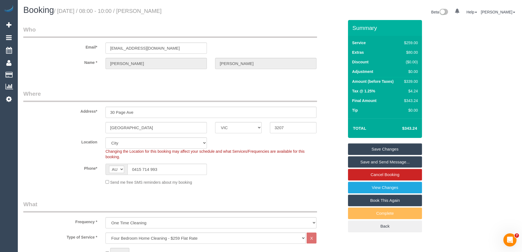
drag, startPoint x: 187, startPoint y: 9, endPoint x: 144, endPoint y: 12, distance: 42.9
click at [144, 12] on h1 "Booking / October 16, 2025 / 08:00 - 10:00 / Jodie Foster" at bounding box center [144, 9] width 242 height 9
copy small "Jodie Foster"
click at [367, 149] on link "Save Changes" at bounding box center [385, 149] width 74 height 12
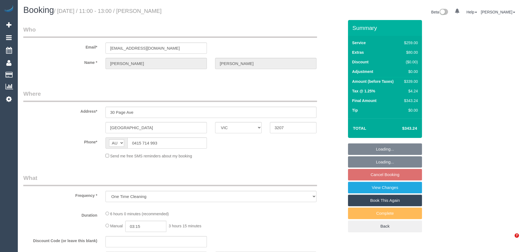
select select "VIC"
select select "string:stripe-pm_1R1Ece2GScqysDRVKfR6lVBc"
select select "number:27"
select select "number:14"
select select "number:19"
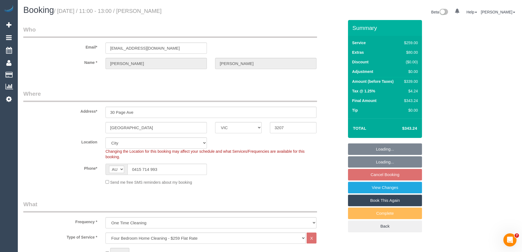
select select "object:808"
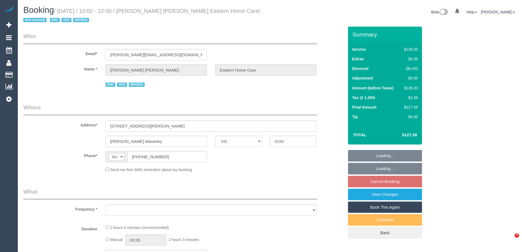
select select "VIC"
select select "number:28"
select select "number:14"
select select "number:19"
select select "number:25"
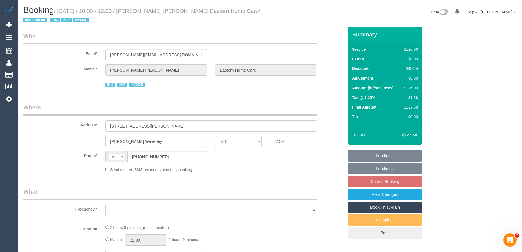
select select "number:35"
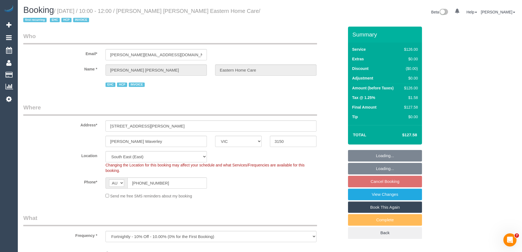
select select "object:1272"
select select "120"
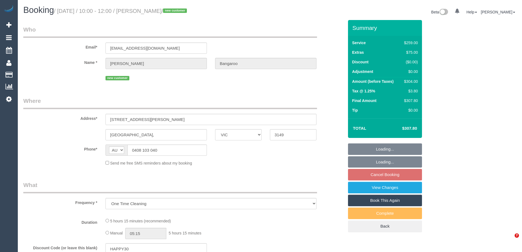
select select "VIC"
select select "string:stripe-pm_1SAigO2GScqysDRVgF7sut8K"
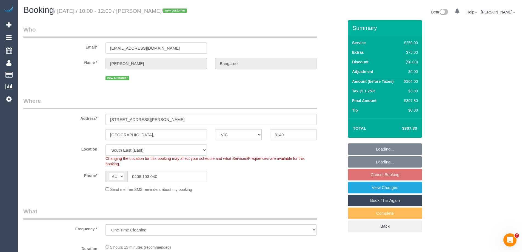
select select "object:786"
select select "number:28"
select select "number:14"
select select "number:19"
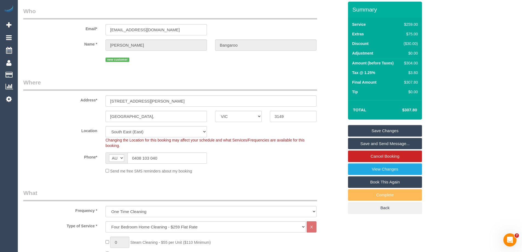
scroll to position [82, 0]
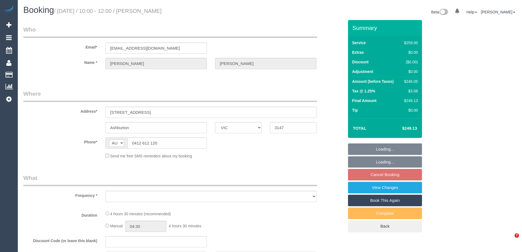
select select "VIC"
select select "string:stripe-pm_1PtI5H2GScqysDRVVYwYLFCQ"
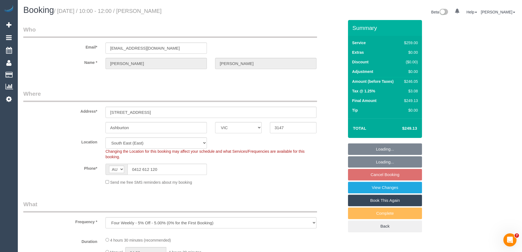
select select "object:1356"
select select "number:28"
select select "number:14"
select select "number:19"
select select "number:36"
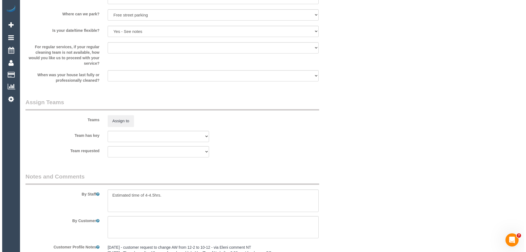
scroll to position [766, 0]
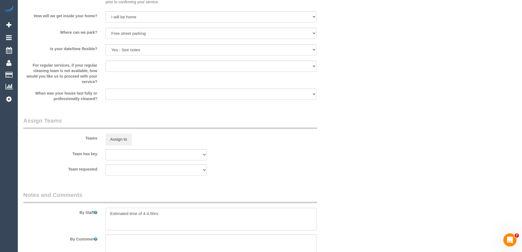
click at [110, 211] on textarea at bounding box center [210, 219] width 211 height 22
type textarea "*Cover* Estimated time of 4-4.5hrs."
click at [114, 134] on button "Assign to" at bounding box center [118, 139] width 26 height 12
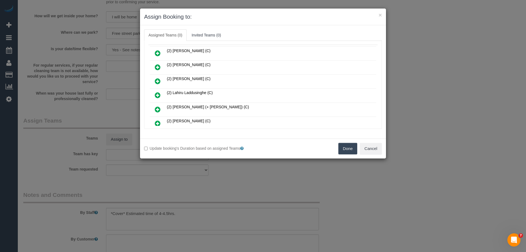
click at [158, 81] on icon at bounding box center [158, 81] width 6 height 7
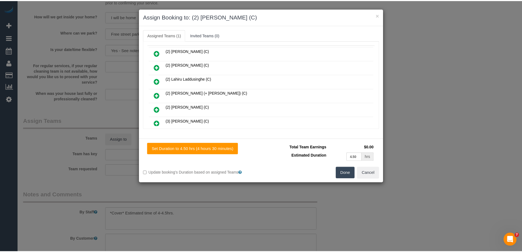
scroll to position [0, 0]
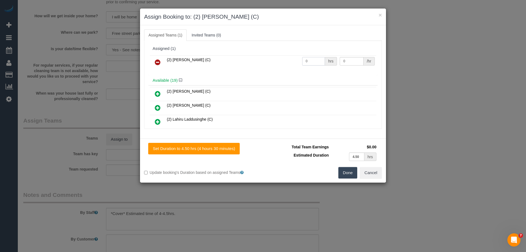
drag, startPoint x: 311, startPoint y: 63, endPoint x: 291, endPoint y: 59, distance: 20.0
click at [285, 59] on tr "(2) Dasni Kalupahana (C) 0 hrs 0 /hr" at bounding box center [263, 62] width 226 height 14
type input "1"
drag, startPoint x: 350, startPoint y: 61, endPoint x: 317, endPoint y: 57, distance: 32.5
click at [320, 59] on tr "(2) Dasni Kalupahana (C) 1 hrs 0 /hr" at bounding box center [263, 62] width 226 height 14
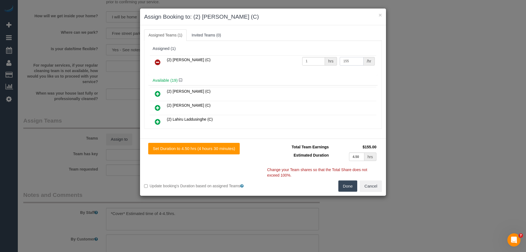
type input "155"
drag, startPoint x: 347, startPoint y: 183, endPoint x: 344, endPoint y: 187, distance: 5.1
click at [347, 184] on button "Done" at bounding box center [347, 186] width 19 height 12
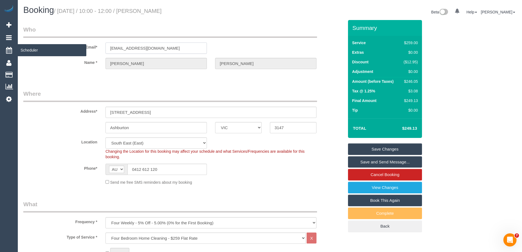
drag, startPoint x: 164, startPoint y: 47, endPoint x: 9, endPoint y: 48, distance: 155.0
click at [40, 48] on div "Email* julesw59@hotmail.com" at bounding box center [183, 39] width 329 height 28
drag, startPoint x: 177, startPoint y: 11, endPoint x: 146, endPoint y: 12, distance: 31.2
click at [144, 10] on h1 "Booking / October 16, 2025 / 10:00 - 12:00 / Julie Walton" at bounding box center [144, 9] width 242 height 9
copy small "Julie Walton"
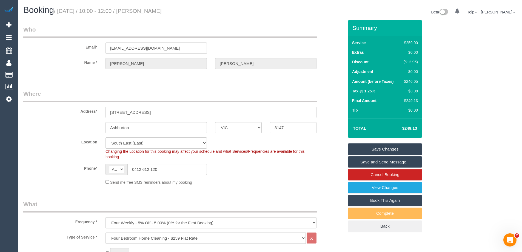
click at [367, 159] on link "Save and Send Message..." at bounding box center [385, 162] width 74 height 12
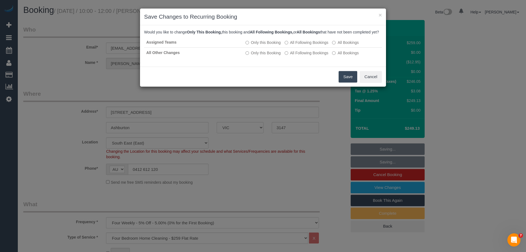
click at [346, 82] on button "Save" at bounding box center [348, 77] width 19 height 12
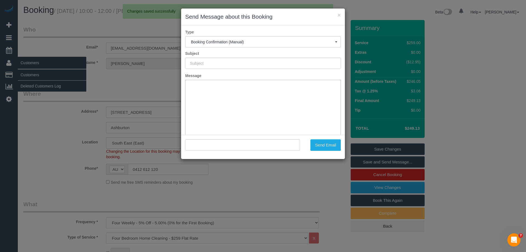
type input "Booking Confirmed"
type input ""Julie Walton" <julesw59@hotmail.com>"
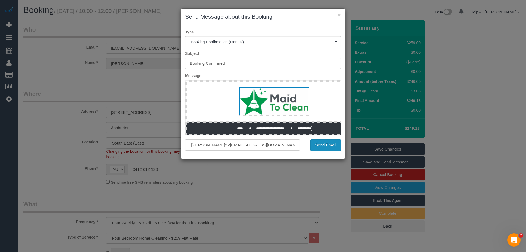
click at [316, 147] on button "Send Email" at bounding box center [325, 145] width 30 height 12
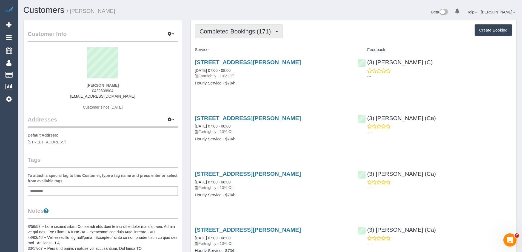
click at [227, 33] on span "Completed Bookings (171)" at bounding box center [236, 31] width 74 height 7
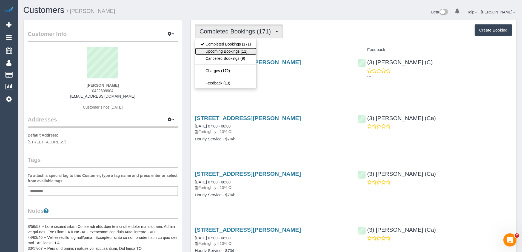
click at [232, 53] on link "Upcoming Bookings (11)" at bounding box center [225, 51] width 61 height 7
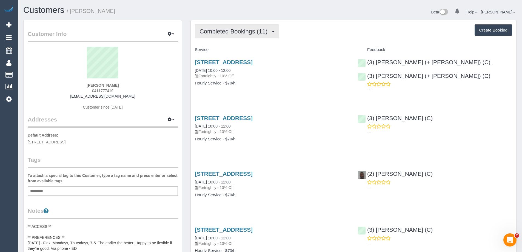
click at [244, 29] on span "Completed Bookings (11)" at bounding box center [234, 31] width 71 height 7
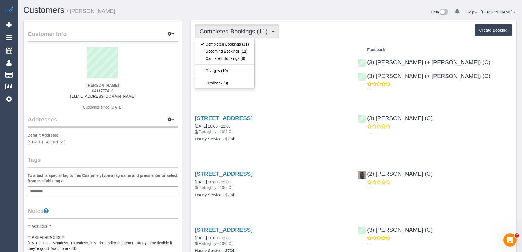
click at [299, 37] on div "Completed Bookings (11) Completed Bookings (11) Upcoming Bookings (11) Cancelle…" at bounding box center [353, 31] width 317 height 14
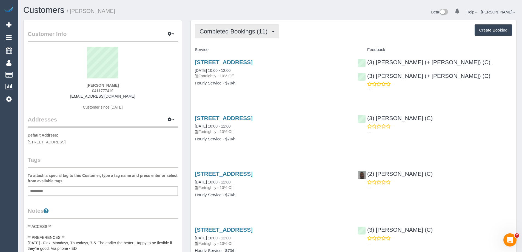
click at [224, 33] on span "Completed Bookings (11)" at bounding box center [234, 31] width 71 height 7
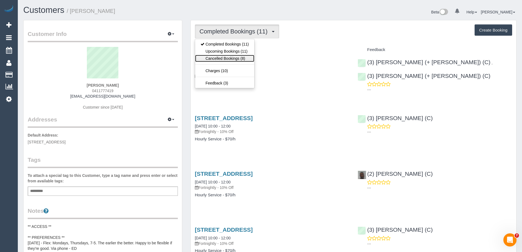
click at [223, 58] on link "Cancelled Bookings (8)" at bounding box center [224, 58] width 59 height 7
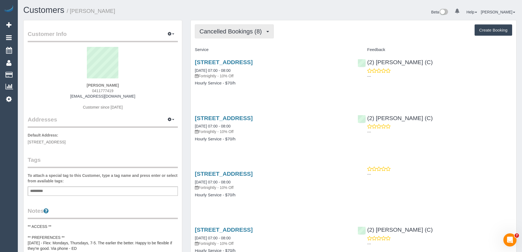
click at [219, 31] on span "Cancelled Bookings (8)" at bounding box center [231, 31] width 65 height 7
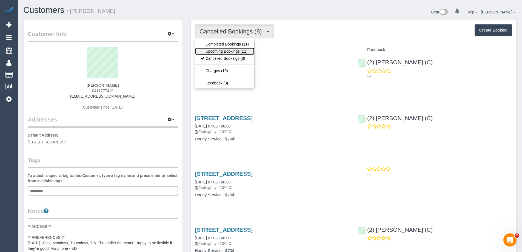
click at [228, 51] on link "Upcoming Bookings (11)" at bounding box center [224, 51] width 59 height 7
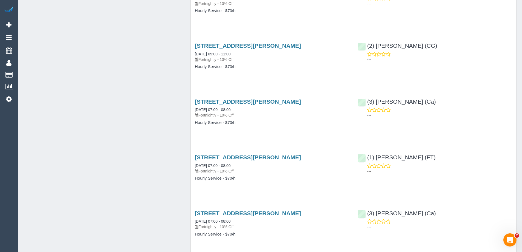
scroll to position [740, 0]
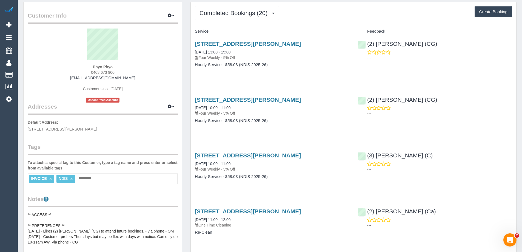
scroll to position [27, 0]
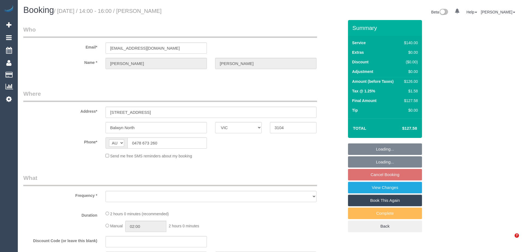
select select "VIC"
select select "string:stripe-pm_1S09PG2GScqysDRVJoTIWvlS"
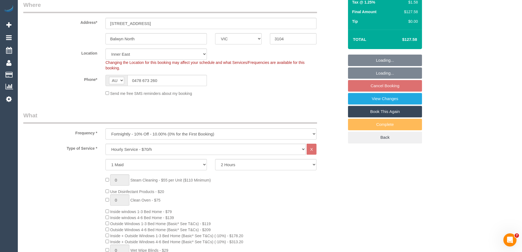
select select "object:1517"
select select "number:27"
select select "number:14"
select select "number:19"
select select "number:36"
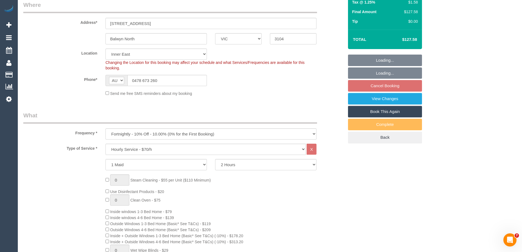
select select "number:33"
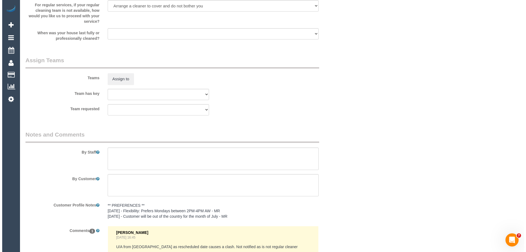
scroll to position [812, 0]
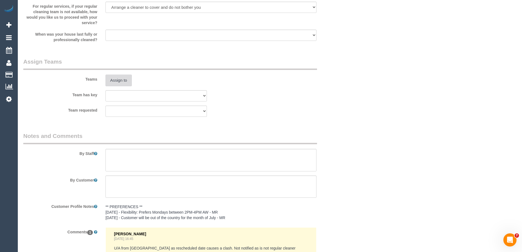
click at [116, 79] on button "Assign to" at bounding box center [118, 81] width 26 height 12
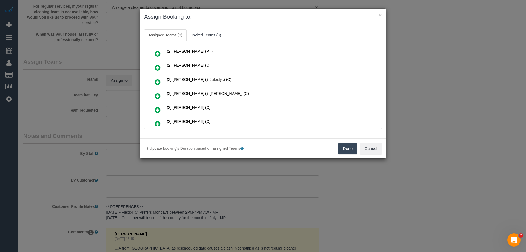
click at [156, 107] on icon at bounding box center [158, 110] width 6 height 7
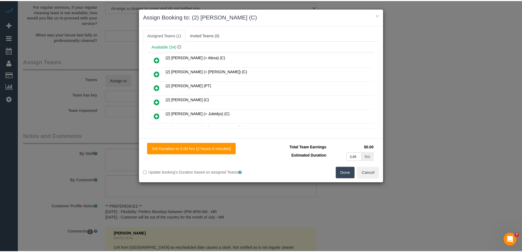
scroll to position [0, 0]
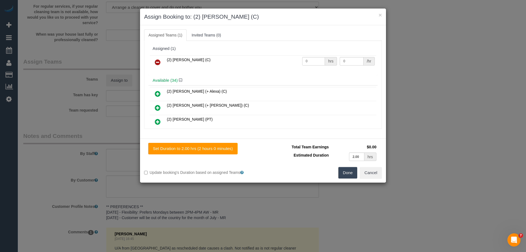
drag, startPoint x: 299, startPoint y: 66, endPoint x: 308, endPoint y: 64, distance: 9.5
click at [305, 65] on td "0 hrs" at bounding box center [320, 62] width 38 height 14
drag, startPoint x: 308, startPoint y: 62, endPoint x: 302, endPoint y: 61, distance: 5.9
click at [274, 62] on tr "(2) Dinitha Gunawardana (C) 0 hrs 0 /hr" at bounding box center [263, 62] width 226 height 14
type input "2"
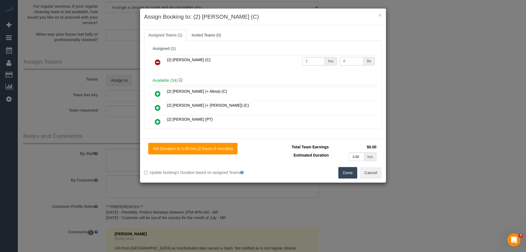
drag, startPoint x: 349, startPoint y: 60, endPoint x: 304, endPoint y: 58, distance: 44.9
click at [308, 59] on tr "(2) Dinitha Gunawardana (C) 2 hrs 0 /hr" at bounding box center [263, 62] width 226 height 14
type input "37.5"
click at [349, 174] on button "Done" at bounding box center [347, 173] width 19 height 12
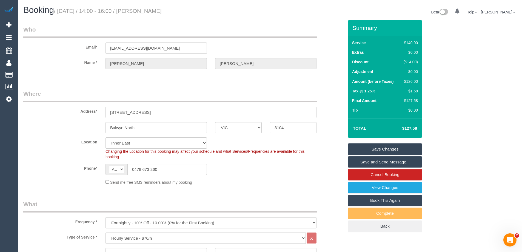
drag, startPoint x: 176, startPoint y: 12, endPoint x: 145, endPoint y: 11, distance: 30.4
click at [145, 11] on h1 "Booking / October 16, 2025 / 14:00 - 16:00 / John Martin" at bounding box center [144, 9] width 242 height 9
drag, startPoint x: 144, startPoint y: 11, endPoint x: 177, endPoint y: 11, distance: 32.9
click at [177, 11] on h1 "Booking / October 16, 2025 / 14:00 - 16:00 / John Martin" at bounding box center [144, 9] width 242 height 9
copy small "John Martin"
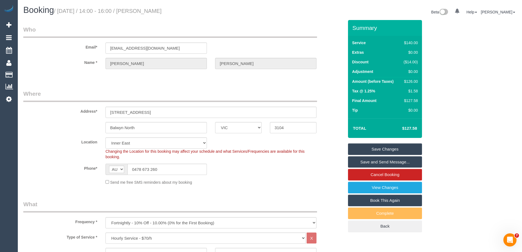
click at [361, 150] on link "Save Changes" at bounding box center [385, 149] width 74 height 12
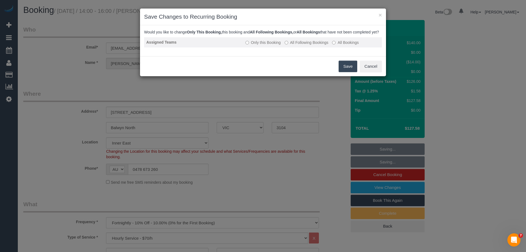
click at [298, 45] on label "All Following Bookings" at bounding box center [307, 42] width 44 height 5
click at [345, 72] on button "Save" at bounding box center [348, 67] width 19 height 12
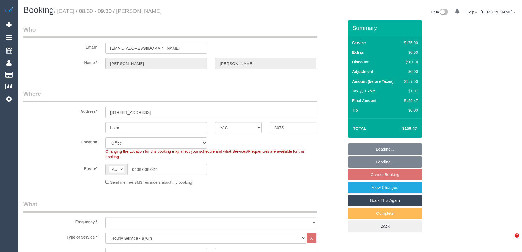
select select "VIC"
select select "150"
select select "object:867"
select select "number:27"
select select "object:889"
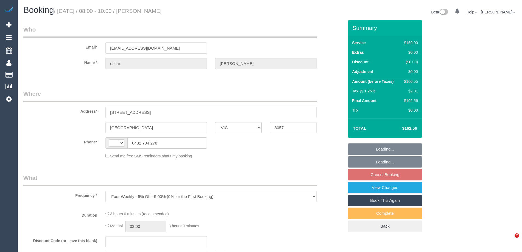
select select "VIC"
select select "string:stripe-pm_1NwgCk2GScqysDRVmKLmTTVQ"
select select "number:27"
select select "number:14"
select select "number:18"
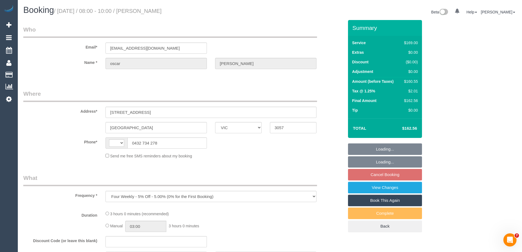
select select "number:36"
select select "number:34"
select select "number:12"
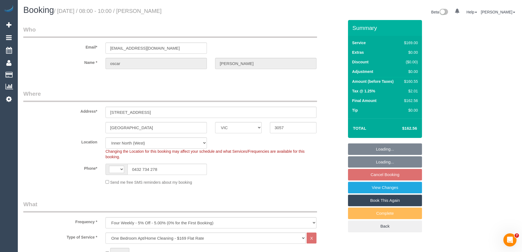
select select "object:800"
select select "string:AU"
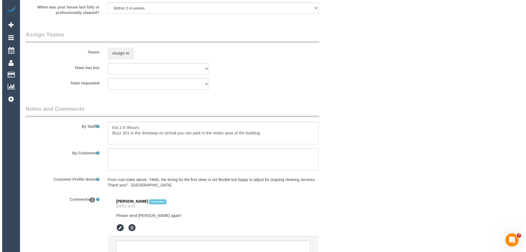
scroll to position [847, 0]
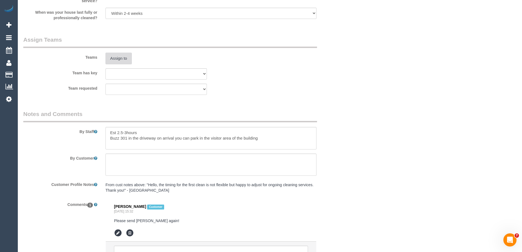
click at [121, 56] on button "Assign to" at bounding box center [118, 59] width 26 height 12
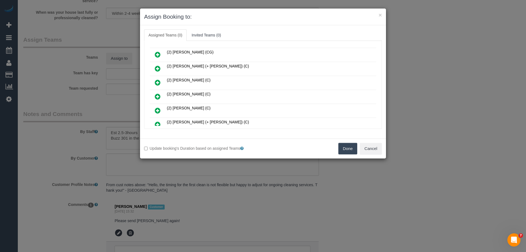
click at [159, 95] on icon at bounding box center [158, 96] width 6 height 7
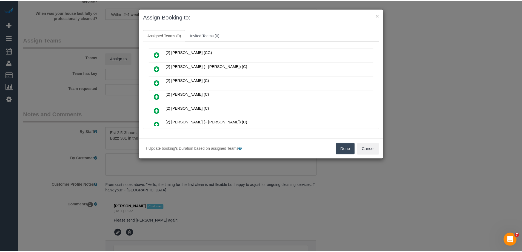
scroll to position [96, 0]
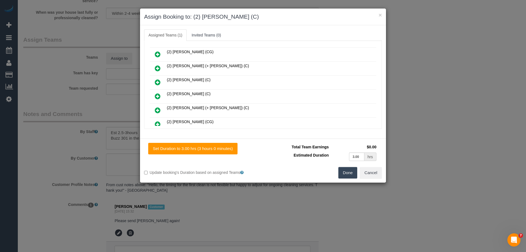
click at [350, 174] on button "Done" at bounding box center [347, 173] width 19 height 12
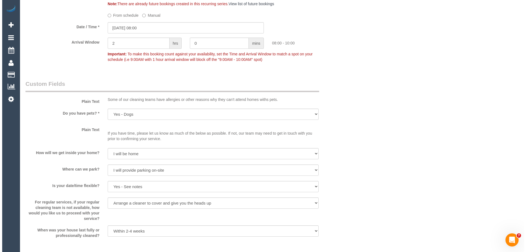
scroll to position [657, 0]
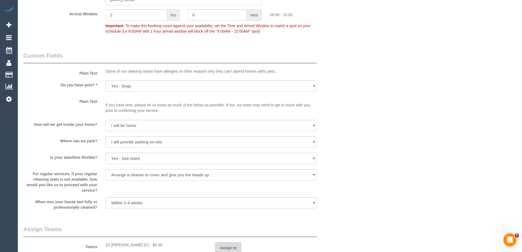
click at [229, 244] on button "Assign to" at bounding box center [228, 248] width 26 height 12
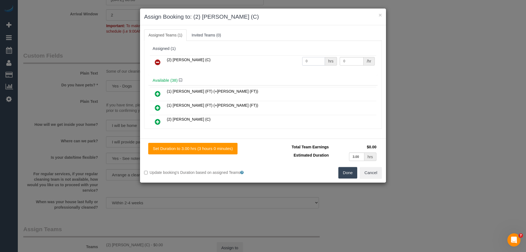
drag, startPoint x: 316, startPoint y: 61, endPoint x: 290, endPoint y: 61, distance: 25.5
click at [290, 61] on tr "(2) Harry Dhasmana (C) 0 hrs 0 /hr" at bounding box center [263, 62] width 226 height 14
type input "1"
drag, startPoint x: 342, startPoint y: 61, endPoint x: 327, endPoint y: 59, distance: 14.6
click at [328, 59] on tr "(2) Harry Dhasmana (C) 1 hrs 0 /hr" at bounding box center [263, 62] width 226 height 14
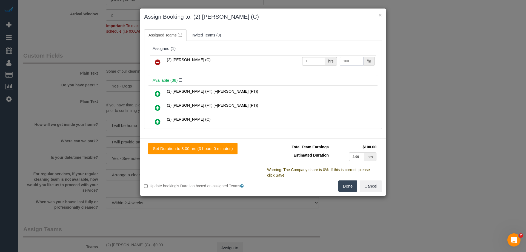
type input "100"
click at [347, 184] on button "Done" at bounding box center [347, 186] width 19 height 12
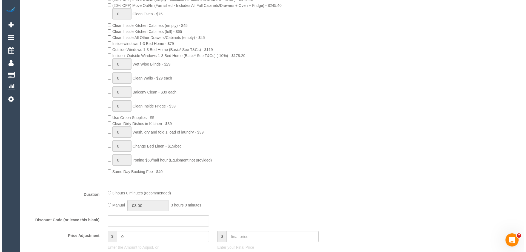
scroll to position [0, 0]
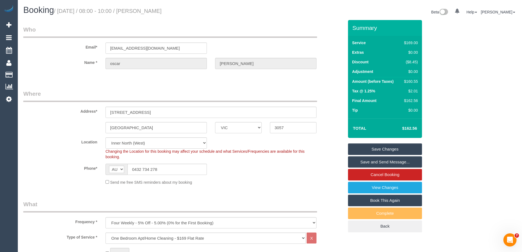
drag, startPoint x: 174, startPoint y: 10, endPoint x: 144, endPoint y: 10, distance: 30.7
click at [144, 10] on h1 "Booking / October 16, 2025 / 08:00 - 10:00 / oscar mccall" at bounding box center [144, 9] width 242 height 9
copy small "oscar mccall"
click at [359, 144] on link "Save Changes" at bounding box center [385, 149] width 74 height 12
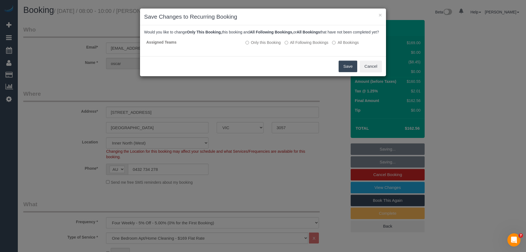
click at [348, 72] on button "Save" at bounding box center [348, 67] width 19 height 12
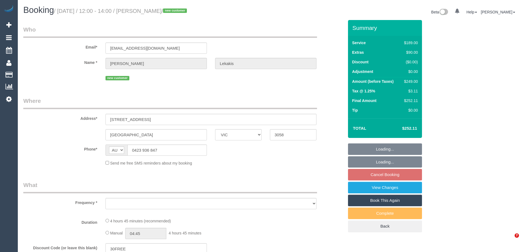
select select "VIC"
select select "string:stripe-pm_1S6QOE2GScqysDRVBuRMXynq"
select select "number:27"
select select "number:14"
select select "number:19"
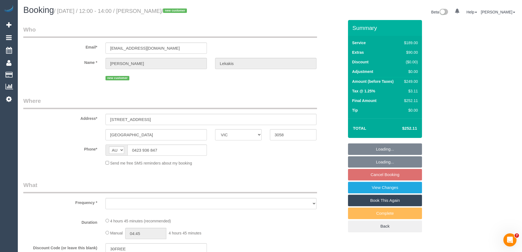
select select "number:25"
select select "number:26"
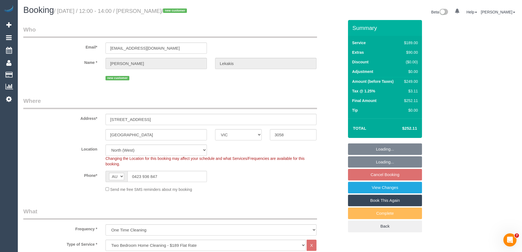
select select "object:800"
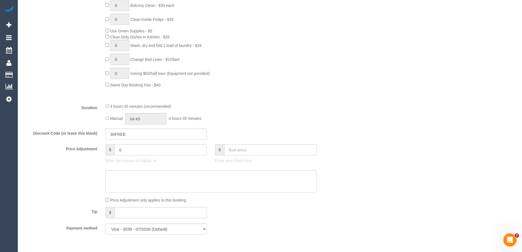
scroll to position [411, 0]
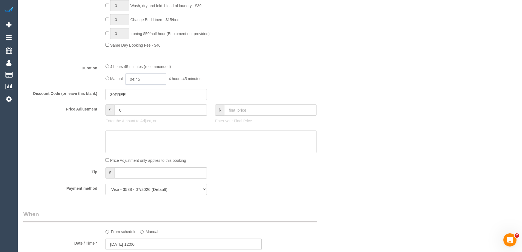
click at [149, 78] on input "04:45" at bounding box center [145, 78] width 41 height 11
type input "04:00"
click at [137, 122] on li "04:00" at bounding box center [139, 123] width 24 height 7
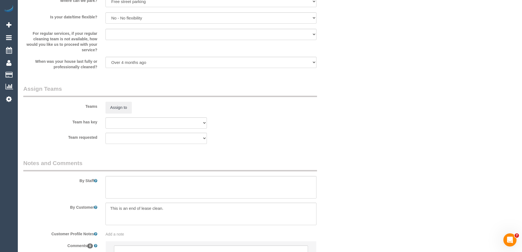
scroll to position [849, 0]
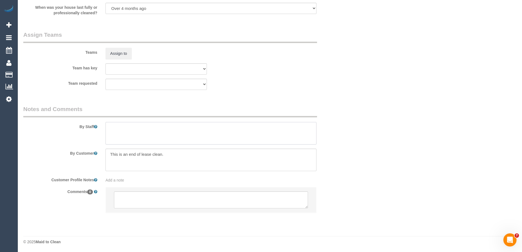
click at [118, 133] on textarea at bounding box center [210, 133] width 211 height 22
click at [119, 131] on textarea at bounding box center [210, 133] width 211 height 22
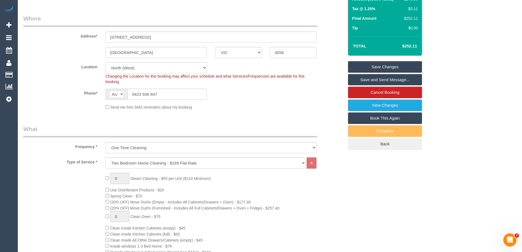
scroll to position [0, 0]
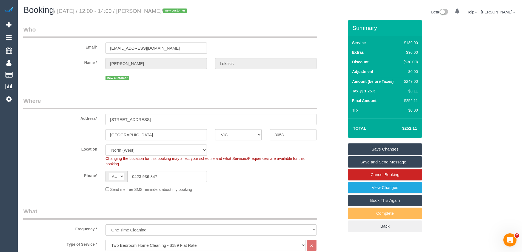
type textarea "Estimated time of 4.5-5.5 hrs."
drag, startPoint x: 163, startPoint y: 48, endPoint x: 66, endPoint y: 47, distance: 96.7
click at [66, 47] on div "Email* [EMAIL_ADDRESS][DOMAIN_NAME]" at bounding box center [183, 39] width 329 height 28
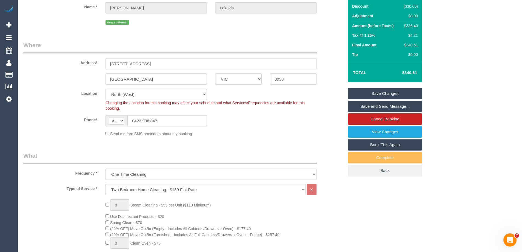
scroll to position [55, 0]
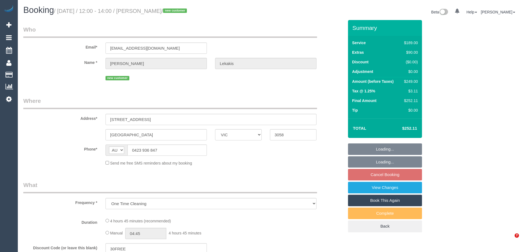
select select "VIC"
select select "string:stripe-pm_1S6QOE2GScqysDRVBuRMXynq"
select select "number:27"
select select "number:14"
select select "number:19"
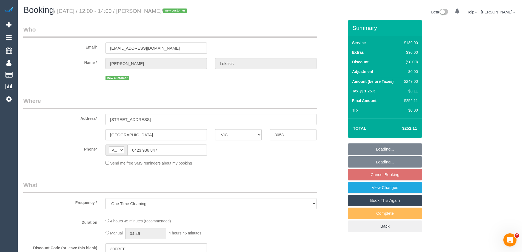
select select "number:25"
select select "number:26"
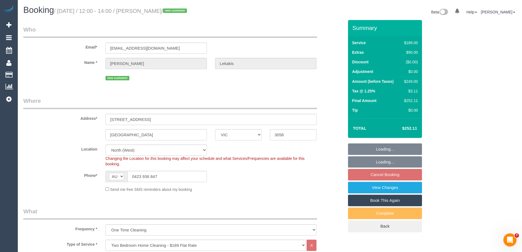
select select "object:1452"
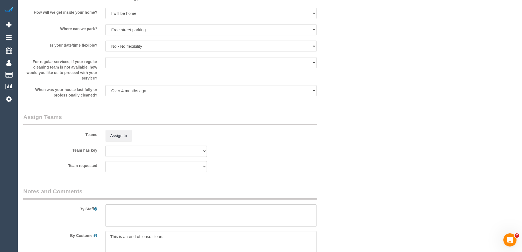
scroll to position [850, 0]
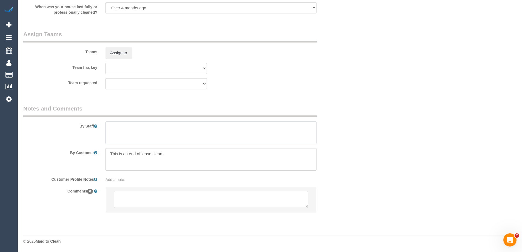
click at [114, 133] on textarea at bounding box center [210, 132] width 211 height 22
type textarea "Estimated time of 4.5-5.5 hrs"
click at [130, 203] on textarea at bounding box center [211, 199] width 194 height 17
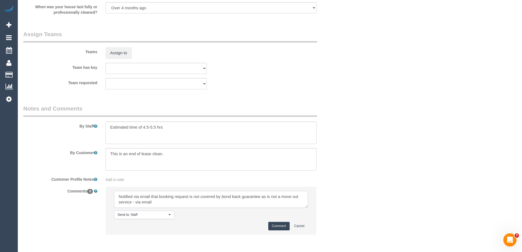
type textarea "Notified via email that booking request is not covered by bond back guarantee a…"
click at [274, 225] on button "Comment" at bounding box center [278, 226] width 21 height 8
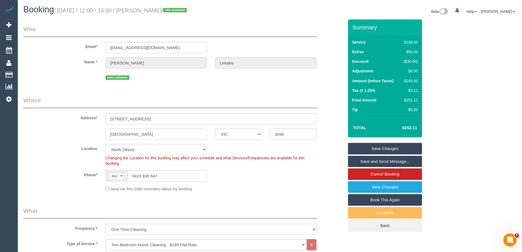
scroll to position [0, 0]
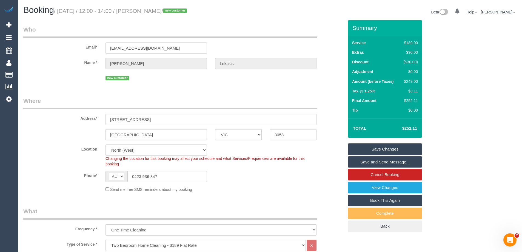
drag, startPoint x: 185, startPoint y: 10, endPoint x: 168, endPoint y: 28, distance: 24.2
click at [144, 12] on small "/ October 16, 2025 / 12:00 - 14:00 / Nicholas Lekakis / new customer" at bounding box center [121, 11] width 134 height 6
copy small "Nicholas Lekakis"
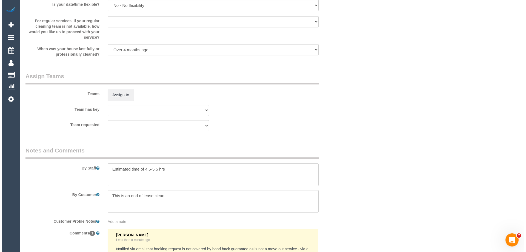
scroll to position [799, 0]
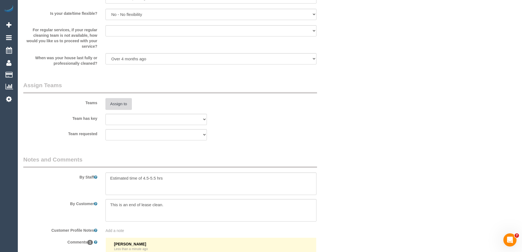
click at [117, 104] on button "Assign to" at bounding box center [118, 104] width 26 height 12
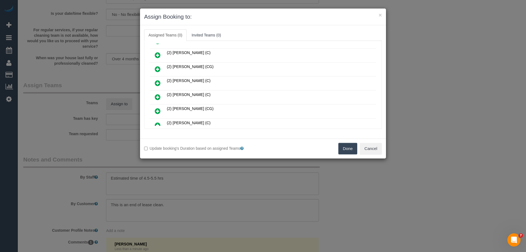
click at [159, 82] on icon at bounding box center [158, 83] width 6 height 7
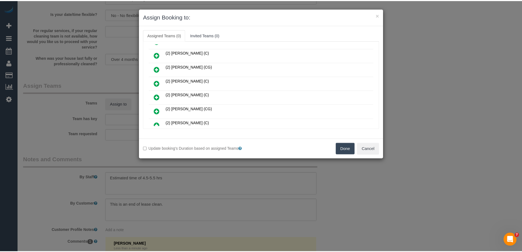
scroll to position [123, 0]
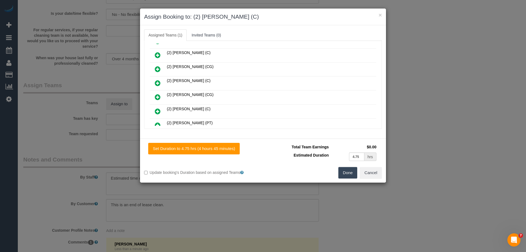
click at [348, 177] on button "Done" at bounding box center [347, 173] width 19 height 12
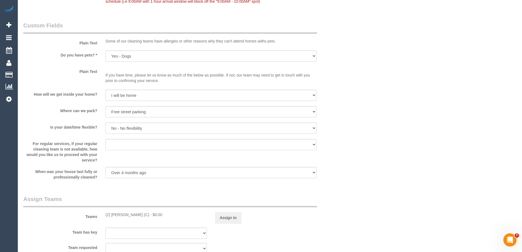
scroll to position [767, 0]
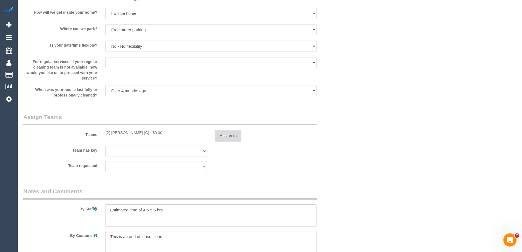
click at [237, 133] on button "Assign to" at bounding box center [228, 136] width 26 height 12
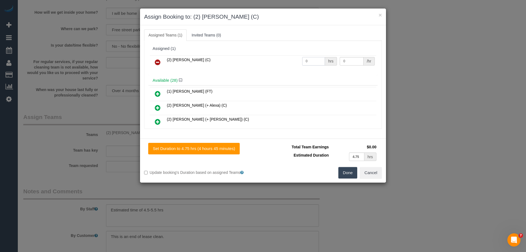
drag, startPoint x: 304, startPoint y: 61, endPoint x: 285, endPoint y: 61, distance: 19.2
click at [285, 61] on tr "(2) Joanne Power (C) 0 hrs 0 /hr" at bounding box center [263, 62] width 226 height 14
type input "1"
drag, startPoint x: 328, startPoint y: 61, endPoint x: 316, endPoint y: 60, distance: 11.8
click at [316, 61] on tr "(2) Joanne Power (C) 1 hrs 0 /hr" at bounding box center [263, 62] width 226 height 14
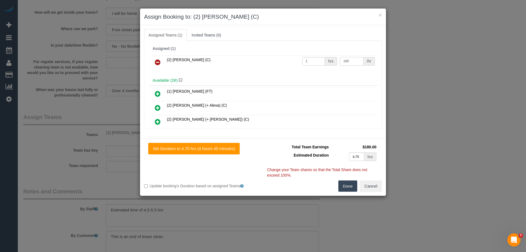
type input "180"
click at [343, 183] on button "Done" at bounding box center [347, 186] width 19 height 12
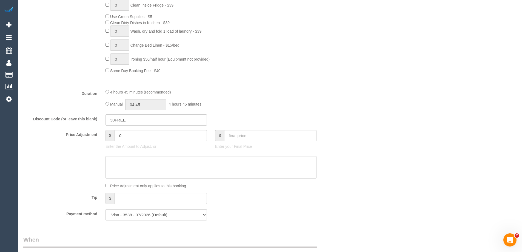
scroll to position [383, 0]
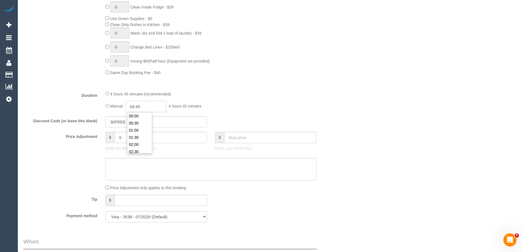
click at [150, 105] on input "04:45" at bounding box center [145, 106] width 41 height 11
type input "04:00"
click at [135, 140] on li "04:00" at bounding box center [139, 139] width 24 height 7
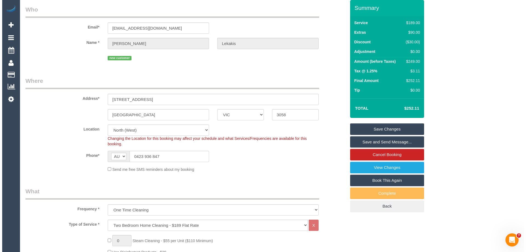
scroll to position [0, 0]
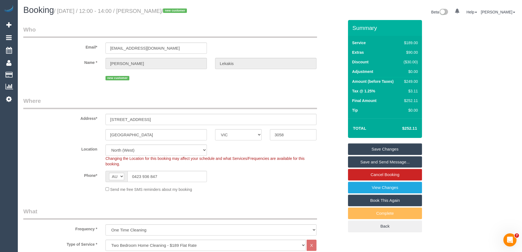
drag, startPoint x: 185, startPoint y: 12, endPoint x: 145, endPoint y: 9, distance: 40.1
click at [145, 9] on small "/ October 16, 2025 / 12:00 - 14:00 / Nicholas Lekakis / new customer" at bounding box center [121, 11] width 134 height 6
copy small "Nicholas Lekakis"
click at [359, 159] on link "Save and Send Message..." at bounding box center [385, 162] width 74 height 12
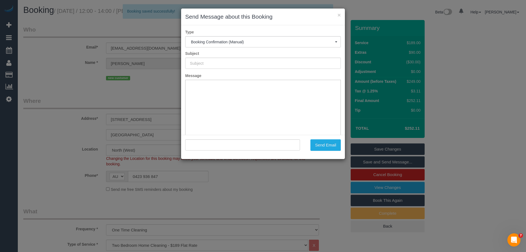
type input "Booking Confirmed"
type input ""Nicholas Lekakis" <nicklekak@gmail.com>"
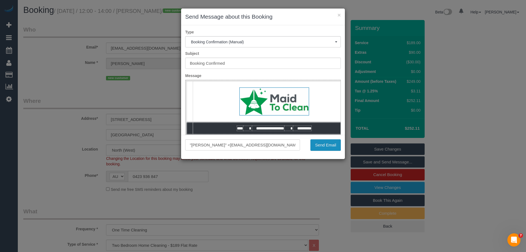
click at [324, 144] on button "Send Email" at bounding box center [325, 145] width 30 height 12
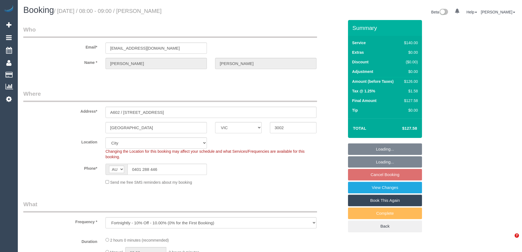
select select "VIC"
select select "object:711"
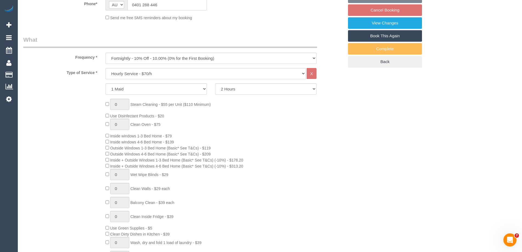
select select "number:27"
select select "number:14"
select select "number:20"
select select "number:36"
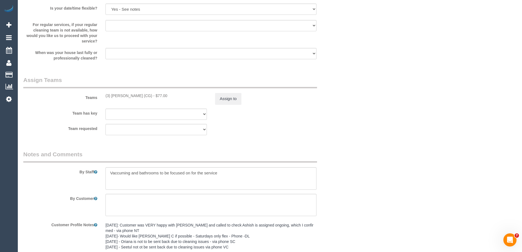
scroll to position [864, 0]
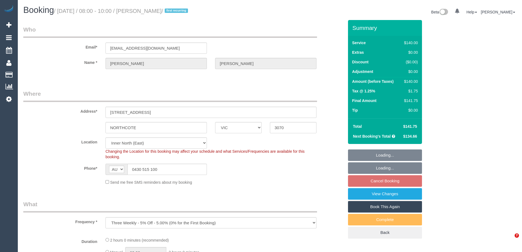
select select "VIC"
select select "string:stripe-pm_1S4Vko2GScqysDRVqP3tJVC5"
select select "object:712"
select select "number:27"
select select "number:15"
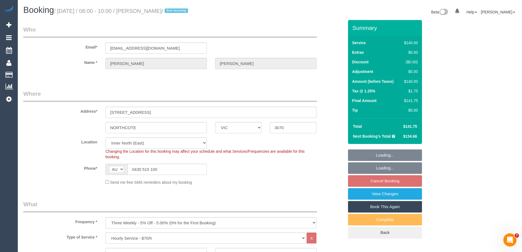
select select "number:19"
select select "number:24"
select select "number:13"
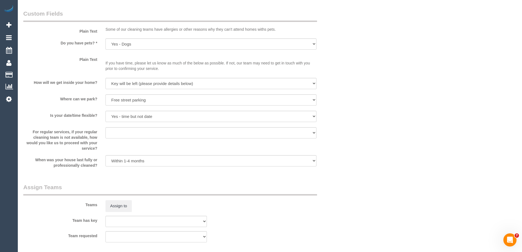
scroll to position [757, 0]
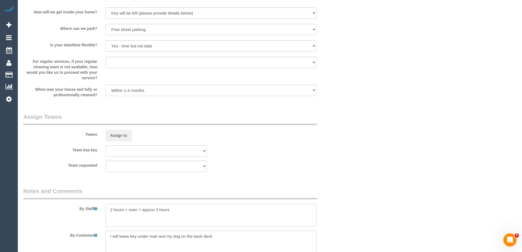
drag, startPoint x: 179, startPoint y: 209, endPoint x: 22, endPoint y: 203, distance: 157.1
click at [22, 203] on div "By Staff" at bounding box center [183, 206] width 329 height 39
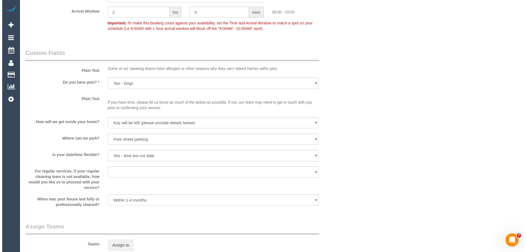
scroll to position [785, 0]
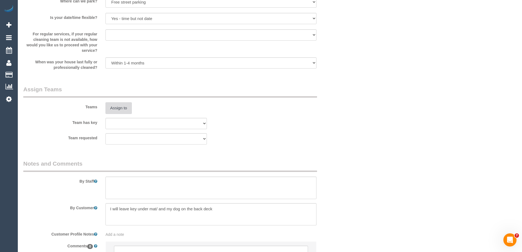
click at [115, 108] on button "Assign to" at bounding box center [118, 108] width 26 height 12
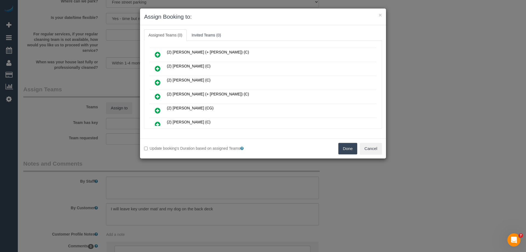
click at [158, 81] on icon at bounding box center [158, 82] width 6 height 7
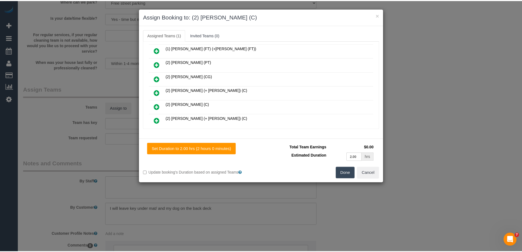
scroll to position [0, 0]
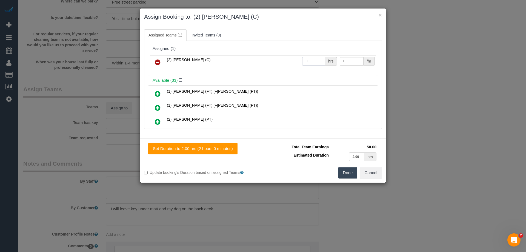
drag, startPoint x: 288, startPoint y: 61, endPoint x: 280, endPoint y: 60, distance: 7.7
click at [285, 61] on tr "(2) Joshua Russell (C) 0 hrs 0 /hr" at bounding box center [263, 62] width 226 height 14
type input "2"
drag, startPoint x: 345, startPoint y: 58, endPoint x: 311, endPoint y: 56, distance: 33.7
click at [314, 58] on tr "(2) Joshua Russell (C) 2 hrs 0 /hr" at bounding box center [263, 62] width 226 height 14
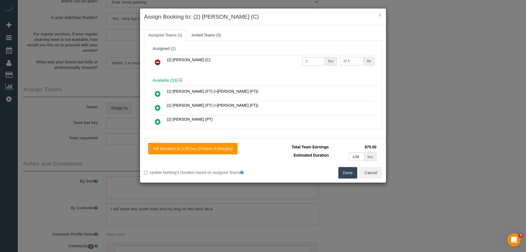
type input "37.5"
drag, startPoint x: 344, startPoint y: 176, endPoint x: 369, endPoint y: 173, distance: 24.6
click at [344, 176] on button "Done" at bounding box center [347, 173] width 19 height 12
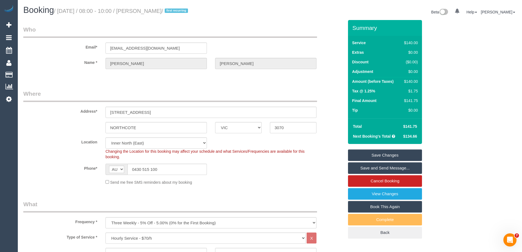
drag, startPoint x: 181, startPoint y: 12, endPoint x: 144, endPoint y: 10, distance: 37.3
click at [144, 10] on small "/ October 16, 2025 / 08:00 - 10:00 / Zoe Mclaughlin / first recurring" at bounding box center [122, 11] width 136 height 6
copy small "Zoe Mclaughlin"
click at [377, 169] on link "Save and Send Message..." at bounding box center [385, 168] width 74 height 12
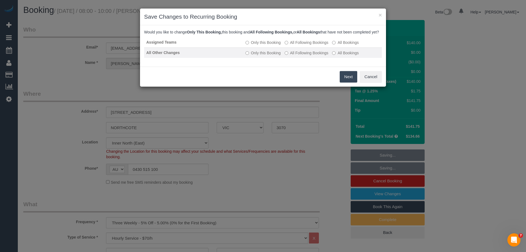
click at [302, 56] on label "All Following Bookings" at bounding box center [307, 52] width 44 height 5
click at [347, 80] on button "Next" at bounding box center [349, 77] width 18 height 12
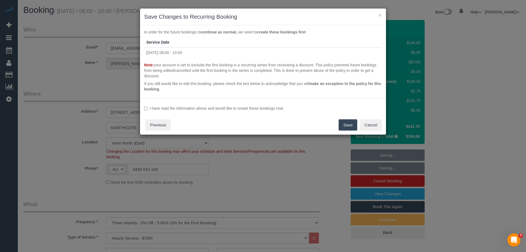
click at [192, 106] on label "I have read the information above and would like to create these bookings now." at bounding box center [263, 107] width 238 height 5
click at [347, 124] on button "Save" at bounding box center [348, 125] width 19 height 12
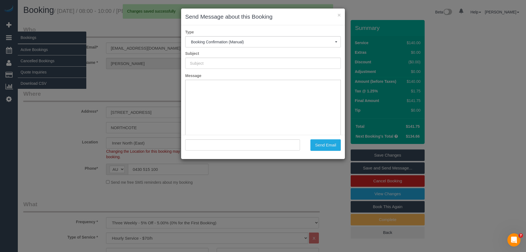
type input "Booking Confirmed"
type input ""Zoe Mclaughlin" <zoemclaughlin94@outlook.com>"
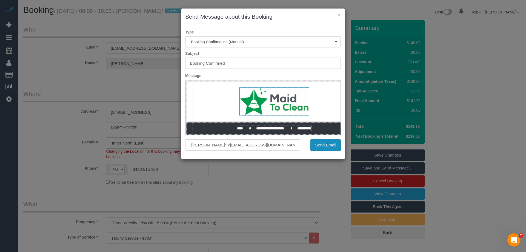
click at [316, 144] on button "Send Email" at bounding box center [325, 145] width 30 height 12
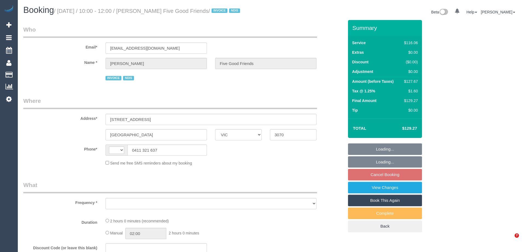
select select "VIC"
select select "string:AU"
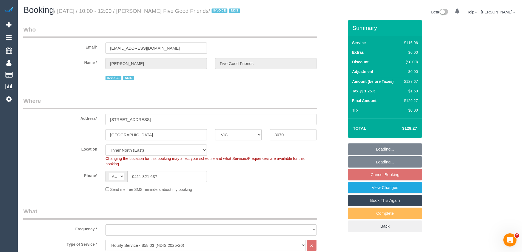
select select "object:1507"
select select "number:28"
select select "number:14"
select select "number:19"
select select "number:25"
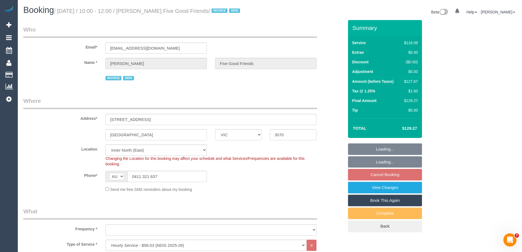
select select "number:35"
select select "number:12"
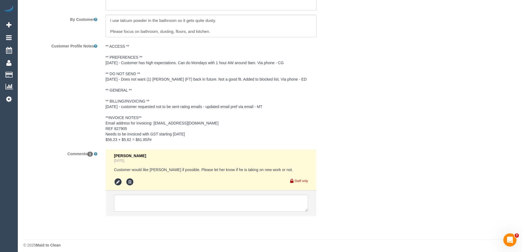
scroll to position [798, 0]
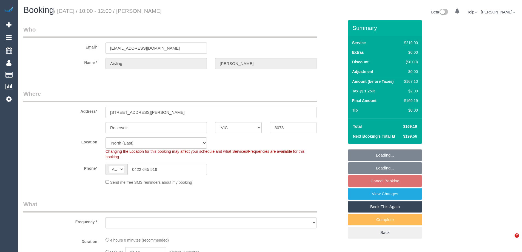
select select "VIC"
select select "string:stripe-pm_1QulLk2GScqysDRV3VprvzWs"
select select "number:28"
select select "number:14"
select select "number:18"
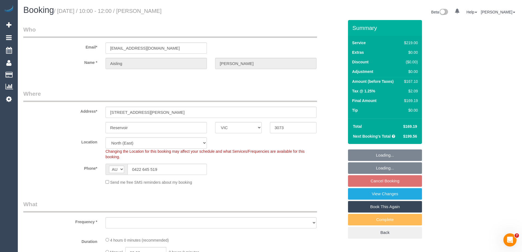
select select "number:24"
select select "number:34"
select select "number:11"
select select "object:1402"
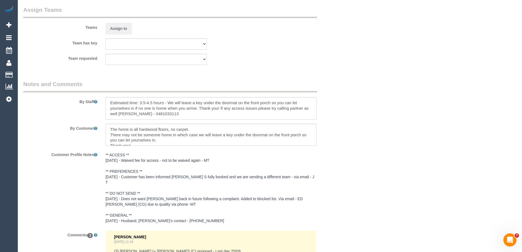
scroll to position [1013, 0]
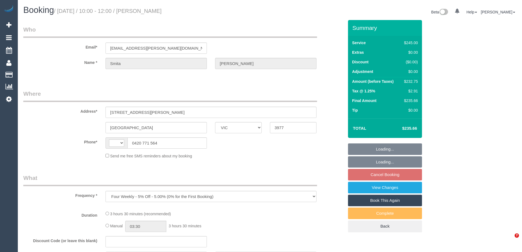
select select "VIC"
select select "string:AU"
select select "210"
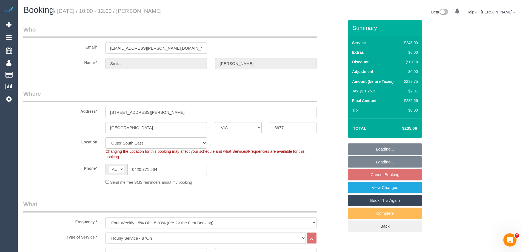
select select "object:719"
select select "string:stripe-pm_1R8hPK2GScqysDRVFTjqHl5j"
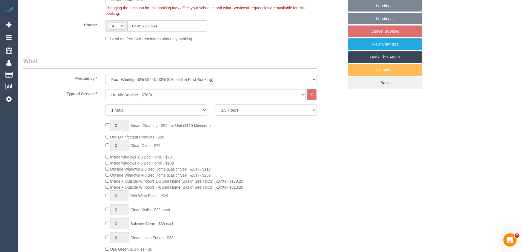
select select "number:27"
select select "number:14"
select select "number:18"
select select "number:24"
select select "number:34"
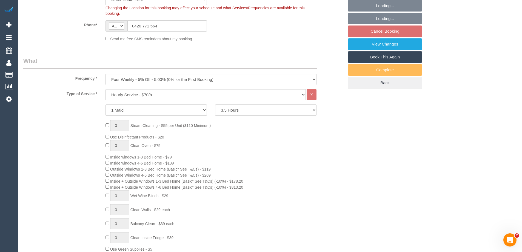
select select "number:12"
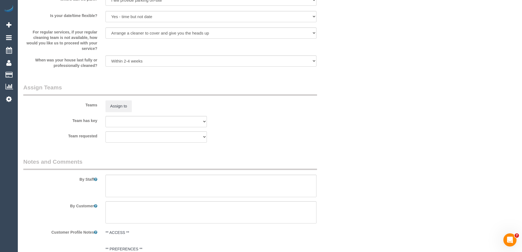
scroll to position [822, 0]
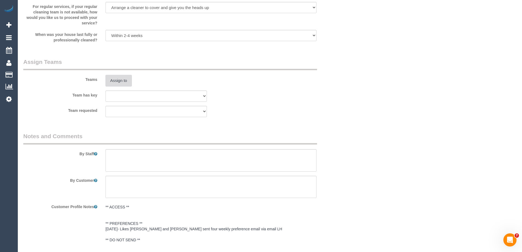
click at [121, 86] on button "Assign to" at bounding box center [118, 81] width 26 height 12
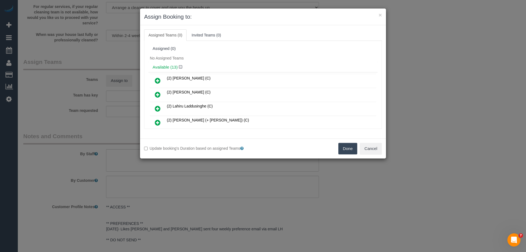
click at [160, 106] on icon at bounding box center [158, 108] width 6 height 7
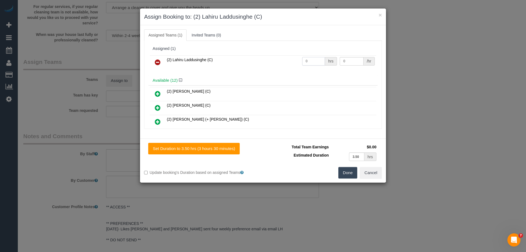
drag, startPoint x: 312, startPoint y: 61, endPoint x: 283, endPoint y: 58, distance: 28.6
click at [284, 59] on tr "(2) Lahiru Laddusinghe (C) 0 hrs 0 /hr" at bounding box center [263, 62] width 226 height 14
type input "3.5"
drag, startPoint x: 345, startPoint y: 60, endPoint x: 307, endPoint y: 58, distance: 38.1
click at [310, 58] on tr "(2) Lahiru Laddusinghe (C) 3.5 hrs 0 /hr" at bounding box center [263, 62] width 226 height 14
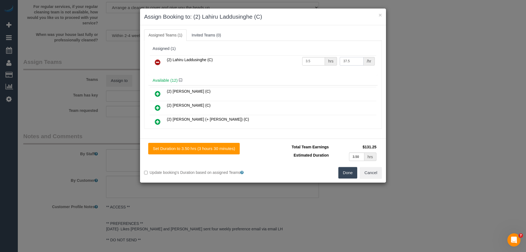
type input "37.5"
click at [344, 173] on button "Done" at bounding box center [347, 173] width 19 height 12
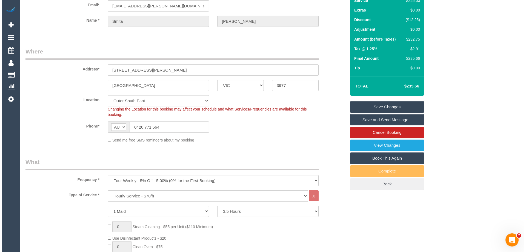
scroll to position [0, 0]
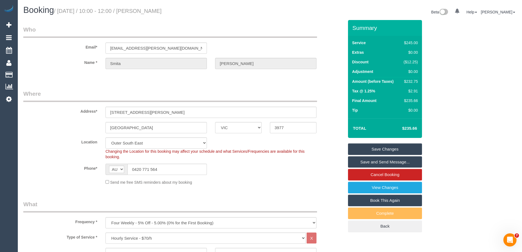
drag, startPoint x: 187, startPoint y: 12, endPoint x: 143, endPoint y: 13, distance: 43.8
click at [143, 13] on h1 "Booking / October 16, 2025 / 10:00 - 12:00 / Smita Bagwe" at bounding box center [144, 9] width 242 height 9
copy small "Smita Bagwe"
click at [369, 149] on link "Save Changes" at bounding box center [385, 149] width 74 height 12
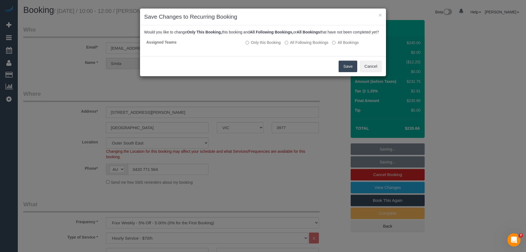
click at [341, 72] on button "Save" at bounding box center [348, 67] width 19 height 12
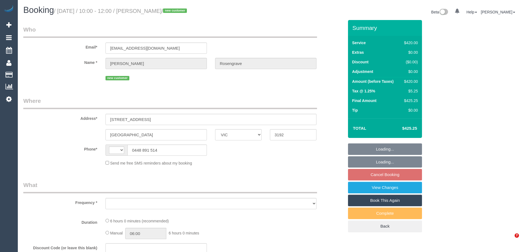
select select "VIC"
select select "string:stripe-pm_1SF5XX2GScqysDRVatega2gK"
select select "360"
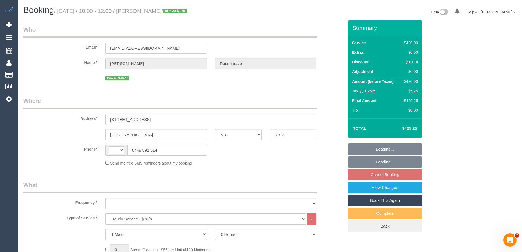
select select "string:AU"
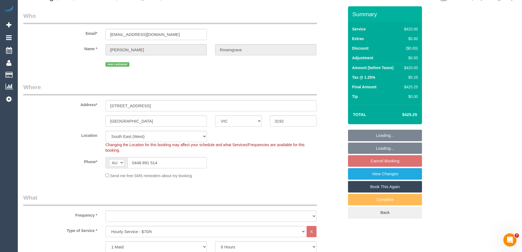
select select "object:748"
select select "number:28"
select select "number:14"
select select "number:18"
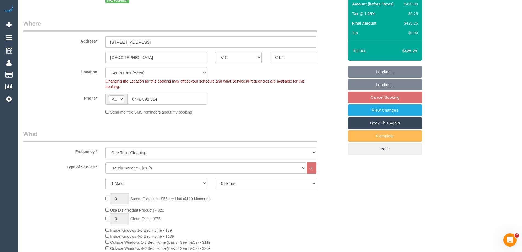
select select "object:913"
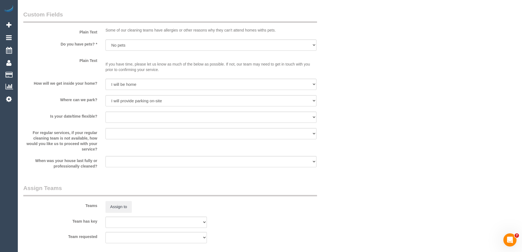
scroll to position [685, 0]
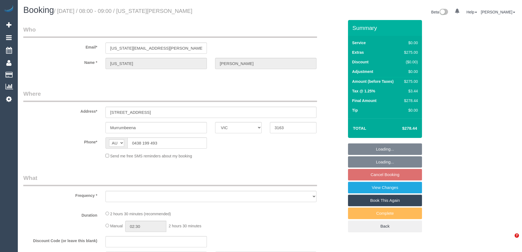
select select "VIC"
select select "string:stripe-pm_1RNliZ2GScqysDRVkfa5YLTq"
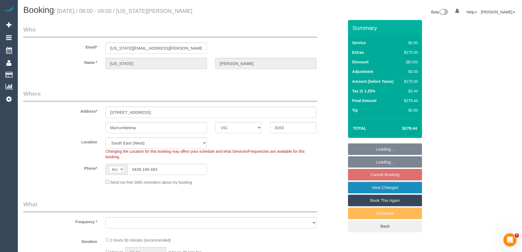
select select "object:715"
select select "number:27"
select select "number:14"
select select "number:19"
select select "number:36"
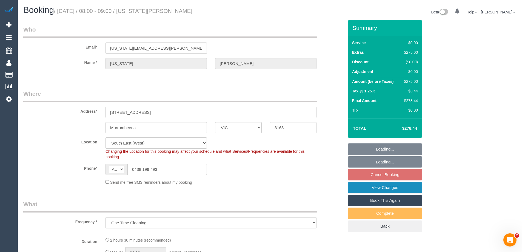
click at [359, 189] on link "View Changes" at bounding box center [385, 188] width 74 height 12
select select "object:760"
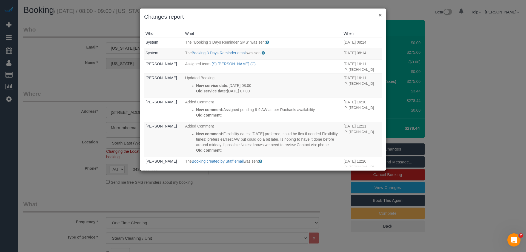
click at [381, 13] on button "×" at bounding box center [380, 15] width 3 height 6
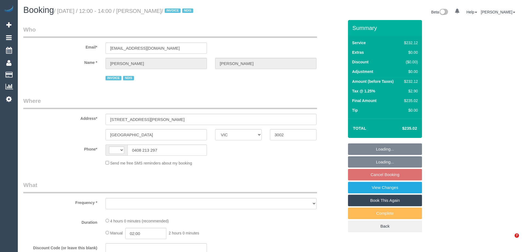
select select "VIC"
select select "string:AU"
select select "object:519"
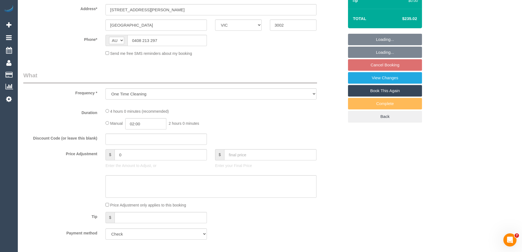
select select "number:28"
select select "number:14"
select select "number:19"
select select "number:23"
select select "number:35"
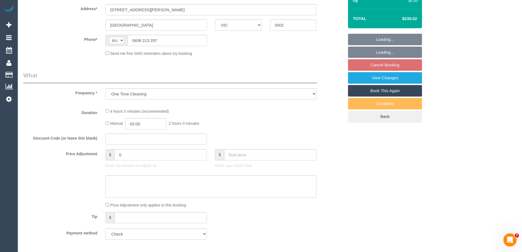
select select "240"
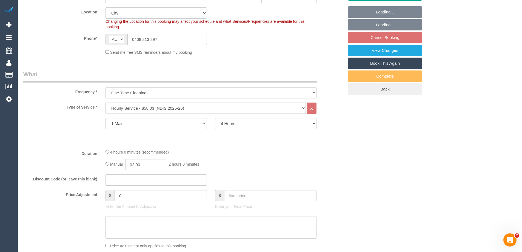
select select "object:1152"
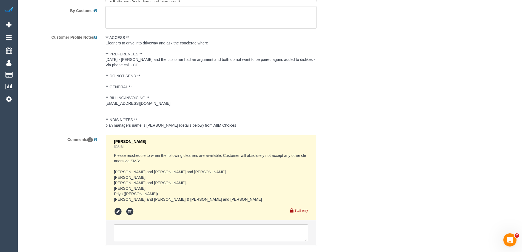
scroll to position [794, 0]
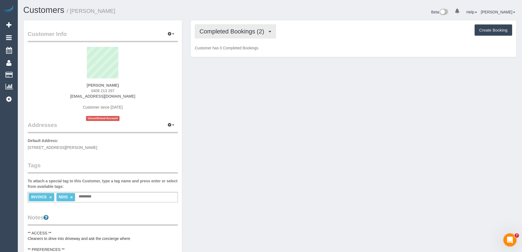
click at [229, 31] on span "Completed Bookings (2)" at bounding box center [232, 31] width 67 height 7
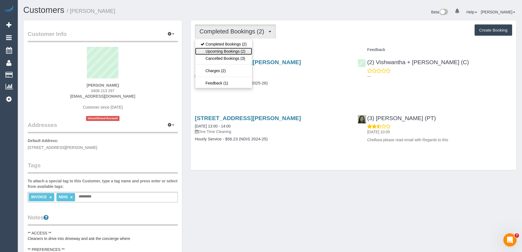
click at [231, 51] on link "Upcoming Bookings (2)" at bounding box center [223, 51] width 57 height 7
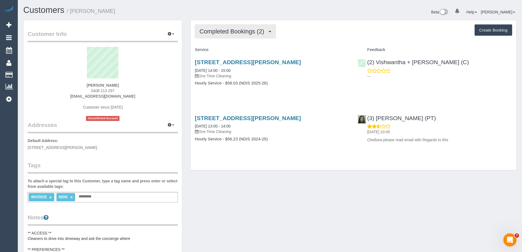
click at [245, 34] on span "Completed Bookings (2)" at bounding box center [232, 31] width 67 height 7
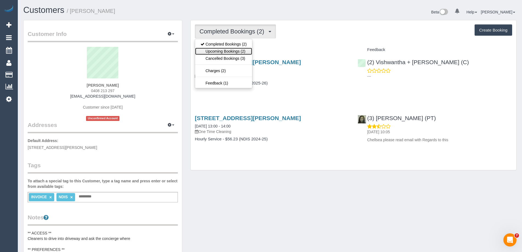
click at [240, 51] on link "Upcoming Bookings (2)" at bounding box center [223, 51] width 57 height 7
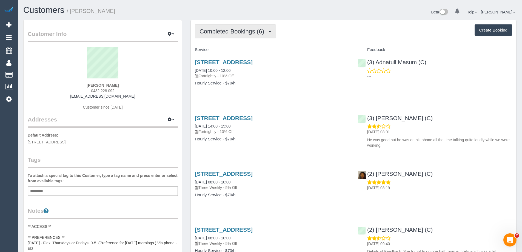
click at [236, 36] on button "Completed Bookings (6)" at bounding box center [235, 31] width 81 height 14
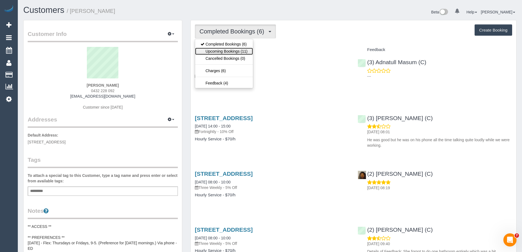
click at [229, 51] on link "Upcoming Bookings (11)" at bounding box center [224, 51] width 58 height 7
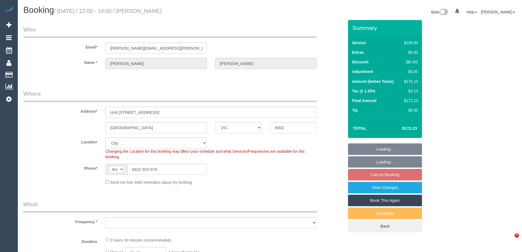
select select "VIC"
select select "string:stripe-pm_1O3x8H2GScqysDRVN1BSDBf3"
select select "number:28"
select select "number:14"
select select "number:19"
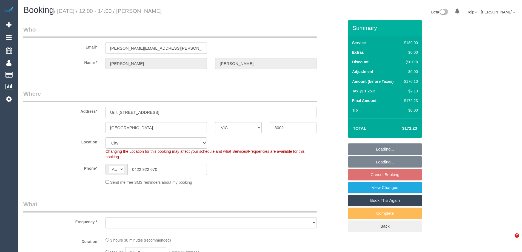
select select "object:841"
select select "24342"
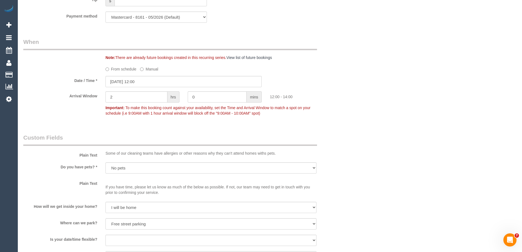
scroll to position [575, 0]
click at [112, 79] on input "16/10/2025 12:00" at bounding box center [183, 81] width 156 height 11
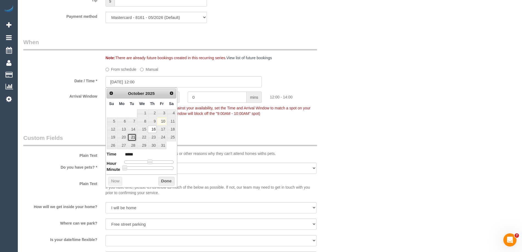
click at [132, 138] on link "21" at bounding box center [131, 136] width 9 height 7
type input "21/10/2025 12:00"
click at [164, 182] on button "Done" at bounding box center [166, 181] width 16 height 9
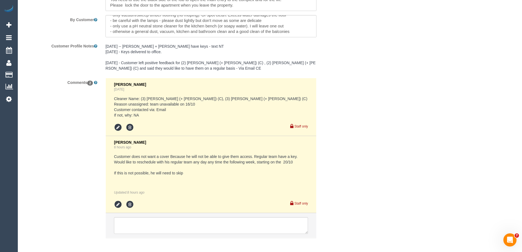
scroll to position [1011, 0]
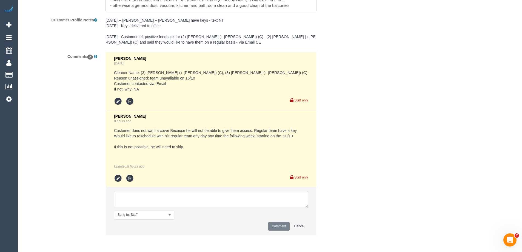
click at [121, 199] on textarea at bounding box center [211, 199] width 194 height 17
click at [139, 195] on textarea at bounding box center [211, 199] width 194 height 17
drag, startPoint x: 181, startPoint y: 197, endPoint x: 174, endPoint y: 196, distance: 6.9
click at [174, 196] on textarea at bounding box center [211, 199] width 194 height 17
type textarea "Rescheduling to the 21/10 for review due to no capacity with team on the 20/10"
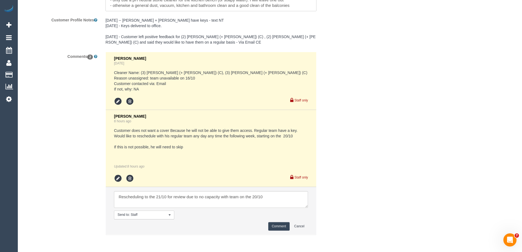
click at [279, 227] on button "Comment" at bounding box center [278, 226] width 21 height 8
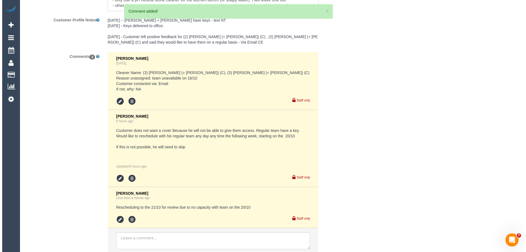
scroll to position [0, 0]
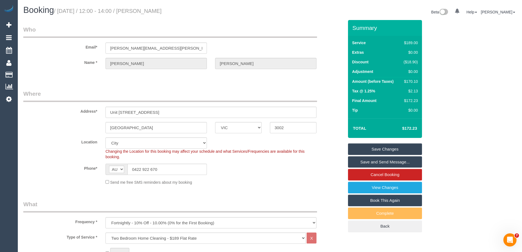
click at [362, 150] on link "Save Changes" at bounding box center [385, 149] width 74 height 12
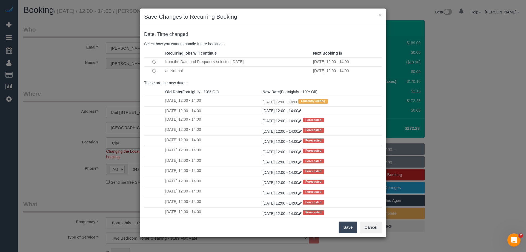
click at [346, 229] on button "Save" at bounding box center [348, 227] width 19 height 12
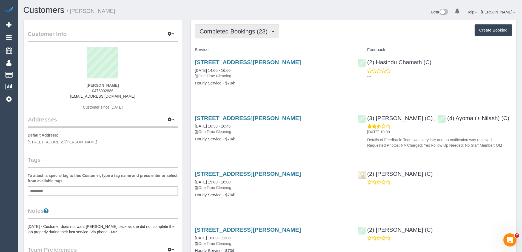
click at [227, 32] on span "Completed Bookings (23)" at bounding box center [234, 31] width 71 height 7
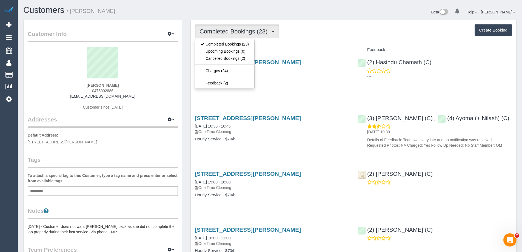
click at [286, 47] on div "Service" at bounding box center [272, 49] width 163 height 9
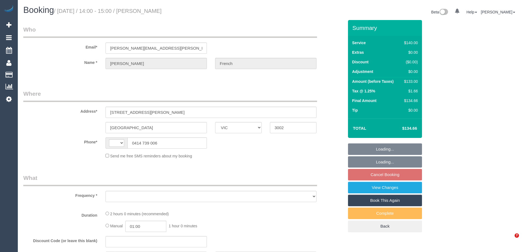
select select "VIC"
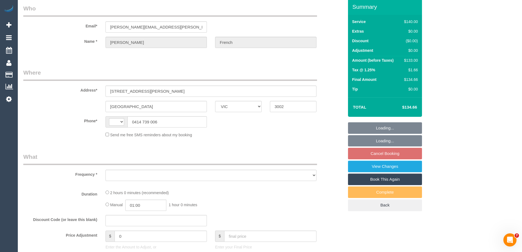
select select "string:stripe-pm_1QreEl2GScqysDRVA3Q8zxxz"
select select "number:28"
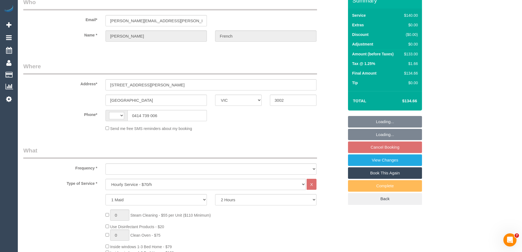
select select "string:AU"
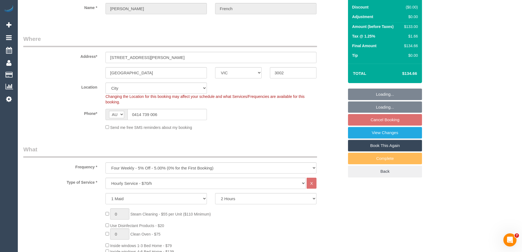
select select "object:1275"
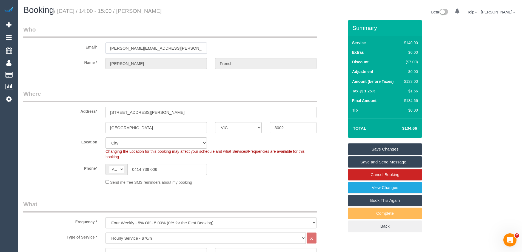
drag, startPoint x: 177, startPoint y: 48, endPoint x: 23, endPoint y: 49, distance: 154.5
click at [23, 49] on div "Email* madeline.g.french@gmail.com" at bounding box center [183, 39] width 329 height 28
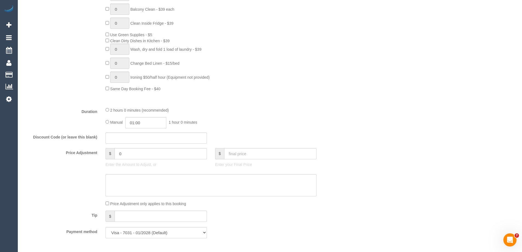
scroll to position [411, 0]
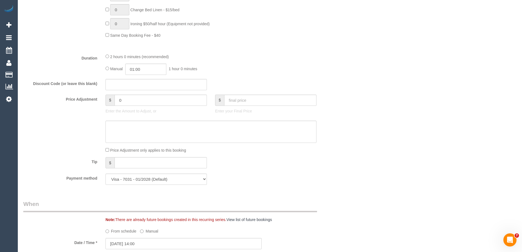
click at [104, 57] on div "2 hours 0 minutes (recommended) Manual 01:00 1 hour 0 minutes" at bounding box center [210, 63] width 219 height 21
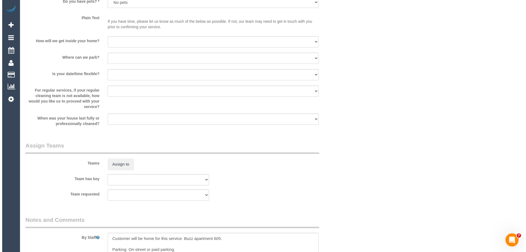
scroll to position [822, 0]
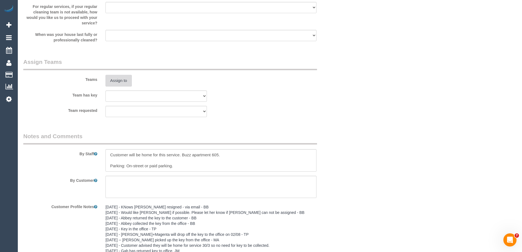
click at [116, 75] on button "Assign to" at bounding box center [118, 81] width 26 height 12
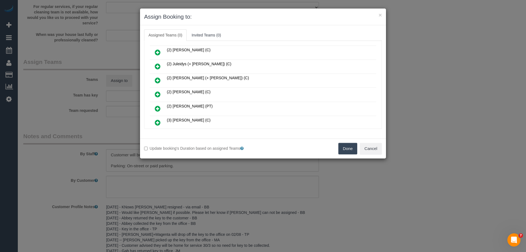
scroll to position [137, 0]
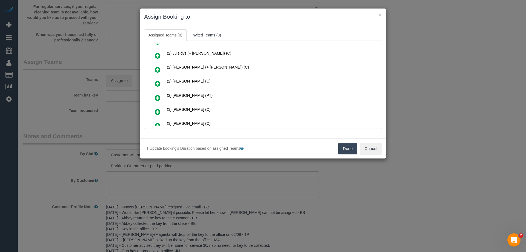
click at [159, 82] on icon at bounding box center [158, 83] width 6 height 7
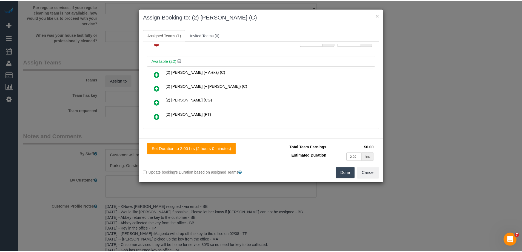
scroll to position [0, 0]
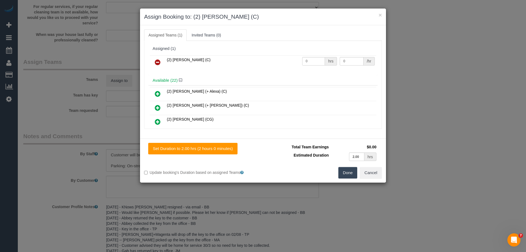
drag, startPoint x: 314, startPoint y: 57, endPoint x: 295, endPoint y: 58, distance: 19.7
click at [296, 58] on tr "(2) Megan Kaewpinich (C) 0 hrs 0 /hr" at bounding box center [263, 62] width 226 height 14
drag, startPoint x: 310, startPoint y: 62, endPoint x: 283, endPoint y: 58, distance: 26.7
click at [282, 59] on tr "(2) Megan Kaewpinich (C) 0 hrs 0 /hr" at bounding box center [263, 62] width 226 height 14
type input "2"
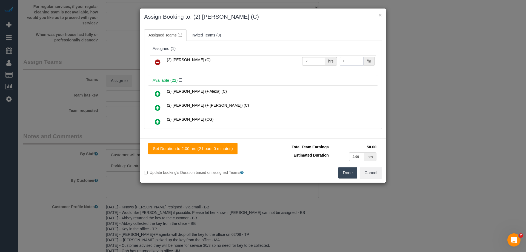
drag, startPoint x: 313, startPoint y: 61, endPoint x: 310, endPoint y: 61, distance: 3.0
click at [310, 61] on tr "(2) Megan Kaewpinich (C) 2 hrs 0 /hr" at bounding box center [263, 62] width 226 height 14
type input "37.5"
click at [340, 171] on button "Done" at bounding box center [347, 173] width 19 height 12
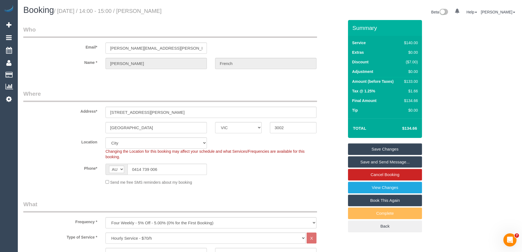
drag, startPoint x: 205, startPoint y: 10, endPoint x: 144, endPoint y: 10, distance: 60.8
click at [144, 10] on h1 "Booking / October 16, 2025 / 14:00 - 15:00 / Madeline French" at bounding box center [144, 9] width 242 height 9
copy small "Madeline French"
click at [365, 151] on link "Save Changes" at bounding box center [385, 149] width 74 height 12
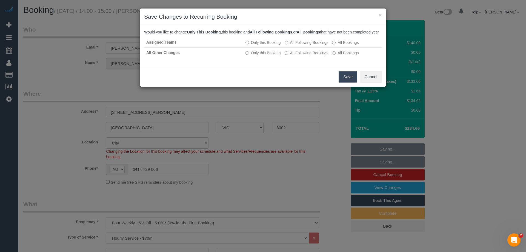
click at [351, 81] on button "Save" at bounding box center [348, 77] width 19 height 12
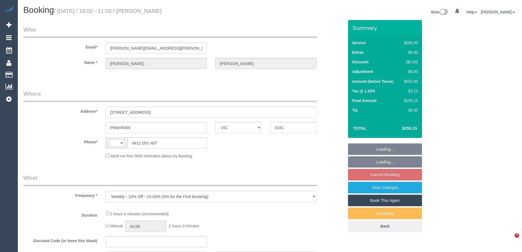
select select "VIC"
select select "string:AU"
select select "string:stripe-pm_1MM4Gp2GScqysDRV5aWemApB"
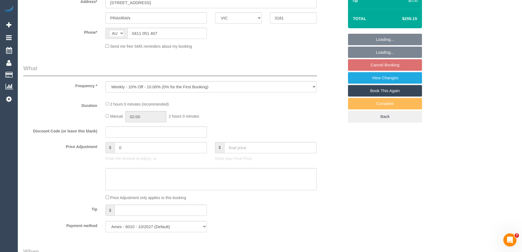
select select "2"
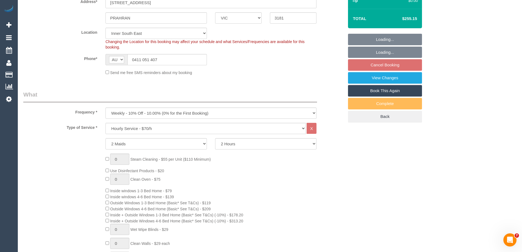
select select "object:925"
select select "number:27"
select select "number:14"
select select "number:19"
select select "number:22"
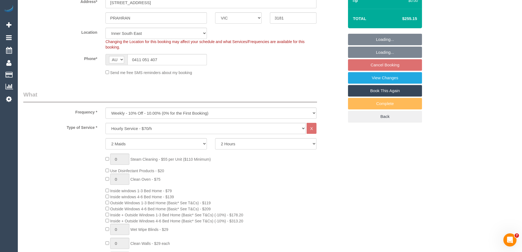
select select "number:34"
select select "number:11"
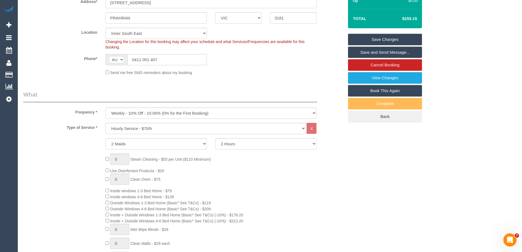
scroll to position [27, 0]
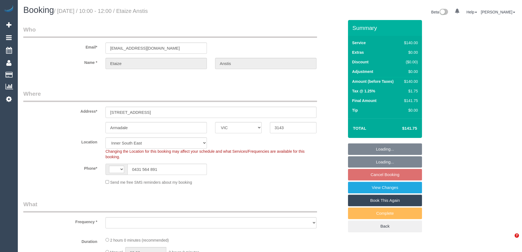
select select "VIC"
select select "string:AU"
select select "object:886"
select select "string:stripe-pm_1FFBRf2GScqysDRVGucg7F7l"
select select "number:28"
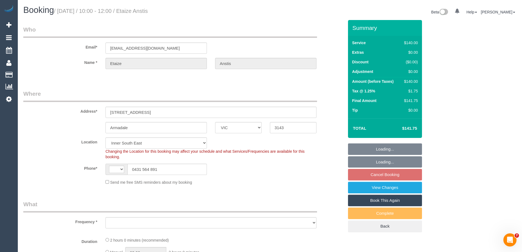
select select "number:14"
select select "number:19"
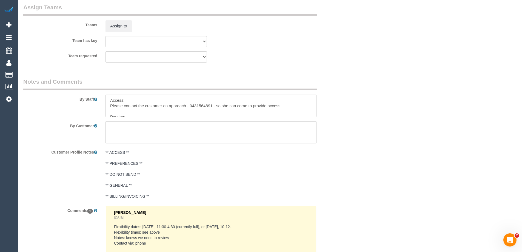
scroll to position [834, 0]
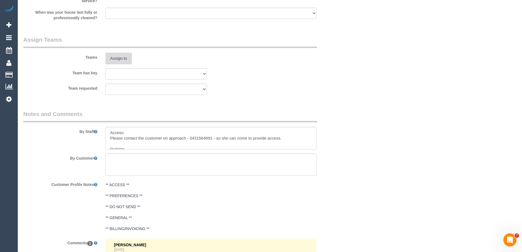
click at [115, 55] on button "Assign to" at bounding box center [118, 59] width 26 height 12
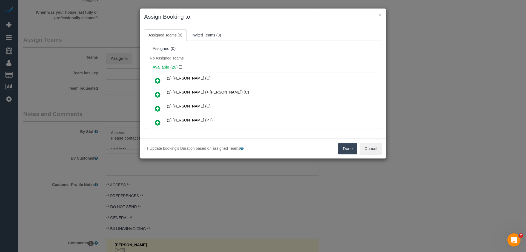
click at [158, 107] on icon at bounding box center [158, 108] width 6 height 7
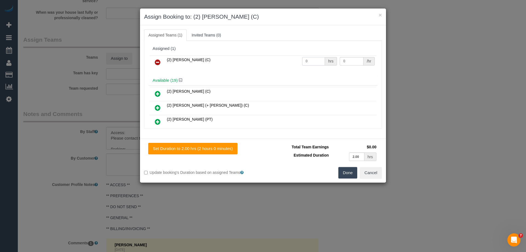
drag, startPoint x: 307, startPoint y: 59, endPoint x: 290, endPoint y: 63, distance: 17.4
click at [286, 59] on tr "(2) Qiyang Bo (C) 0 hrs 0 /hr" at bounding box center [263, 62] width 226 height 14
type input "2"
drag, startPoint x: 317, startPoint y: 60, endPoint x: 314, endPoint y: 59, distance: 3.1
click at [315, 60] on tr "(2) Qiyang Bo (C) 2 hrs 0 /hr" at bounding box center [263, 62] width 226 height 14
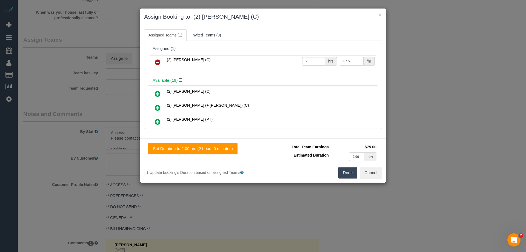
type input "37.5"
click at [345, 171] on button "Done" at bounding box center [347, 173] width 19 height 12
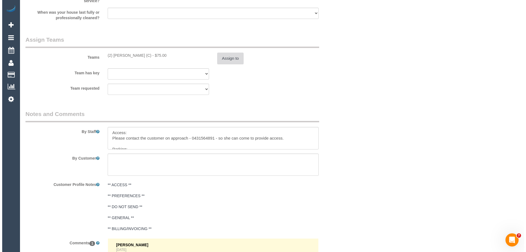
scroll to position [0, 0]
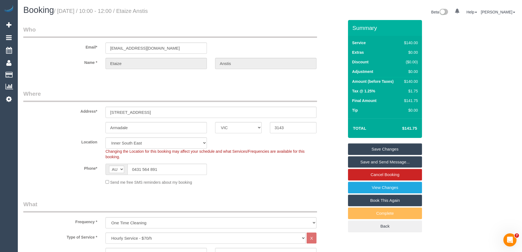
drag, startPoint x: 178, startPoint y: 10, endPoint x: 145, endPoint y: 10, distance: 33.2
click at [145, 10] on h1 "Booking / October 16, 2025 / 10:00 - 12:00 / Etaize Anstis" at bounding box center [144, 9] width 242 height 9
copy small "Etaize Anstis"
click at [360, 164] on link "Save and Send Message..." at bounding box center [385, 162] width 74 height 12
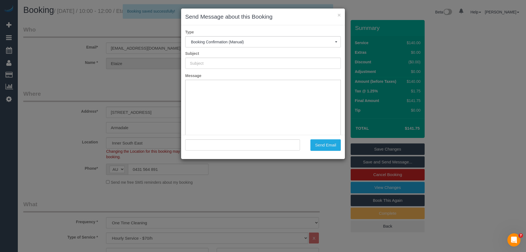
type input "Booking Confirmed"
type input ""Etaize Anstis" <tessaanstis@gmail.com>"
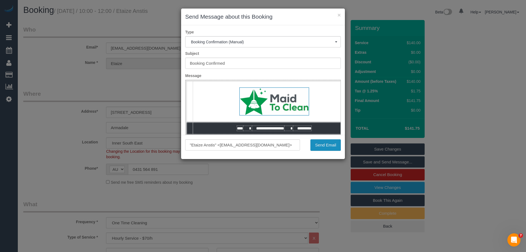
click at [319, 146] on button "Send Email" at bounding box center [325, 145] width 30 height 12
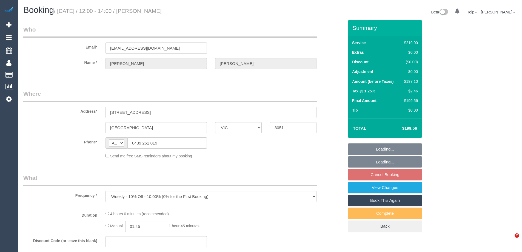
select select "VIC"
select select "string:stripe-pm_1NQ1Cu2GScqysDRV65MZnUrf"
select select "number:27"
select select "number:14"
select select "number:19"
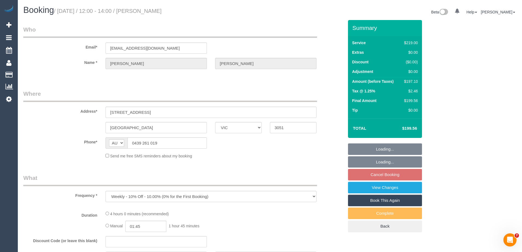
select select "number:36"
select select "number:35"
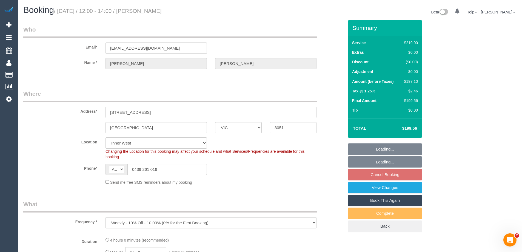
select select "object:1347"
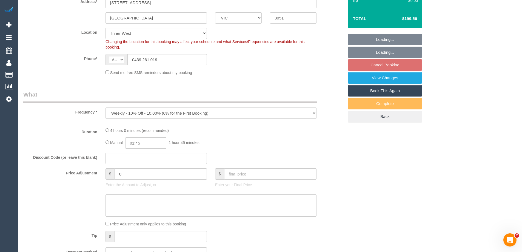
select select "26471"
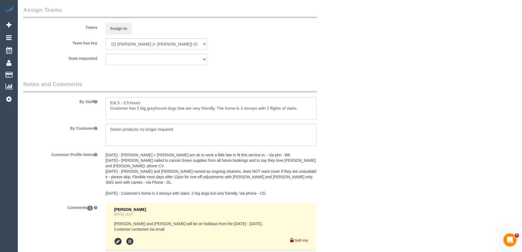
scroll to position [929, 0]
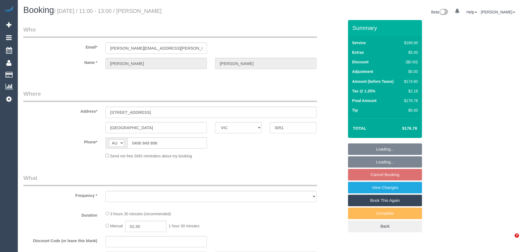
select select "VIC"
select select "object:543"
select select "string:stripe-pm_1RLCS42GScqysDRV7kGzCMJ3"
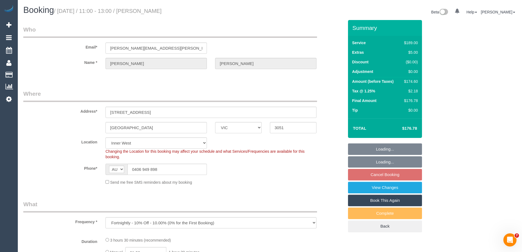
select select "object:654"
select select "number:29"
select select "number:14"
select select "number:19"
select select "number:24"
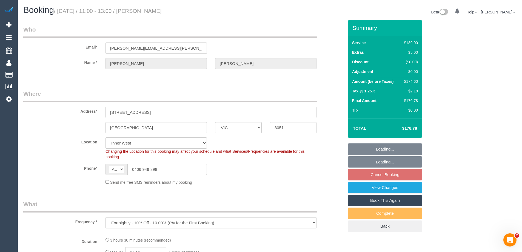
select select "number:34"
select select "number:12"
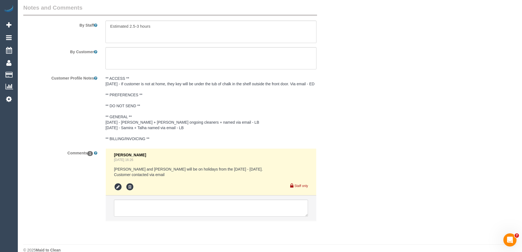
scroll to position [959, 0]
